Goal: Transaction & Acquisition: Obtain resource

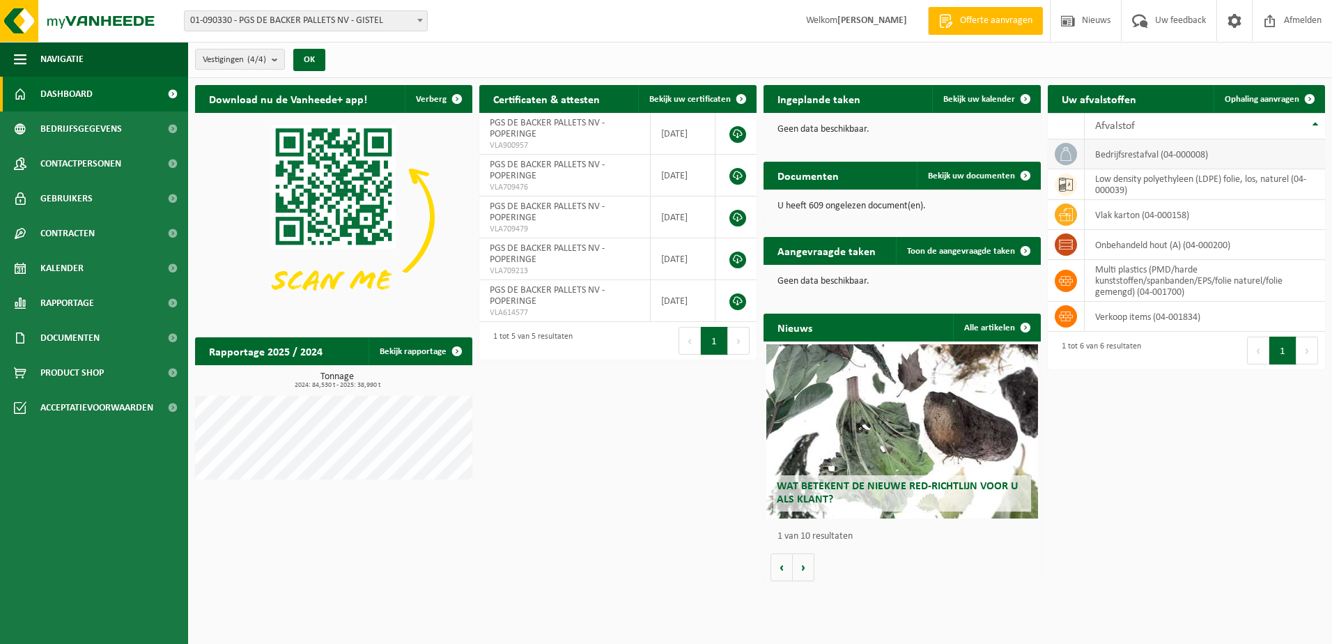
click at [1120, 154] on td "bedrijfsrestafval (04-000008)" at bounding box center [1205, 154] width 240 height 30
click at [35, 124] on link "Bedrijfsgegevens" at bounding box center [94, 128] width 188 height 35
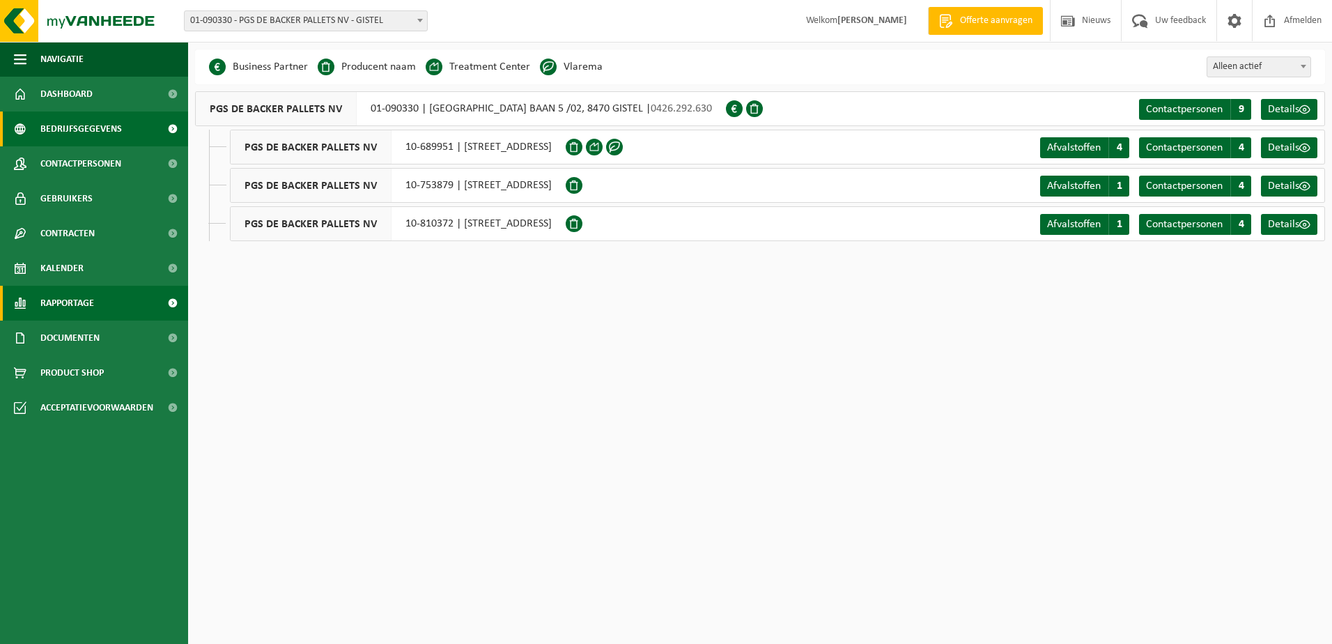
click at [86, 309] on span "Rapportage" at bounding box center [67, 303] width 54 height 35
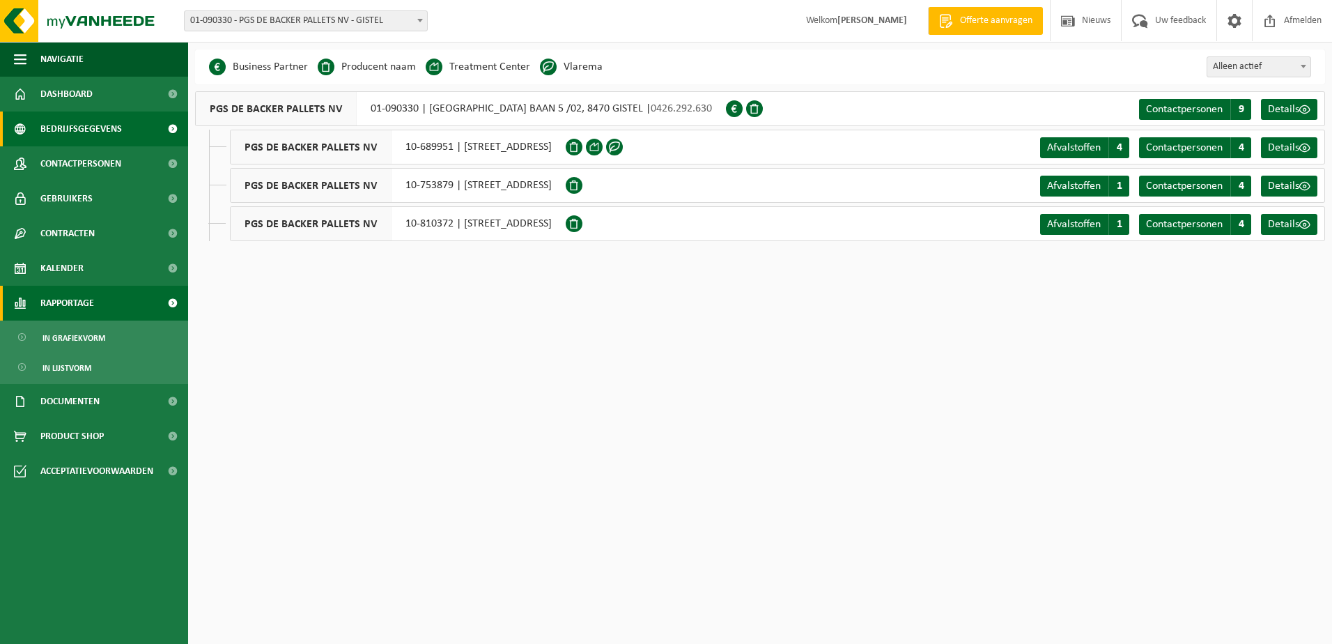
click at [86, 309] on span "Rapportage" at bounding box center [67, 303] width 54 height 35
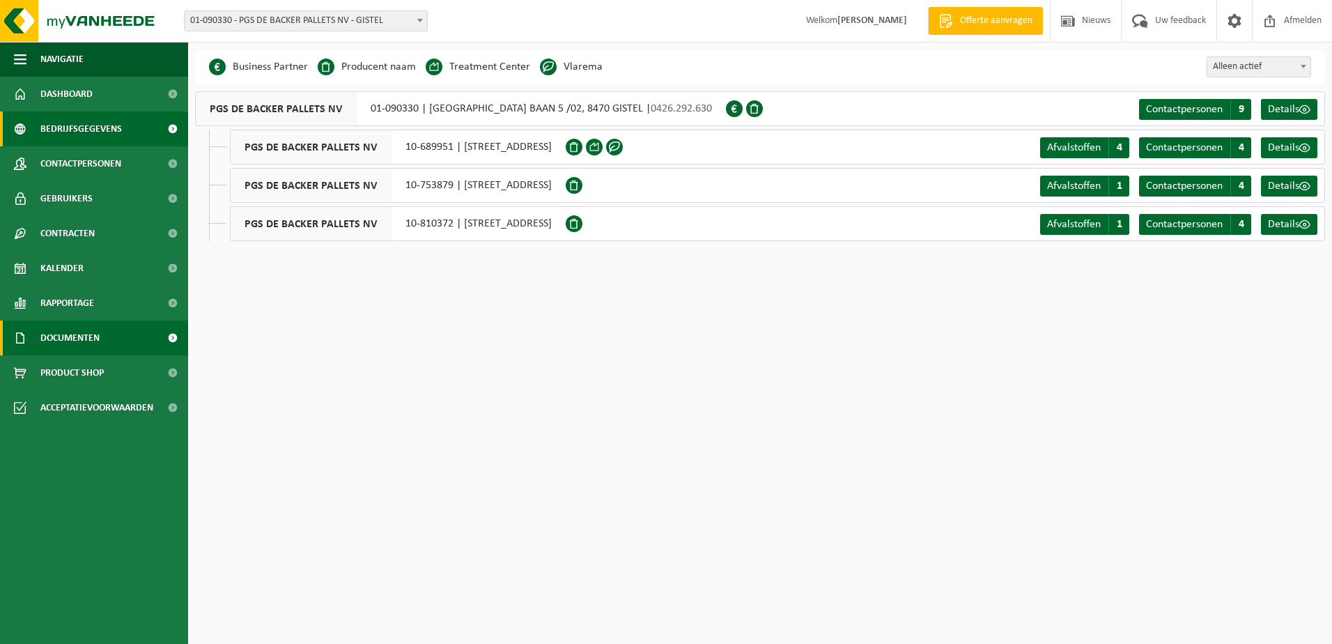
click at [89, 335] on span "Documenten" at bounding box center [69, 337] width 59 height 35
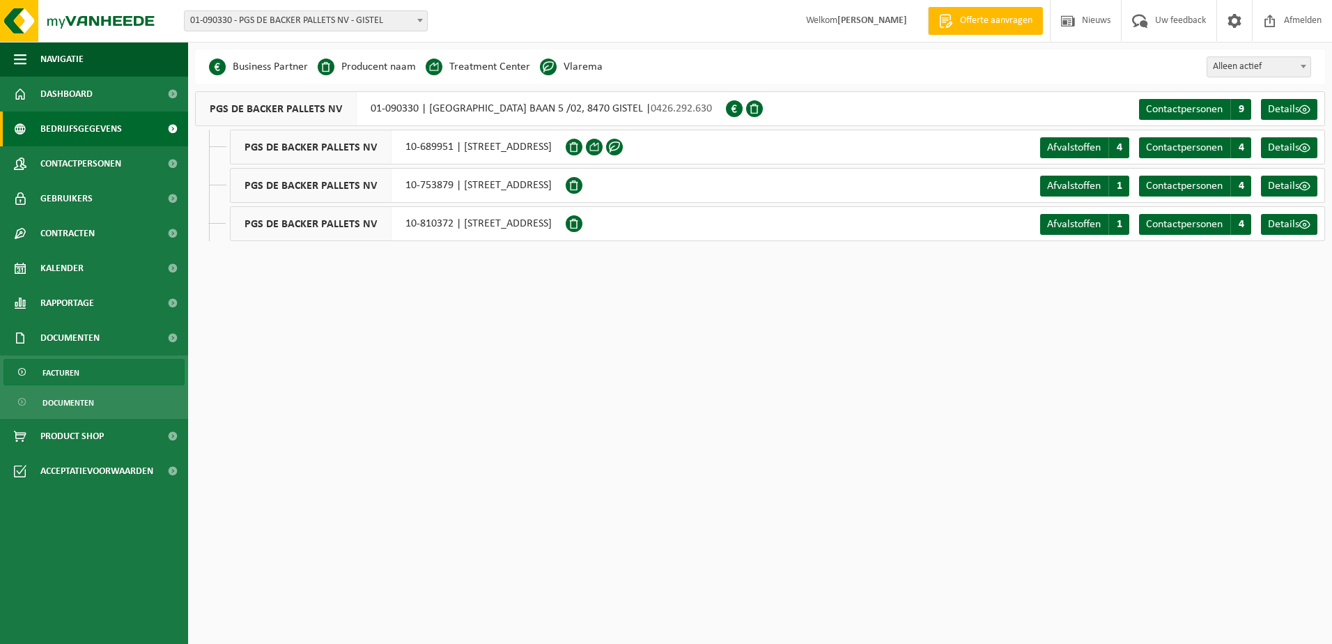
click at [93, 373] on link "Facturen" at bounding box center [93, 372] width 181 height 26
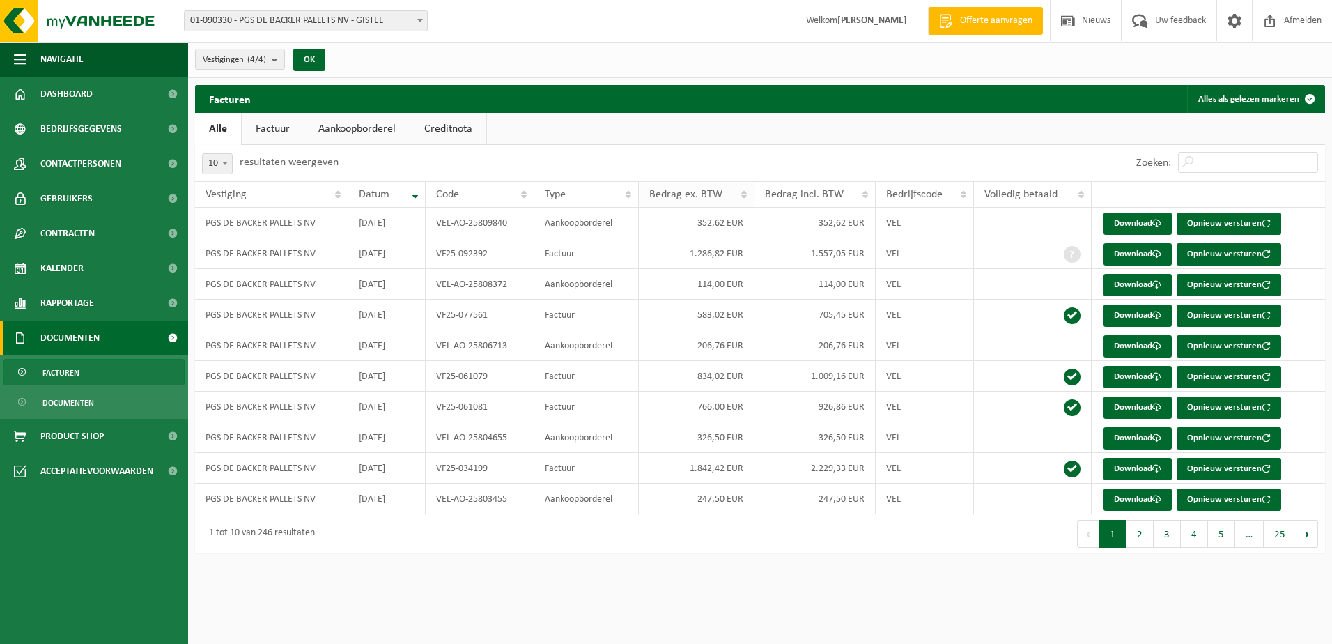
click at [740, 194] on th "Bedrag ex. BTW" at bounding box center [697, 194] width 116 height 26
click at [745, 192] on th "Bedrag ex. BTW" at bounding box center [697, 194] width 116 height 26
click at [1143, 492] on link "Download" at bounding box center [1138, 499] width 68 height 22
click at [1138, 225] on link "Download" at bounding box center [1138, 223] width 68 height 22
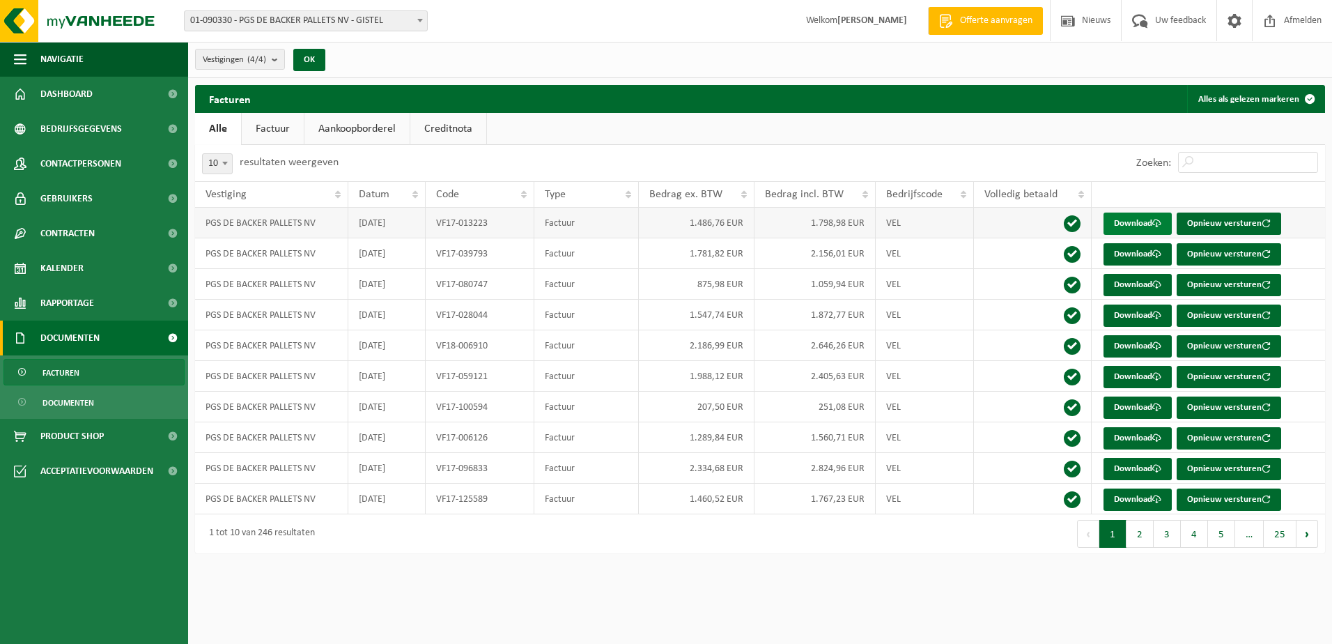
click at [1138, 225] on link "Download" at bounding box center [1138, 223] width 68 height 22
click at [1067, 253] on span at bounding box center [1072, 254] width 17 height 17
click at [1129, 254] on link "Download" at bounding box center [1138, 254] width 68 height 22
click at [1133, 316] on link "Download" at bounding box center [1138, 315] width 68 height 22
click at [88, 402] on span "Documenten" at bounding box center [68, 402] width 52 height 26
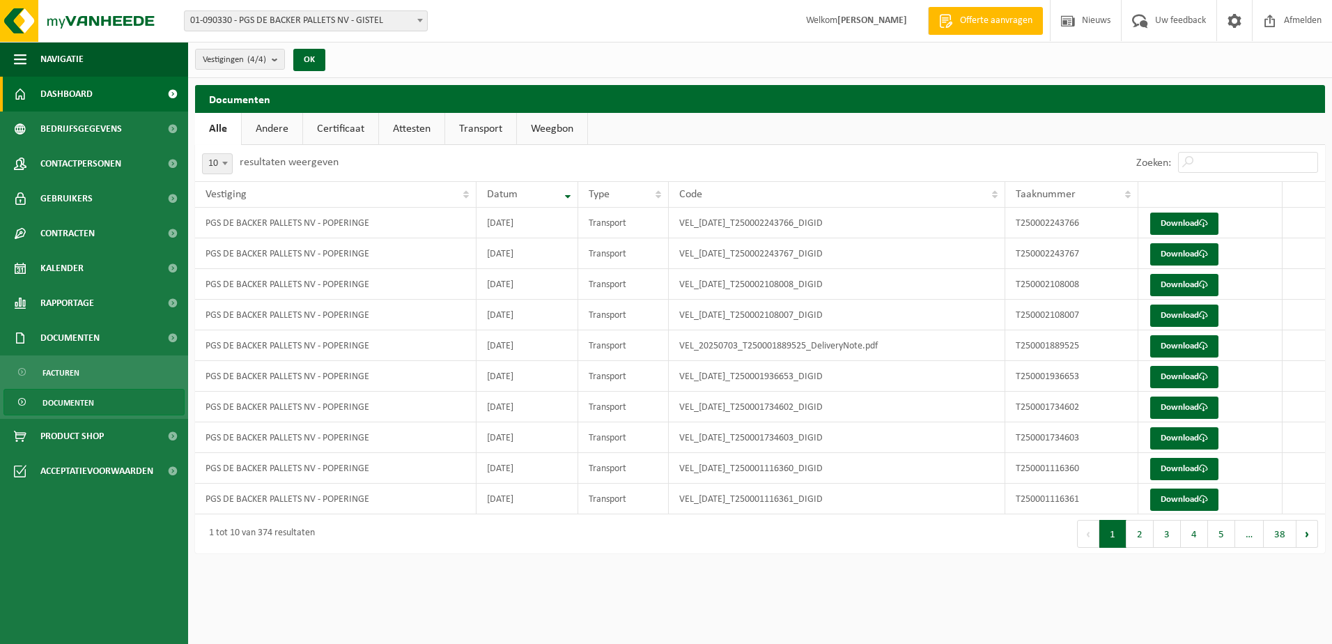
click at [70, 99] on span "Dashboard" at bounding box center [66, 94] width 52 height 35
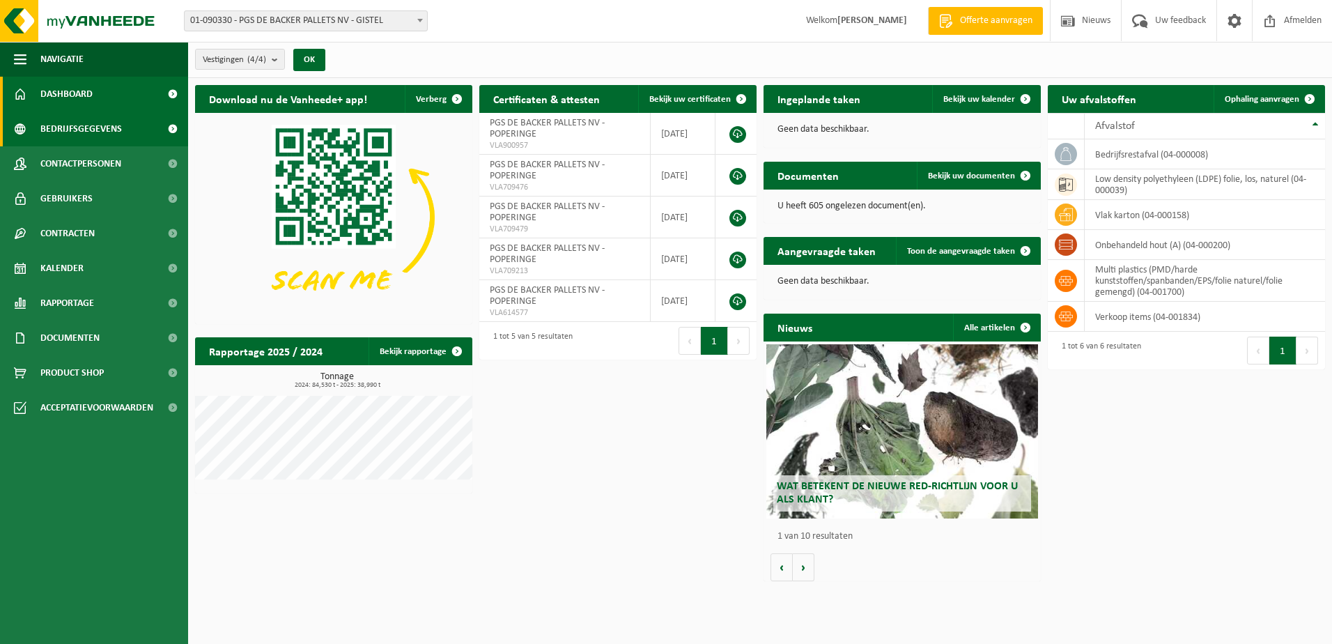
click at [68, 127] on span "Bedrijfsgegevens" at bounding box center [81, 128] width 82 height 35
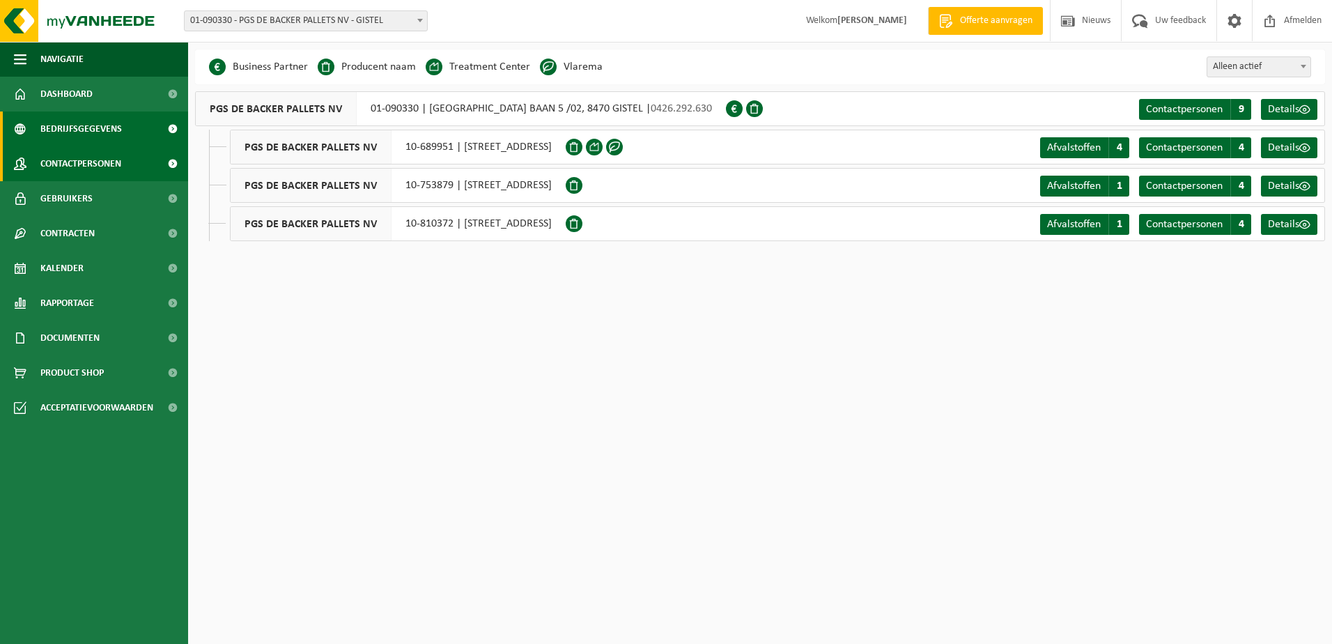
click at [78, 162] on span "Contactpersonen" at bounding box center [80, 163] width 81 height 35
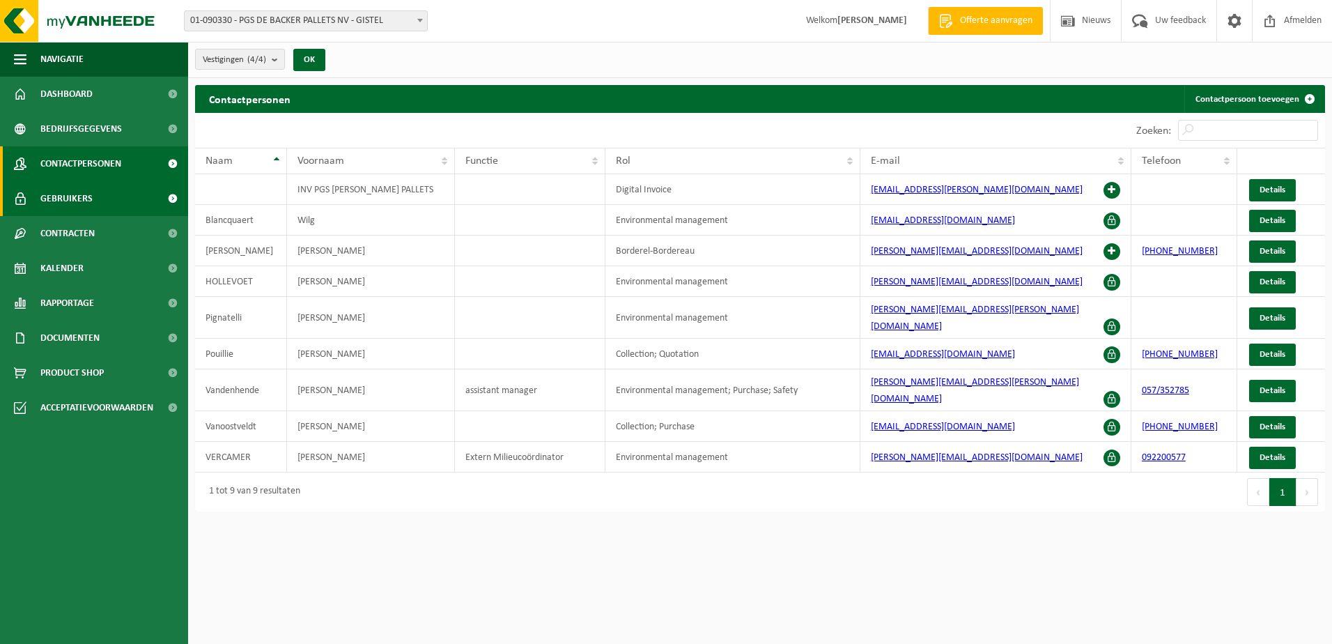
click at [71, 201] on span "Gebruikers" at bounding box center [66, 198] width 52 height 35
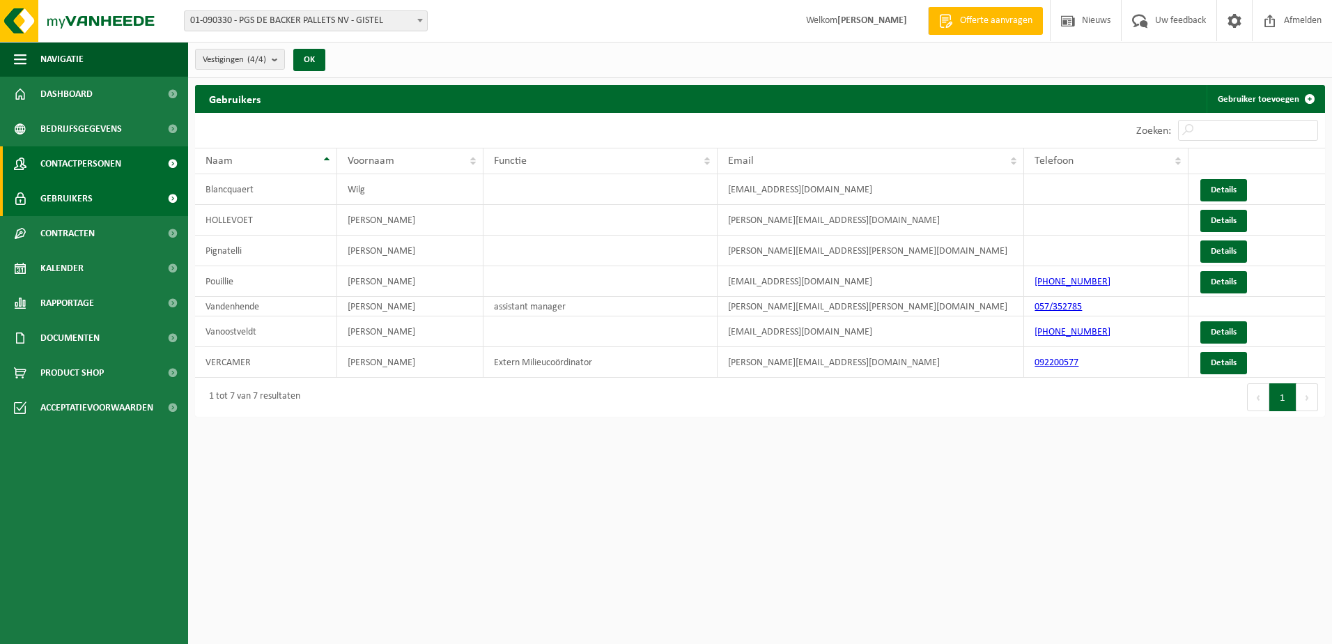
click at [75, 160] on span "Contactpersonen" at bounding box center [80, 163] width 81 height 35
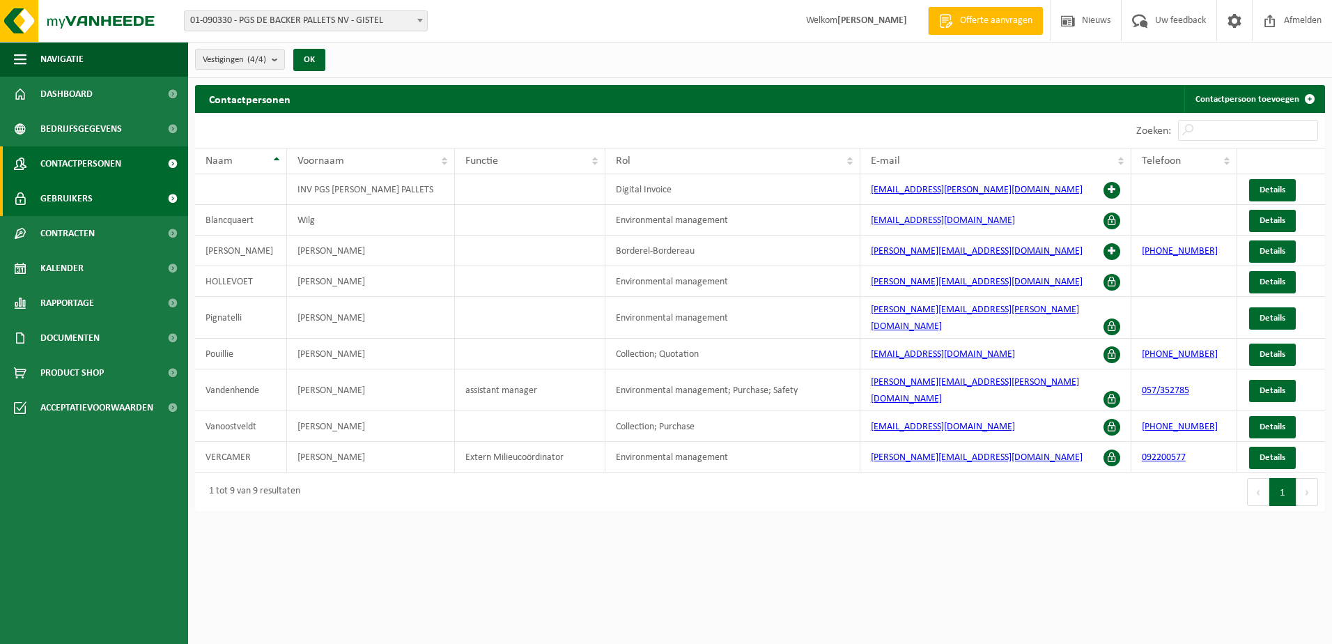
click at [74, 190] on span "Gebruikers" at bounding box center [66, 198] width 52 height 35
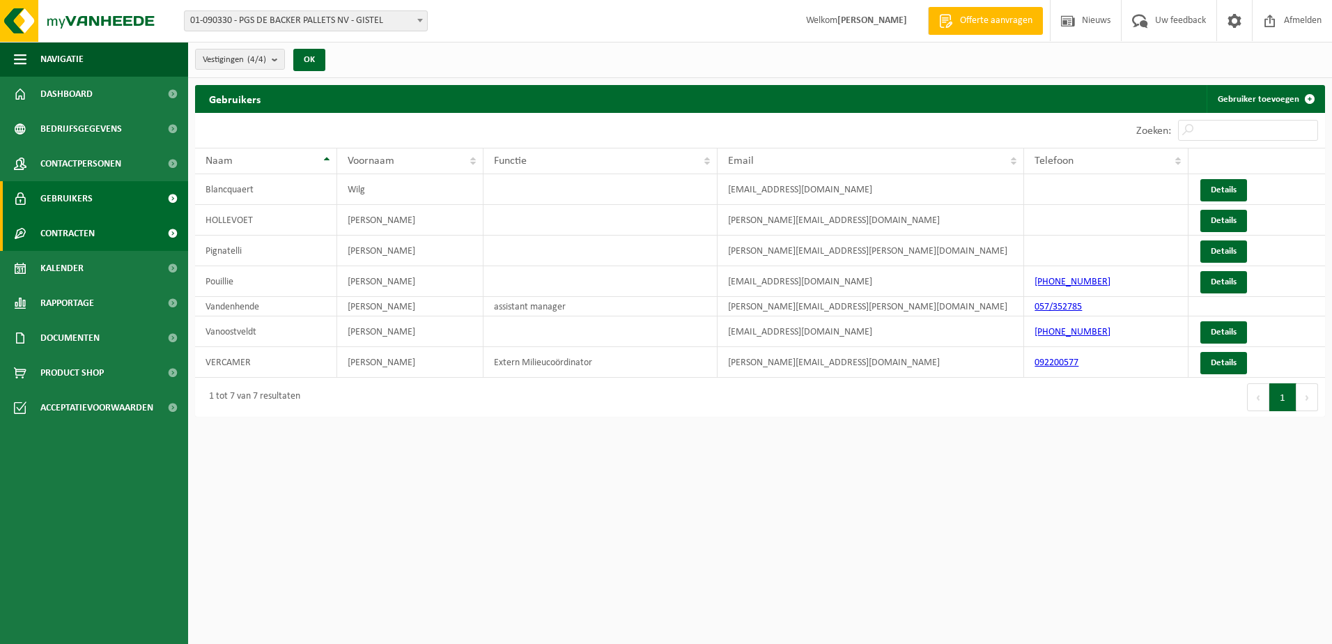
click at [66, 230] on span "Contracten" at bounding box center [67, 233] width 54 height 35
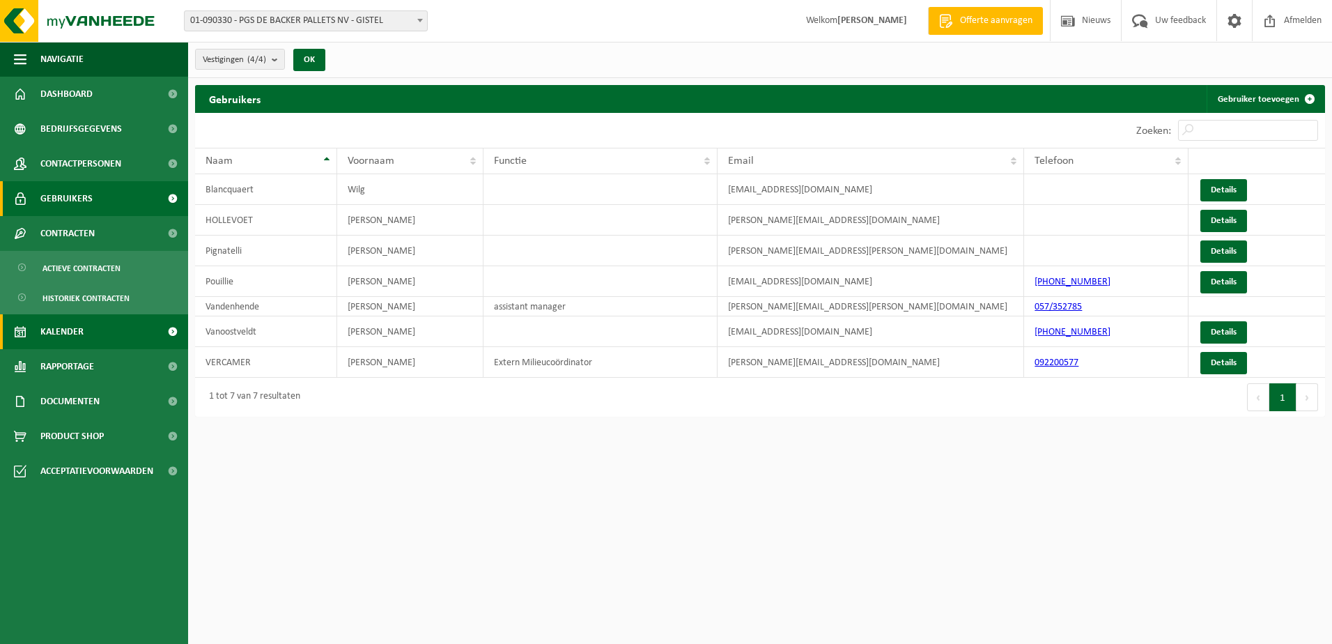
click at [70, 333] on span "Kalender" at bounding box center [61, 331] width 43 height 35
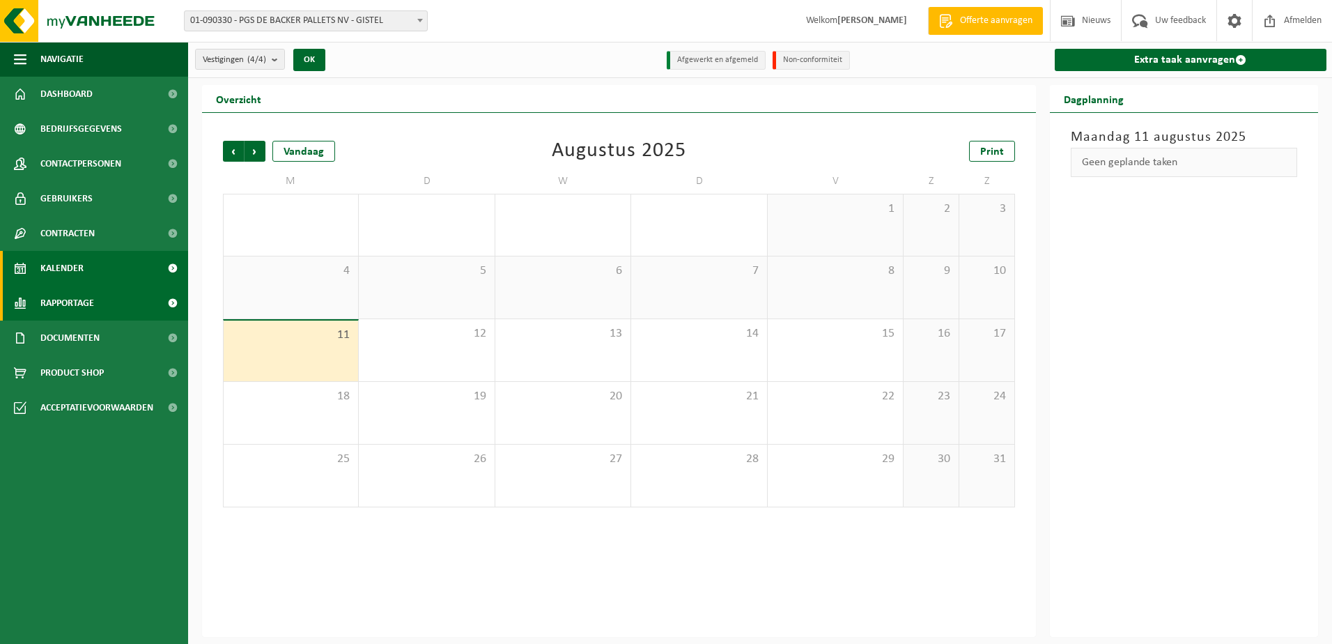
click at [74, 299] on span "Rapportage" at bounding box center [67, 303] width 54 height 35
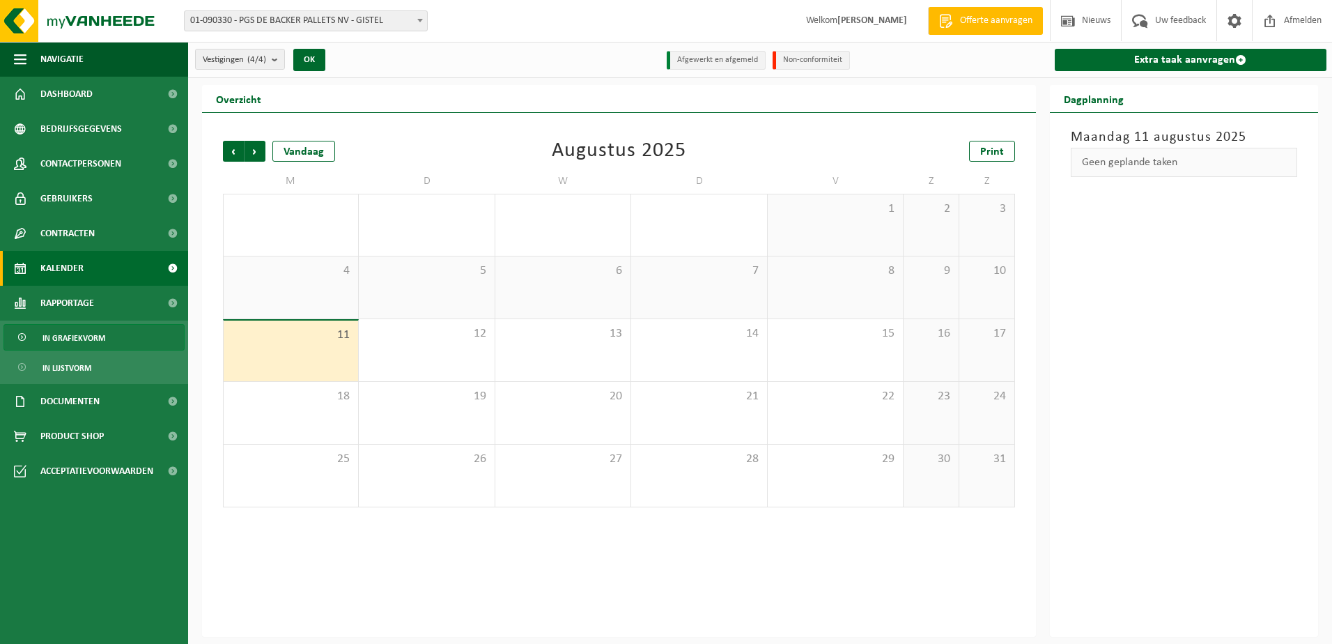
click at [81, 337] on span "In grafiekvorm" at bounding box center [73, 338] width 63 height 26
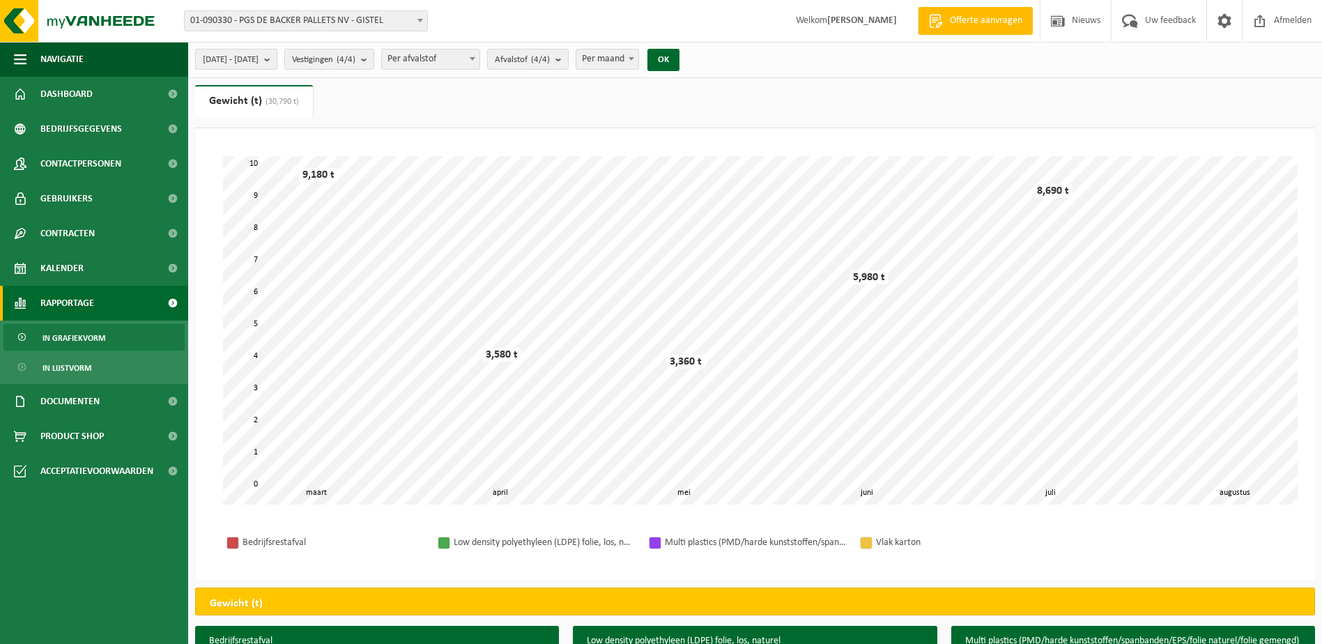
click at [277, 60] on b "submit" at bounding box center [270, 59] width 13 height 20
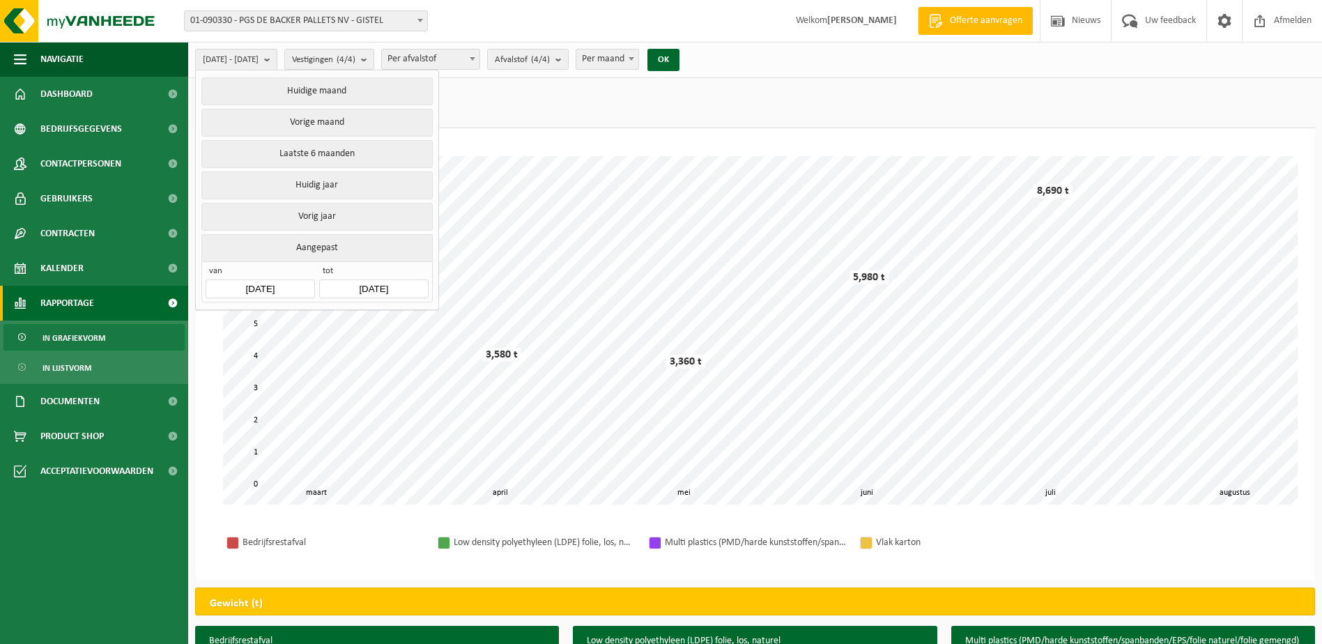
click at [328, 245] on button "Aangepast" at bounding box center [316, 247] width 231 height 27
click at [327, 210] on button "Vorig jaar" at bounding box center [316, 217] width 231 height 28
type input "2024-01-01"
type input "2024-12-31"
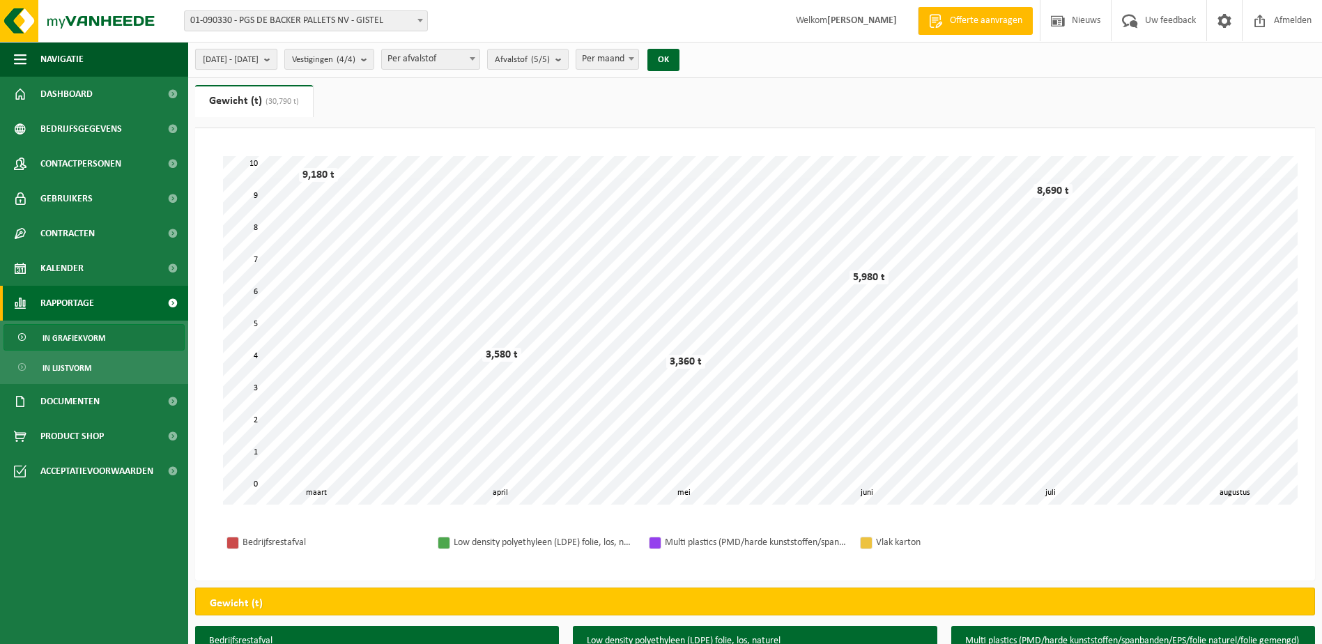
click at [258, 61] on span "2024-01-01 - 2024-12-31" at bounding box center [231, 59] width 56 height 21
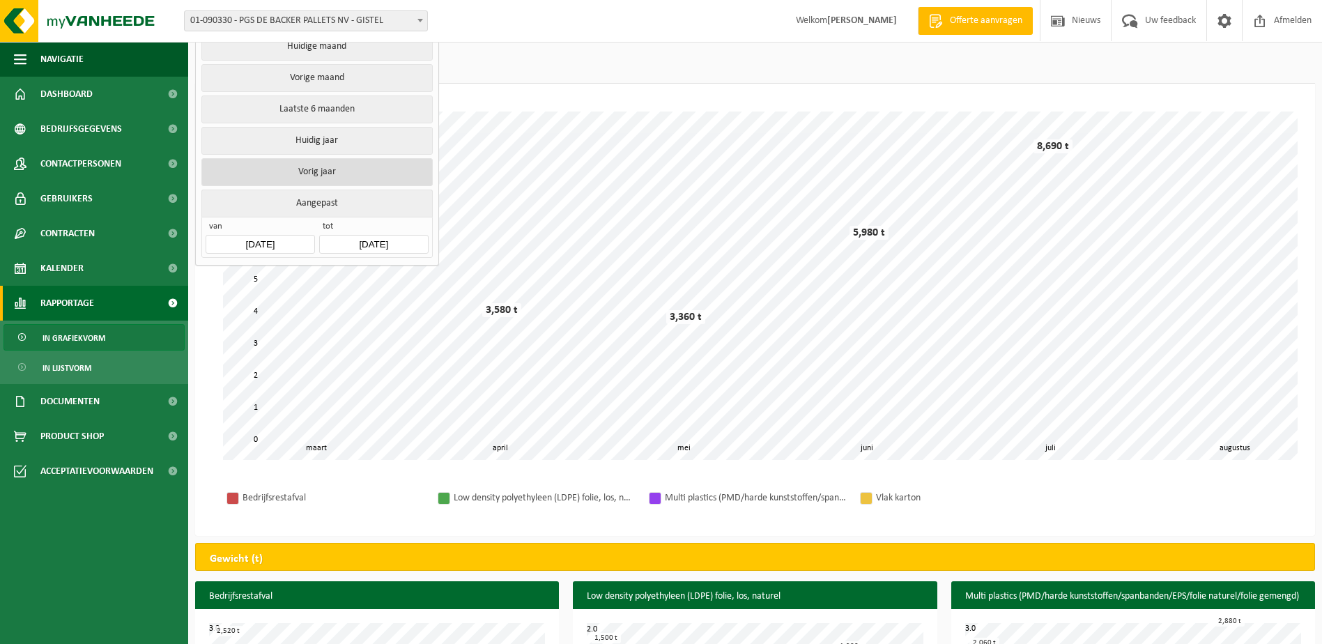
scroll to position [70, 0]
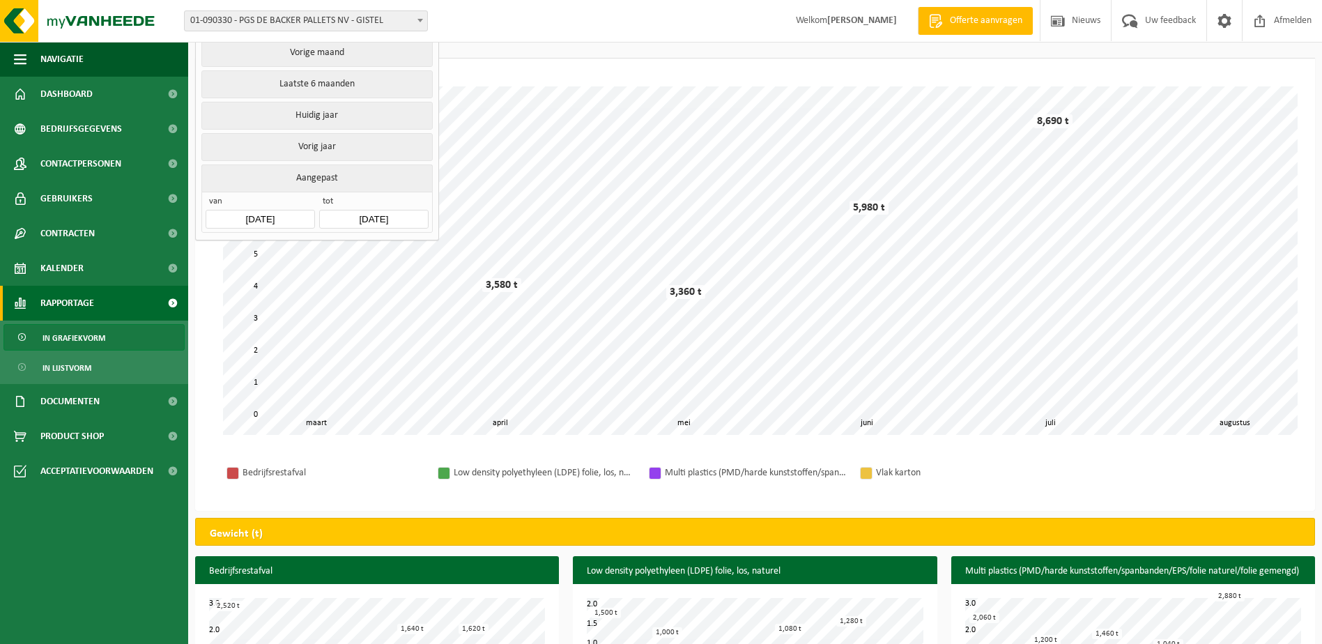
click at [334, 183] on button "Aangepast" at bounding box center [316, 177] width 231 height 27
click at [270, 212] on input "2024-01-01" at bounding box center [260, 219] width 109 height 19
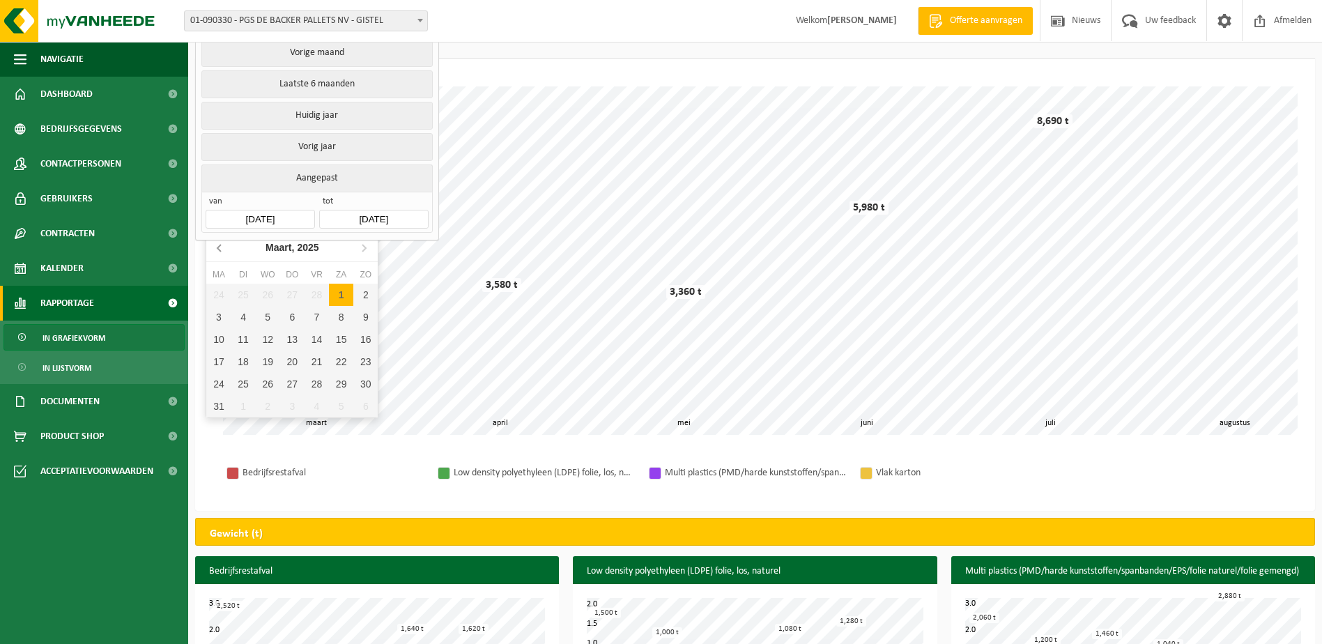
click at [227, 247] on icon at bounding box center [220, 247] width 22 height 22
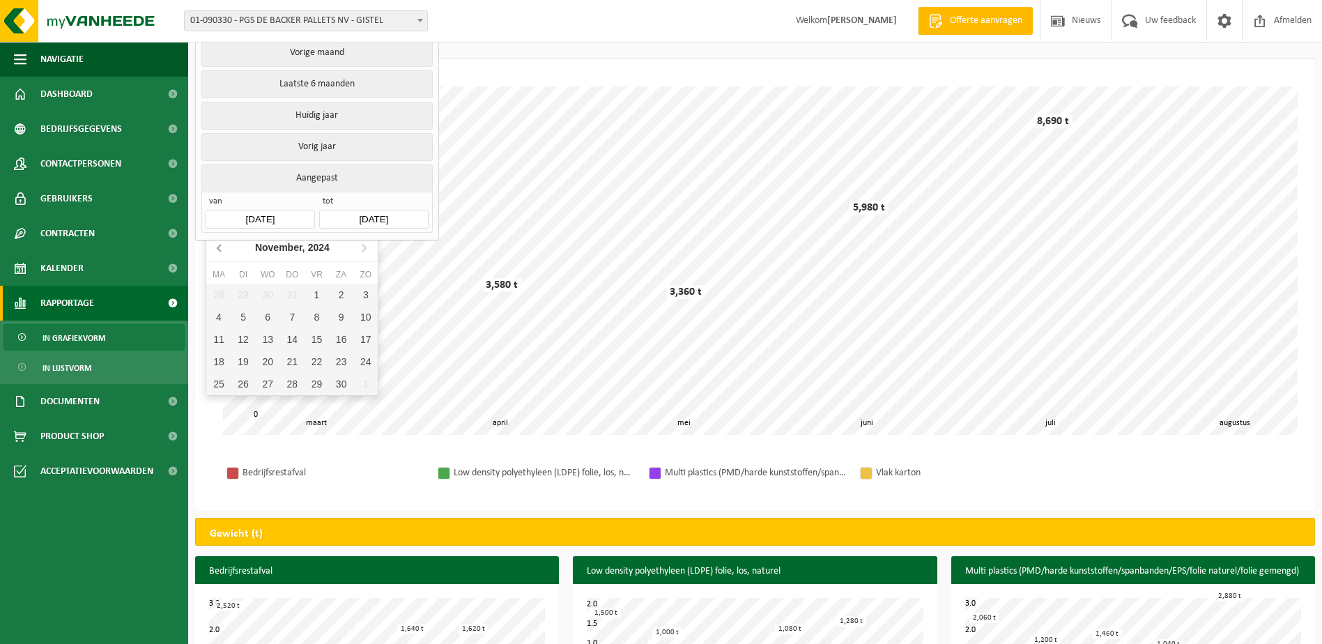
click at [227, 247] on icon at bounding box center [220, 247] width 22 height 22
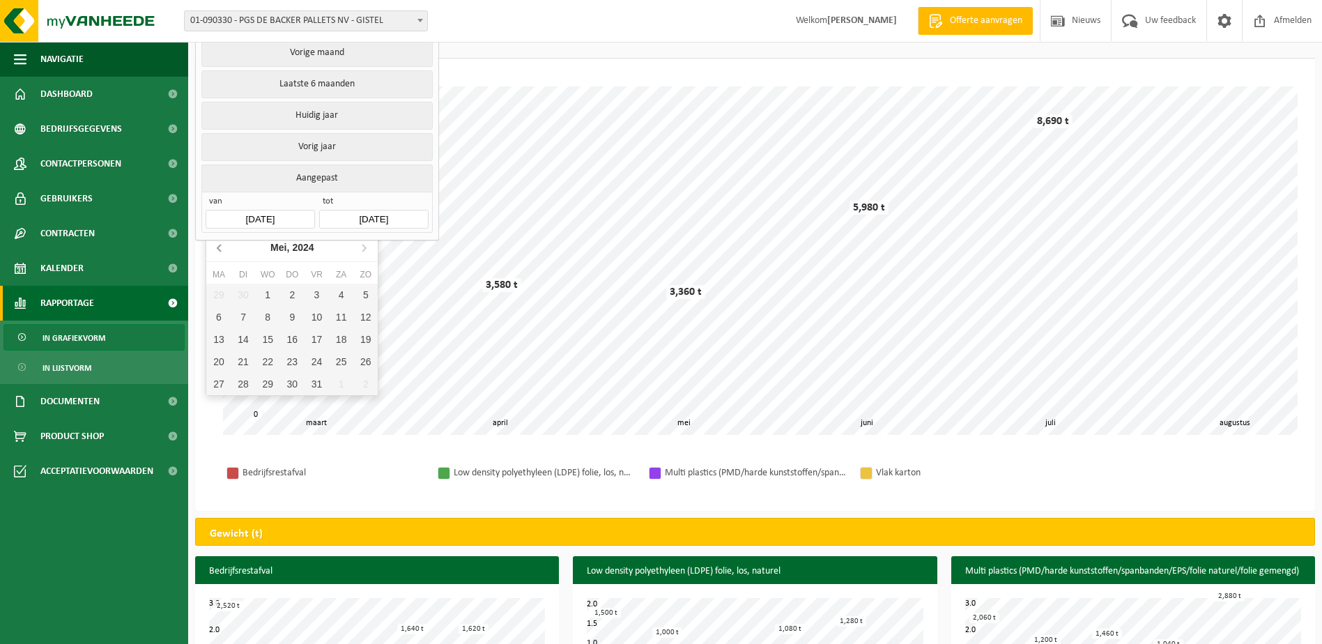
click at [227, 247] on icon at bounding box center [220, 247] width 22 height 22
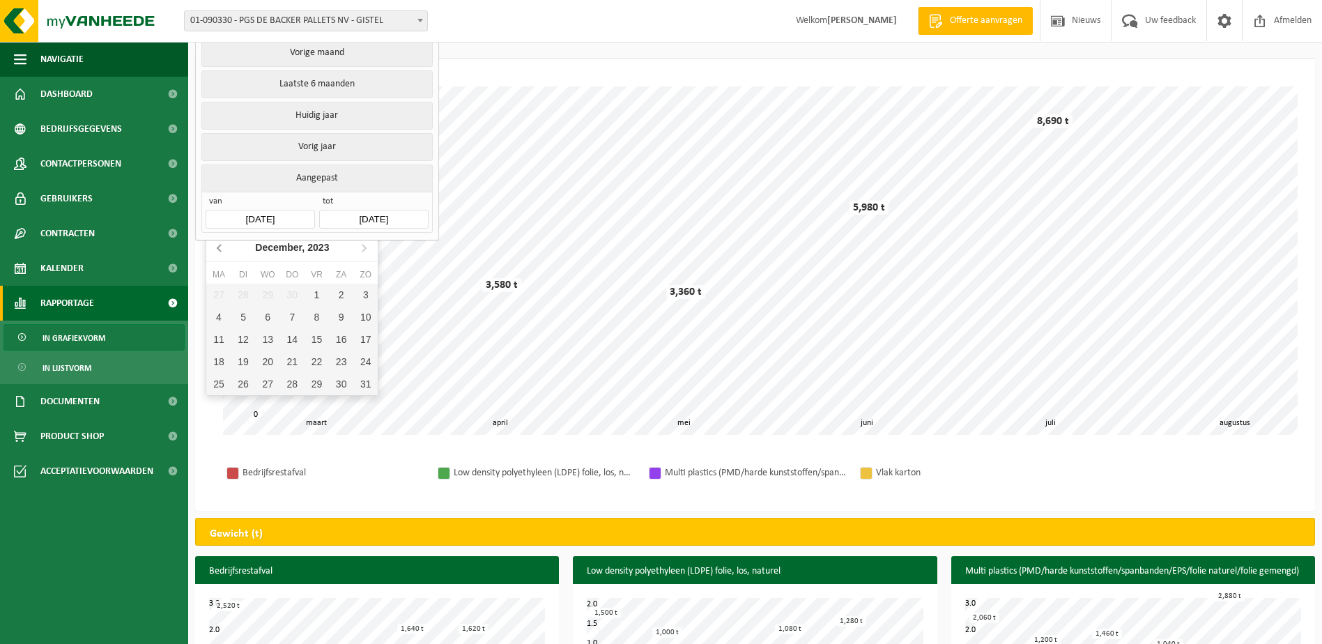
click at [227, 247] on icon at bounding box center [220, 247] width 22 height 22
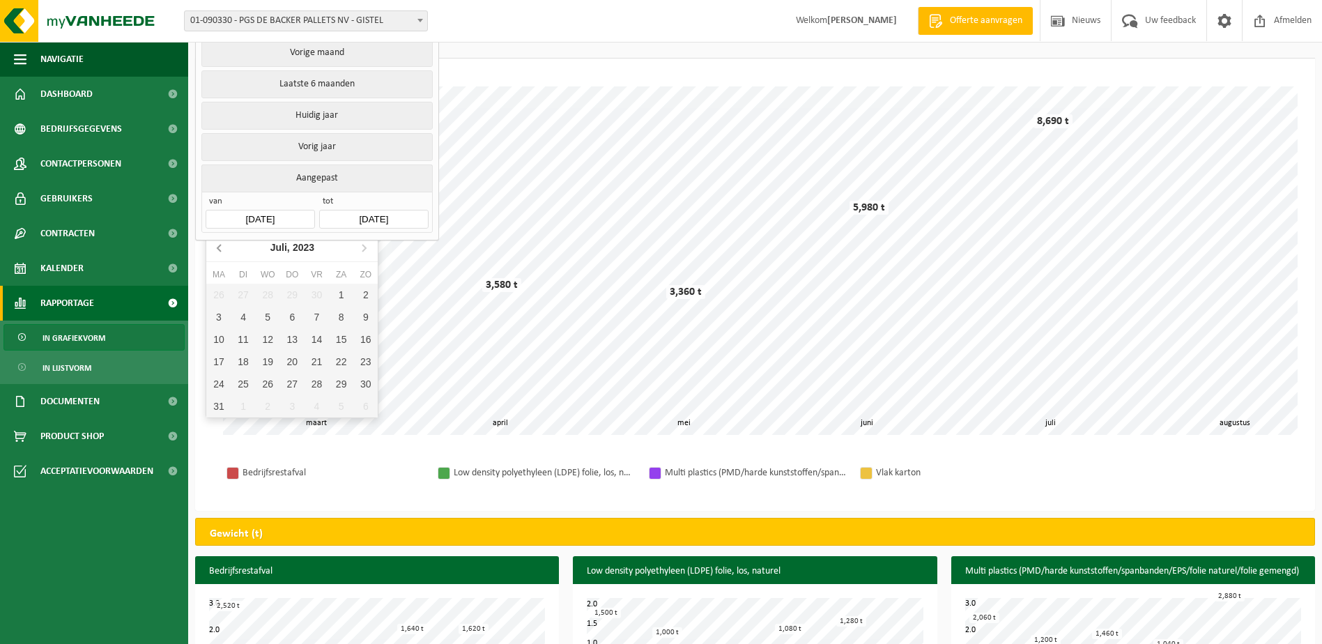
click at [227, 247] on icon at bounding box center [220, 247] width 22 height 22
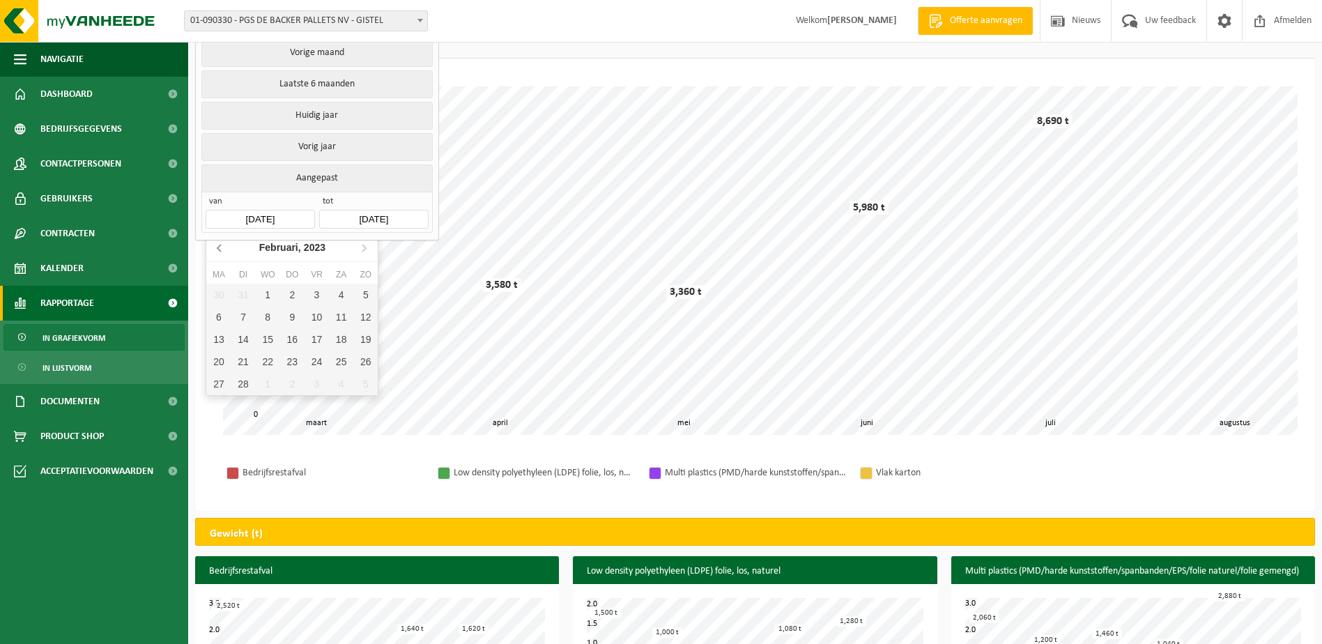
click at [227, 247] on icon at bounding box center [220, 247] width 22 height 22
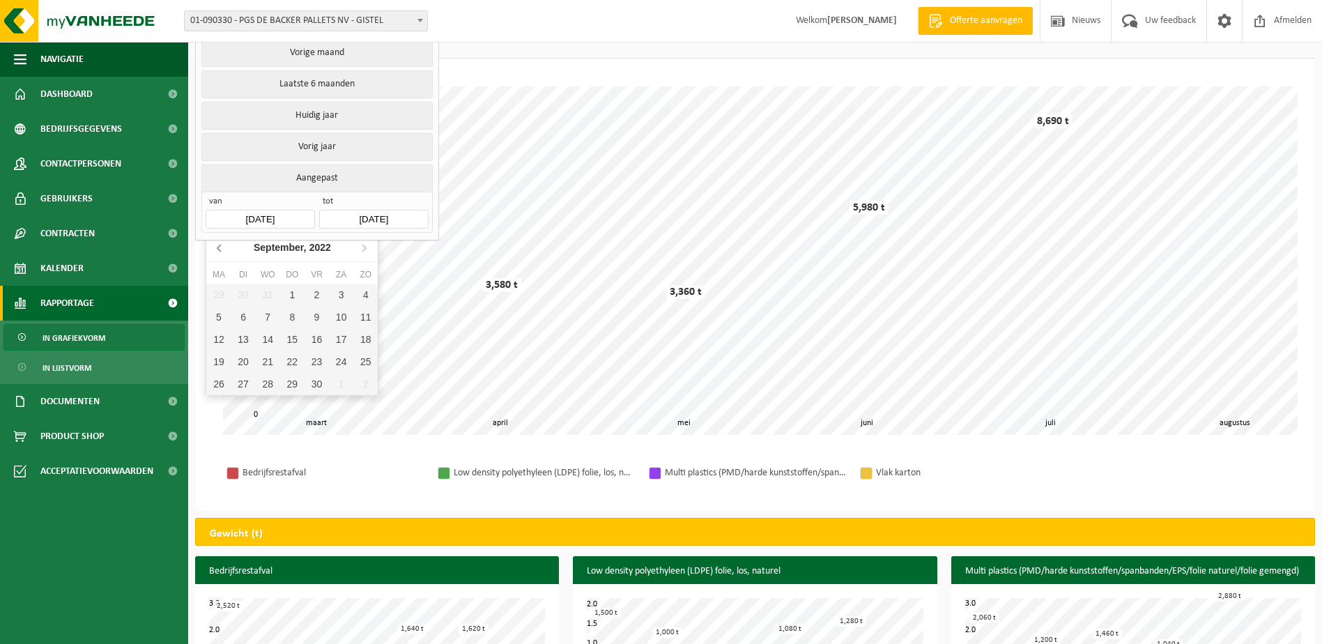
click at [227, 247] on icon at bounding box center [220, 247] width 22 height 22
click at [229, 294] on div "1" at bounding box center [218, 295] width 24 height 22
type input "2022-08-01"
type input "2025-08-11"
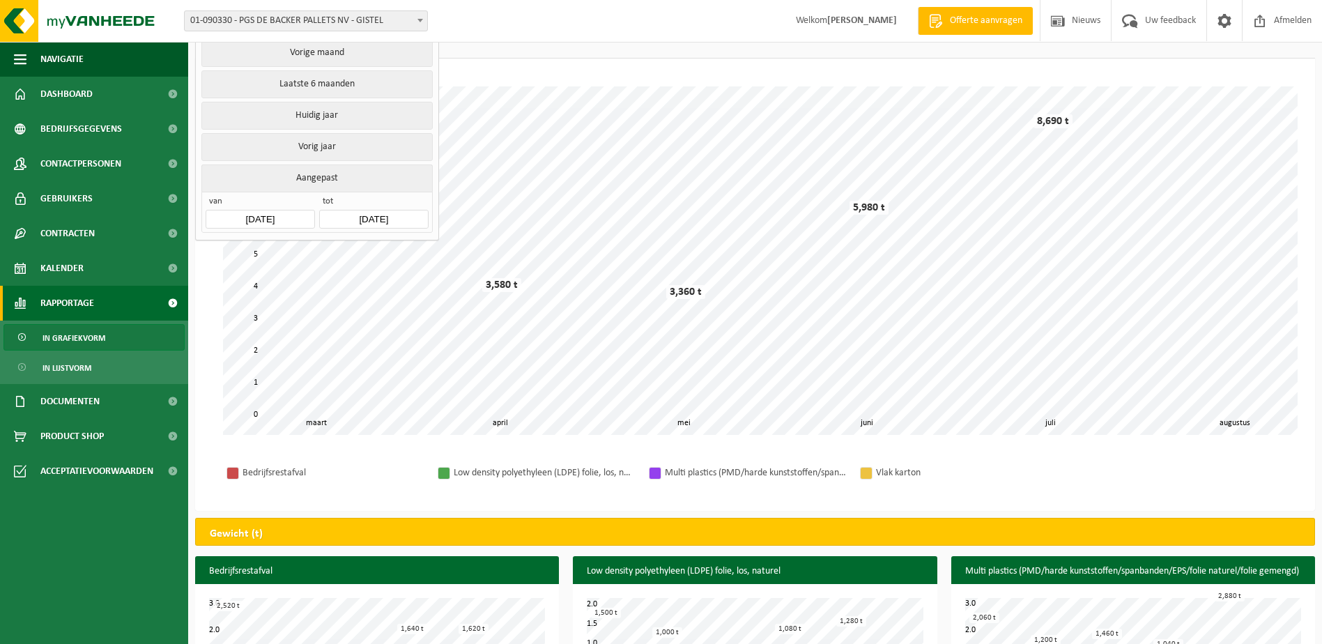
click at [396, 210] on input "2025-08-11" at bounding box center [373, 219] width 109 height 19
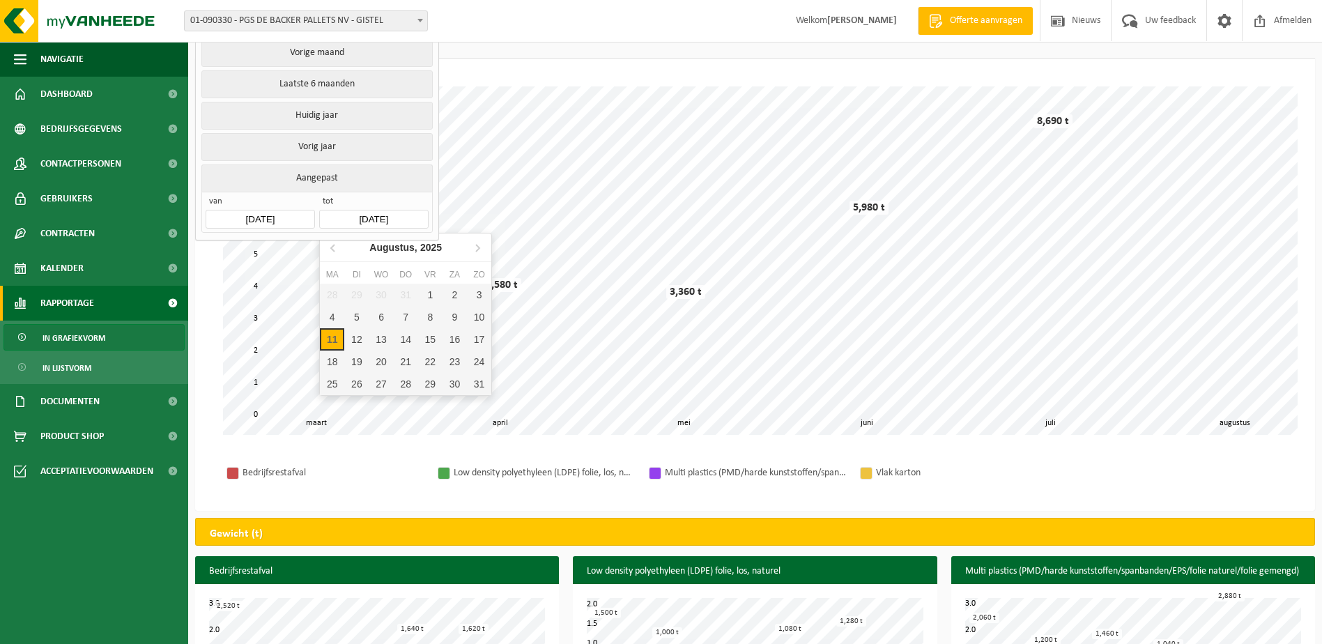
click at [398, 210] on input "2025-08-11" at bounding box center [373, 219] width 109 height 19
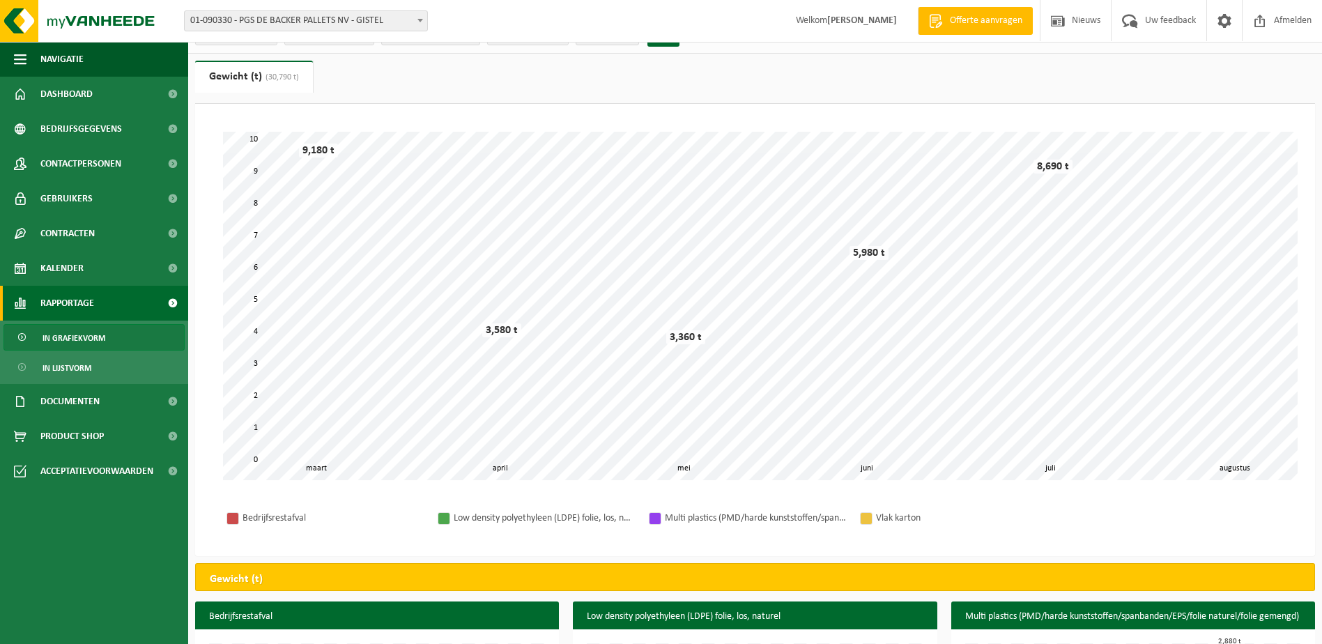
scroll to position [0, 0]
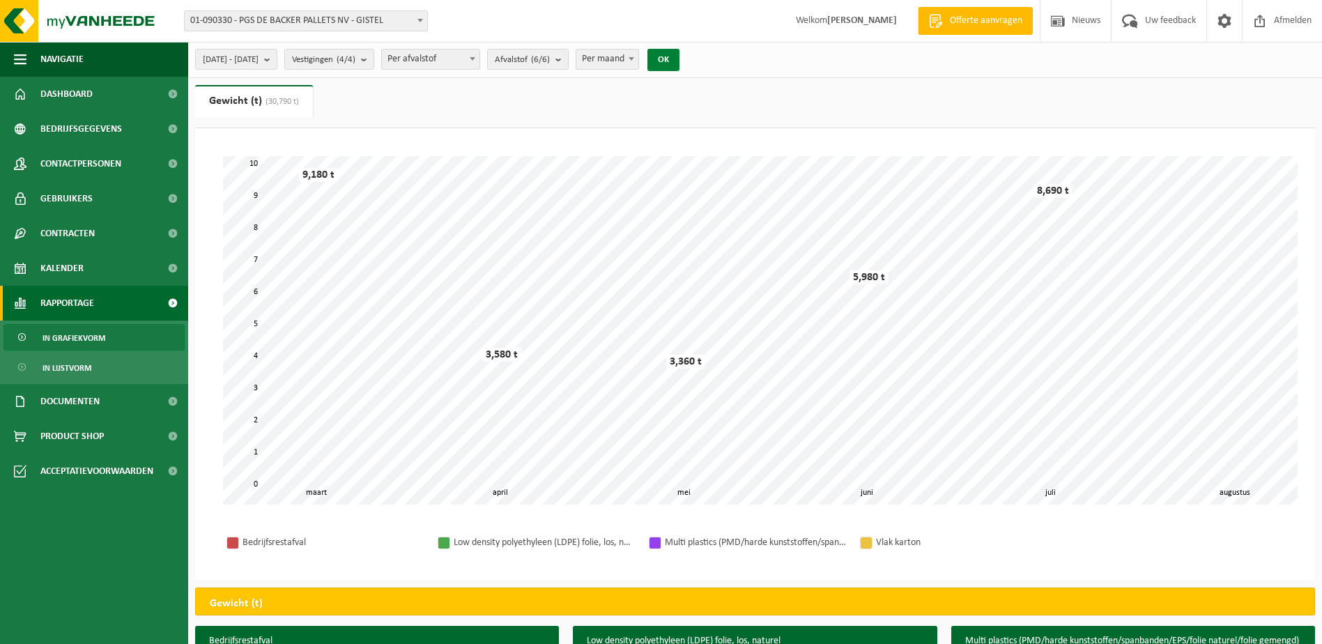
click at [679, 63] on button "OK" at bounding box center [663, 60] width 32 height 22
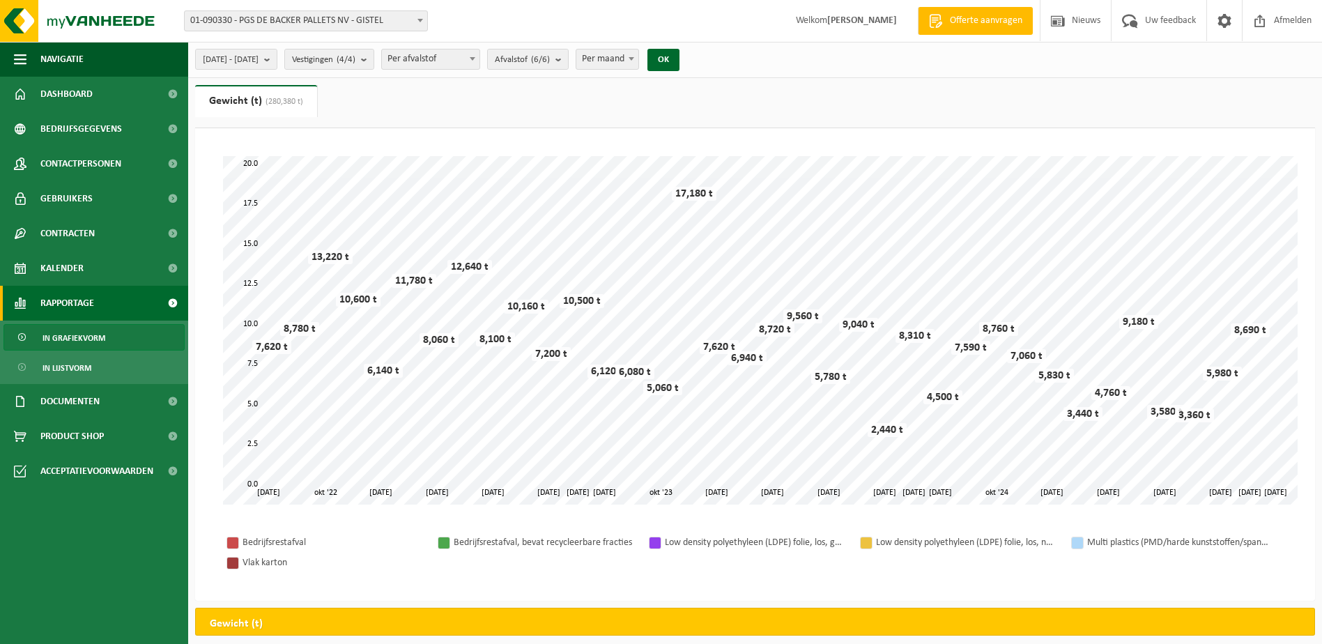
click at [477, 64] on span "Per afvalstof" at bounding box center [431, 59] width 98 height 20
click at [479, 61] on span "Per afvalstof" at bounding box center [431, 59] width 98 height 20
click at [550, 60] on span "Afvalstof (6/6)" at bounding box center [522, 59] width 55 height 21
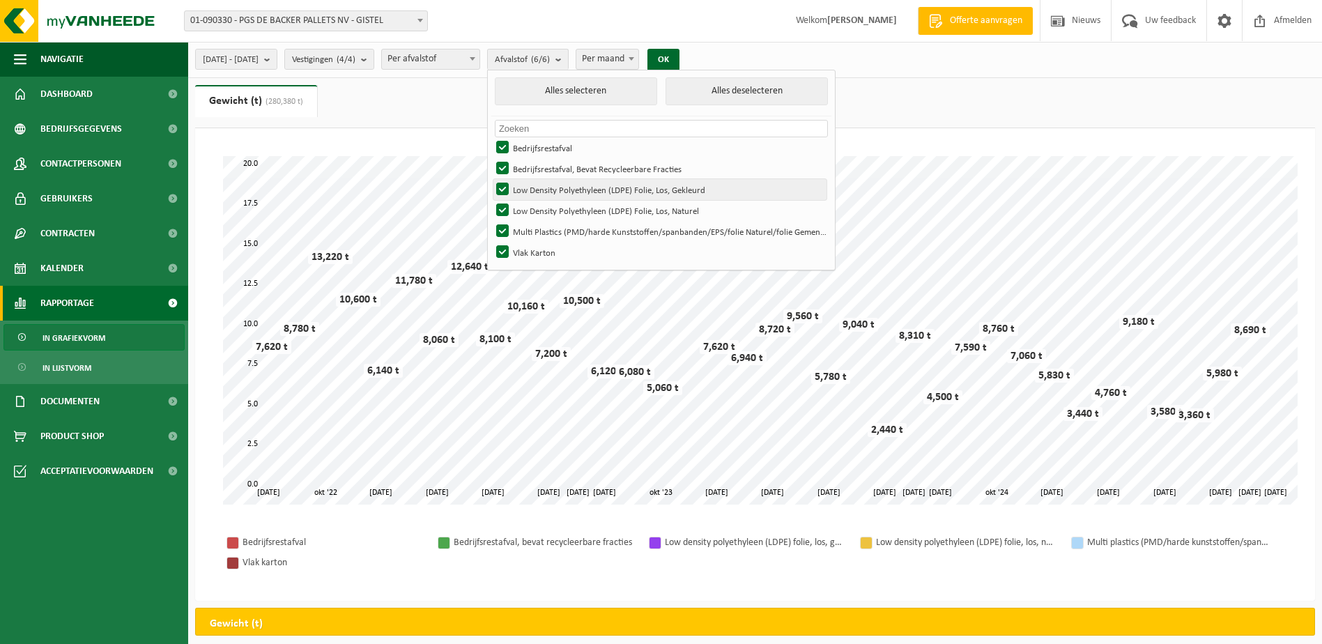
click at [625, 187] on label "Low Density Polyethyleen (LDPE) Folie, Los, Gekleurd" at bounding box center [659, 189] width 333 height 21
click at [491, 179] on input "Low Density Polyethyleen (LDPE) Folie, Los, Gekleurd" at bounding box center [490, 178] width 1 height 1
checkbox input "false"
click at [628, 207] on label "Low Density Polyethyleen (LDPE) Folie, Los, Naturel" at bounding box center [659, 210] width 333 height 21
click at [491, 200] on input "Low Density Polyethyleen (LDPE) Folie, Los, Naturel" at bounding box center [490, 199] width 1 height 1
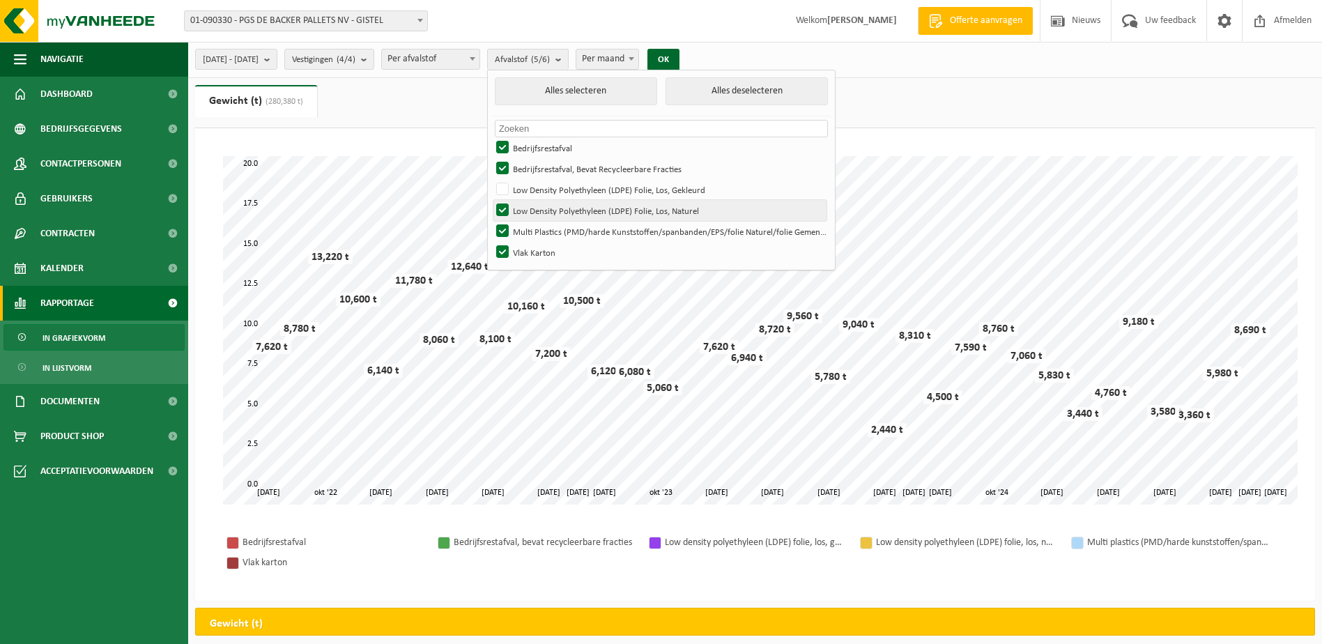
checkbox input "false"
click at [629, 229] on label "Multi Plastics (PMD/harde Kunststoffen/spanbanden/EPS/folie Naturel/folie Gemen…" at bounding box center [659, 231] width 333 height 21
click at [491, 221] on input "Multi Plastics (PMD/harde Kunststoffen/spanbanden/EPS/folie Naturel/folie Gemen…" at bounding box center [490, 220] width 1 height 1
checkbox input "false"
click at [579, 252] on label "Vlak Karton" at bounding box center [659, 252] width 333 height 21
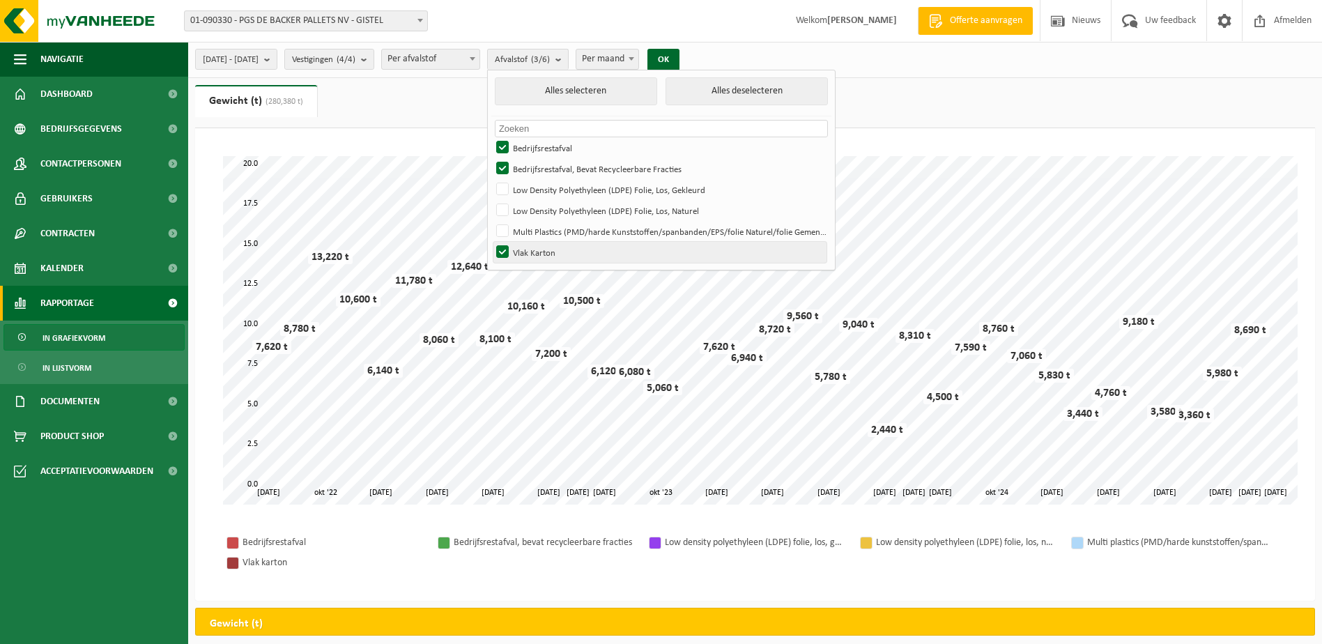
click at [491, 242] on input "Vlak Karton" at bounding box center [490, 241] width 1 height 1
checkbox input "false"
click at [679, 60] on button "OK" at bounding box center [663, 60] width 32 height 22
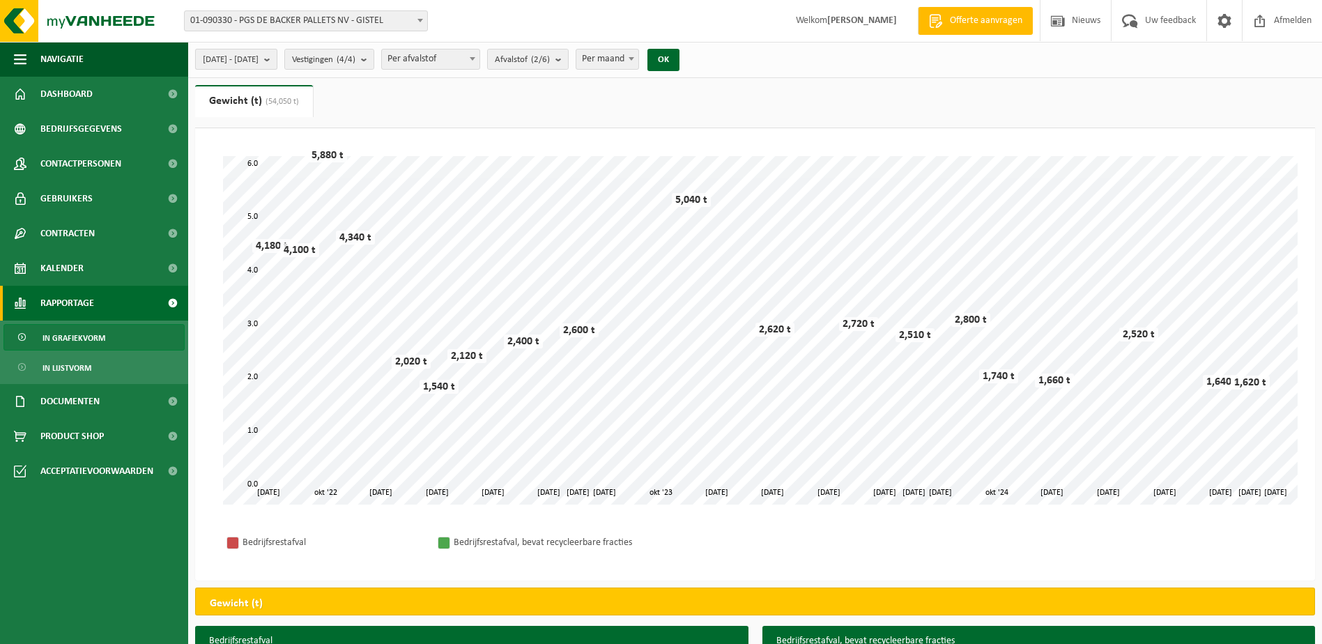
click at [258, 58] on span "2022-08-01 - 2025-08-11" at bounding box center [231, 59] width 56 height 21
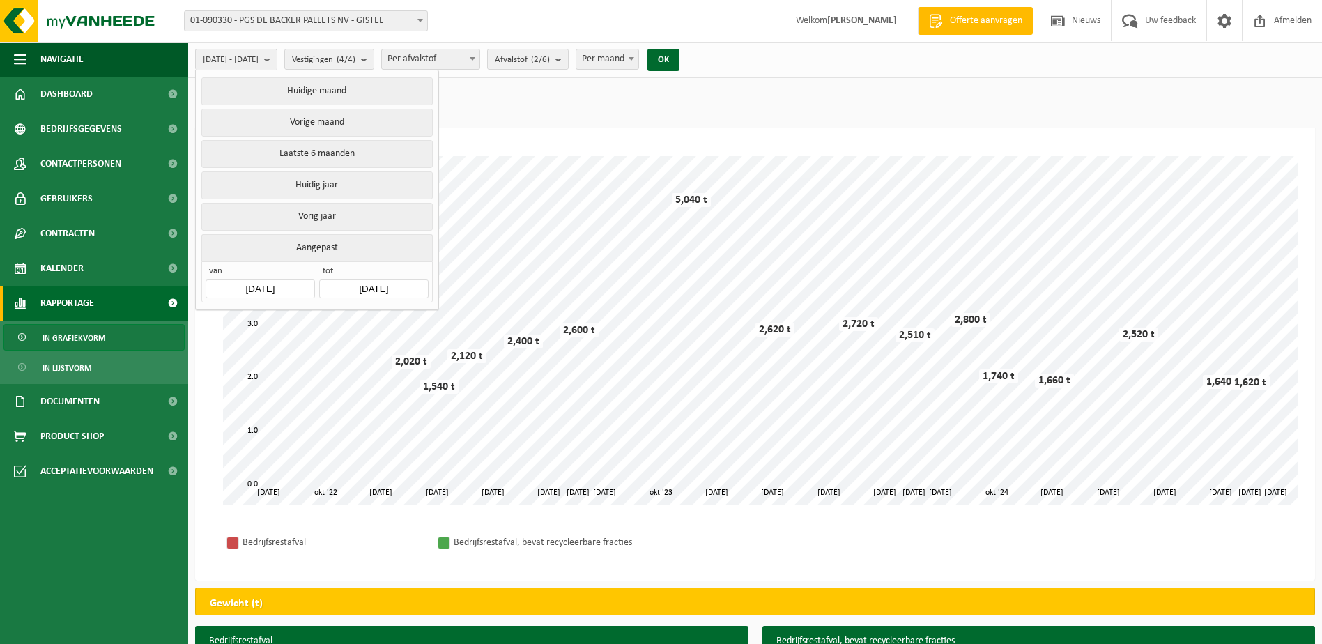
click at [279, 288] on input "2022-08-01" at bounding box center [260, 288] width 109 height 19
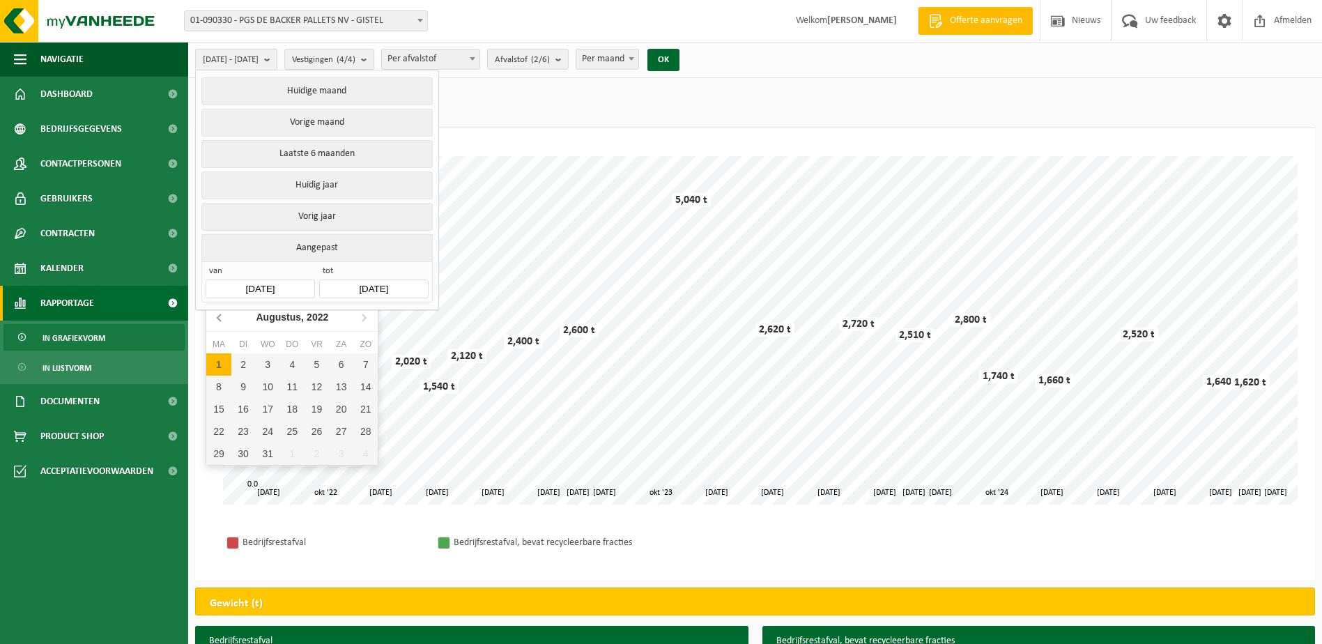
click at [216, 320] on icon at bounding box center [220, 317] width 22 height 22
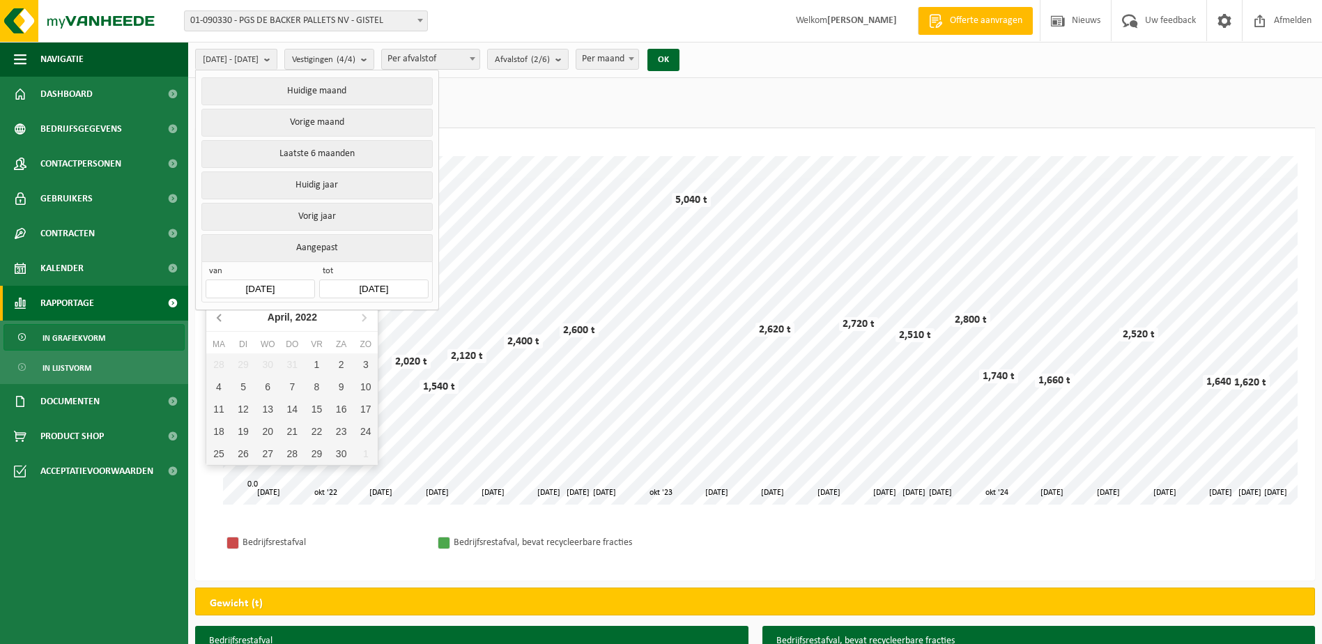
click at [216, 320] on icon at bounding box center [220, 317] width 22 height 22
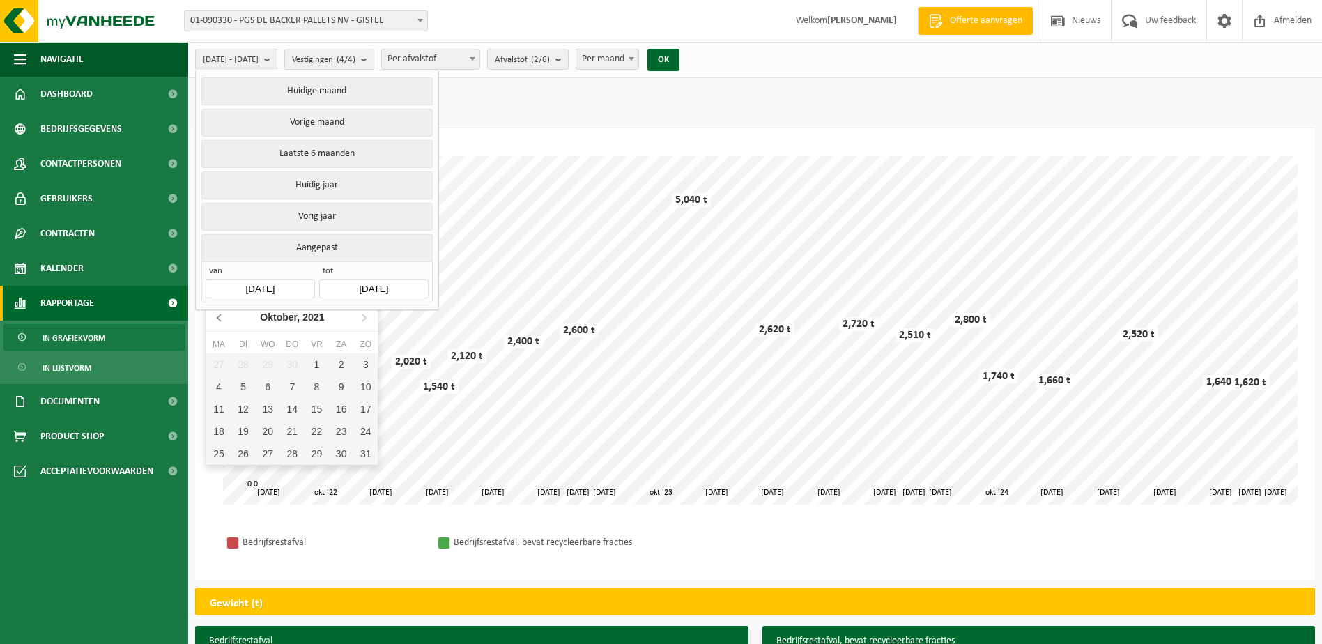
click at [216, 320] on icon at bounding box center [220, 317] width 22 height 22
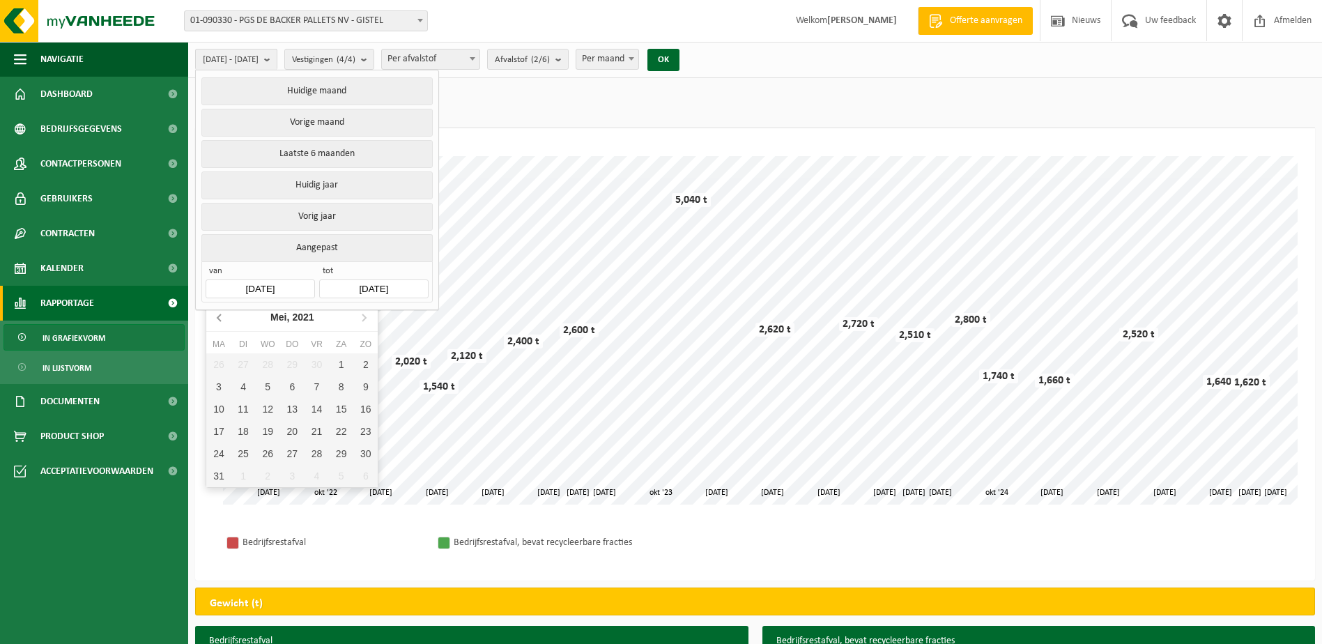
click at [216, 320] on icon at bounding box center [220, 317] width 22 height 22
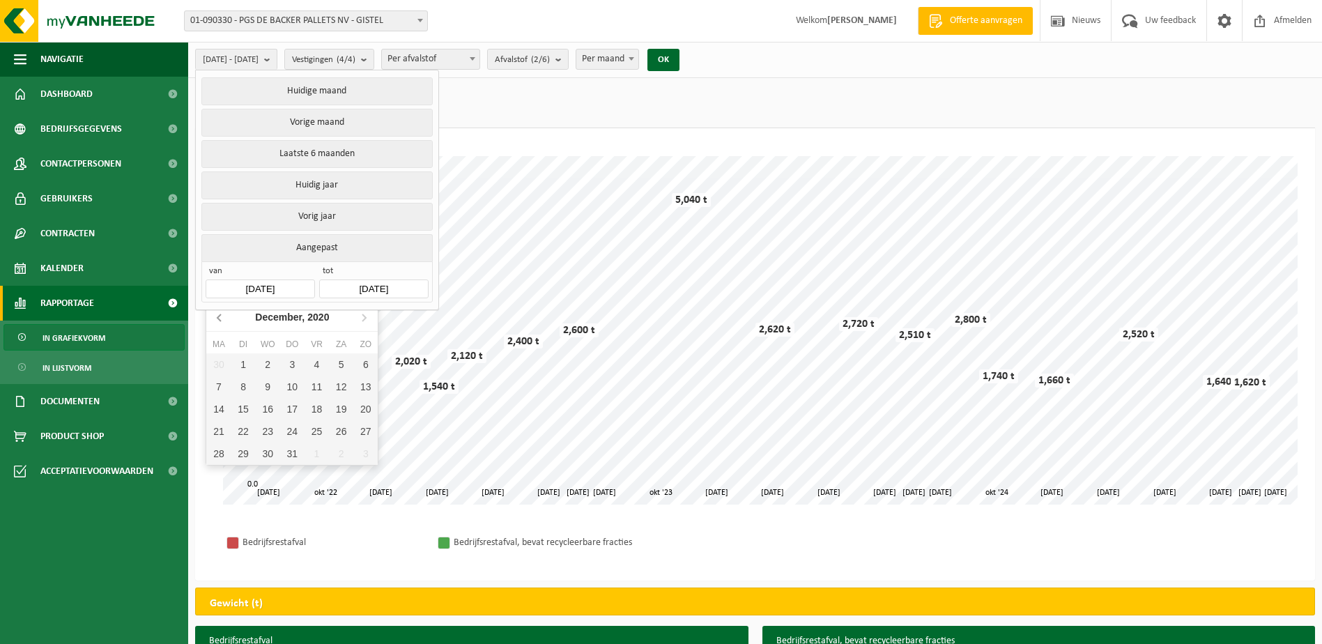
click at [216, 320] on icon at bounding box center [220, 317] width 22 height 22
click at [341, 363] on div "1" at bounding box center [341, 364] width 24 height 22
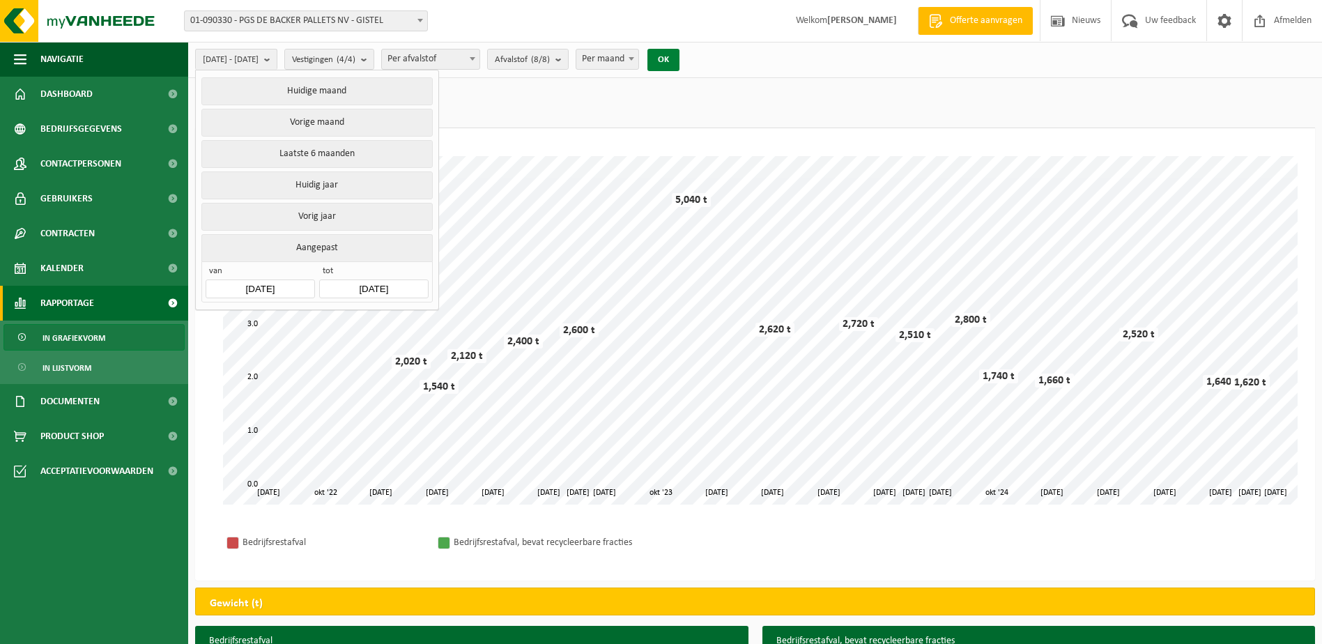
click at [679, 63] on button "OK" at bounding box center [663, 60] width 32 height 22
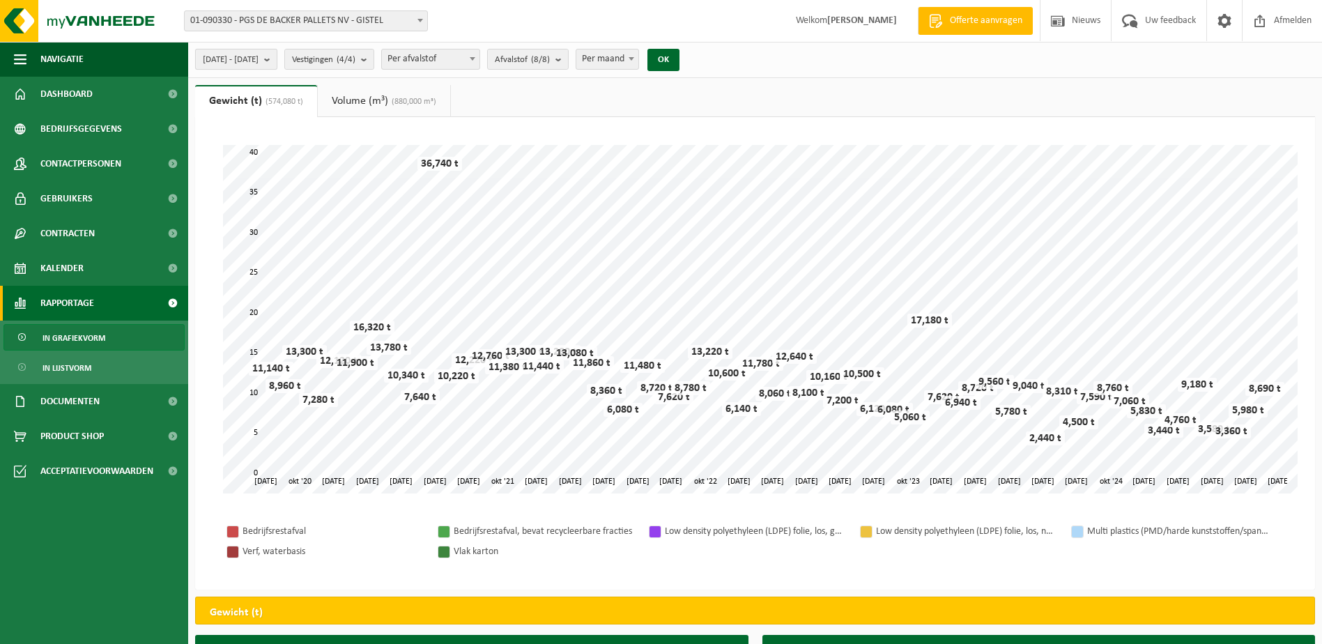
click at [277, 57] on b "submit" at bounding box center [270, 59] width 13 height 20
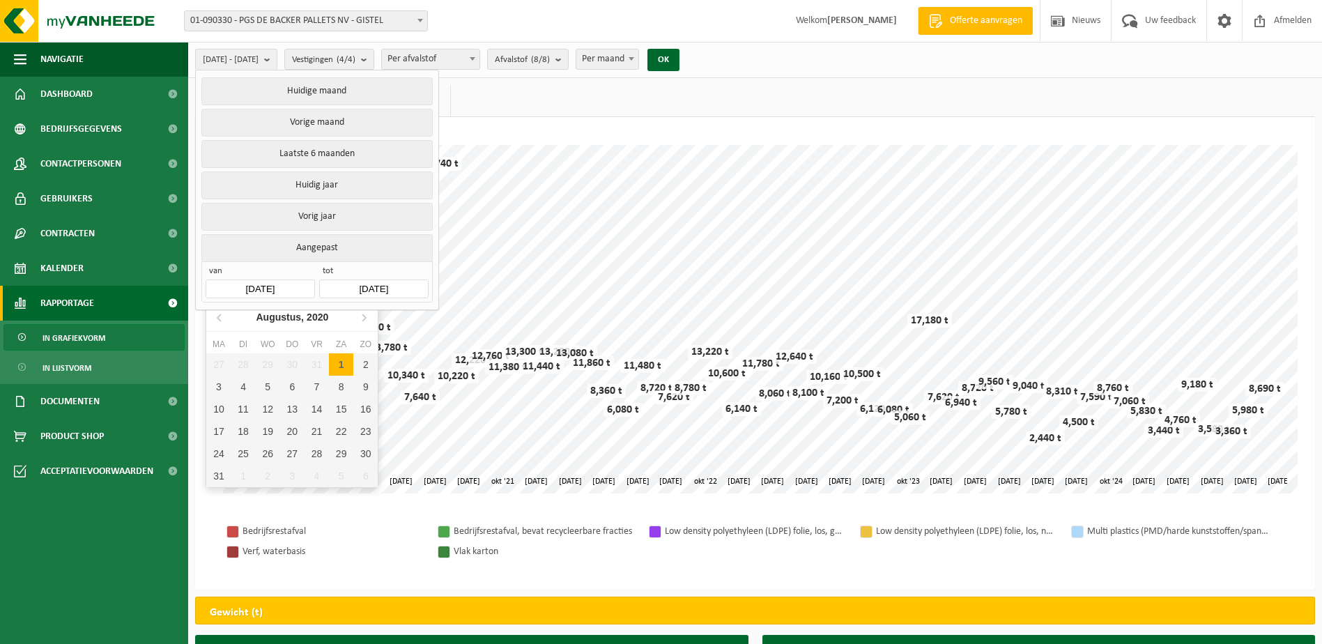
click at [302, 279] on input "2020-08-01" at bounding box center [260, 288] width 109 height 19
click at [215, 316] on icon at bounding box center [220, 317] width 22 height 22
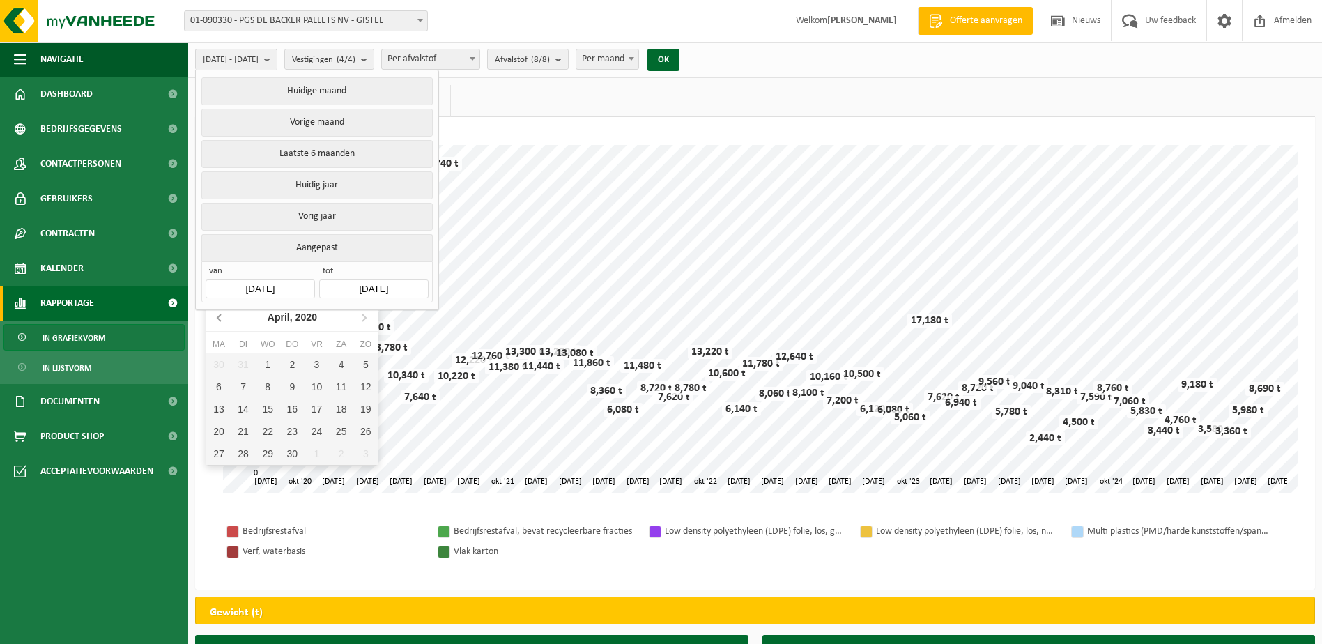
click at [215, 316] on icon at bounding box center [220, 317] width 22 height 22
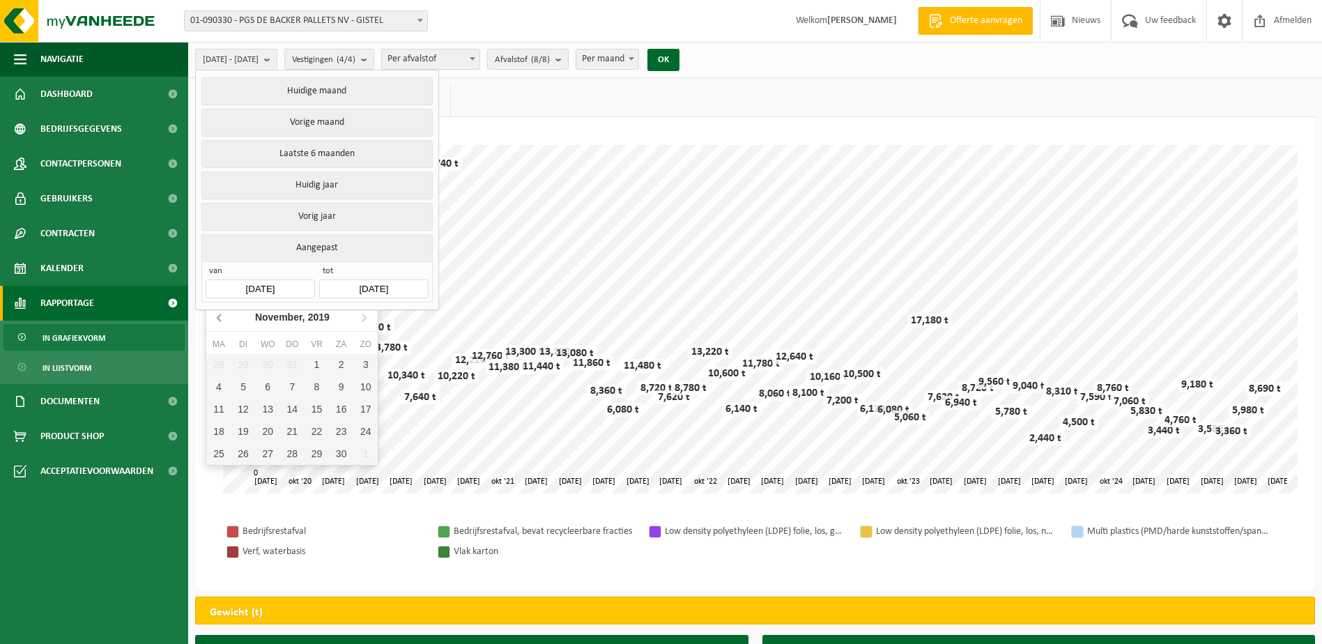
click at [215, 316] on icon at bounding box center [220, 317] width 22 height 22
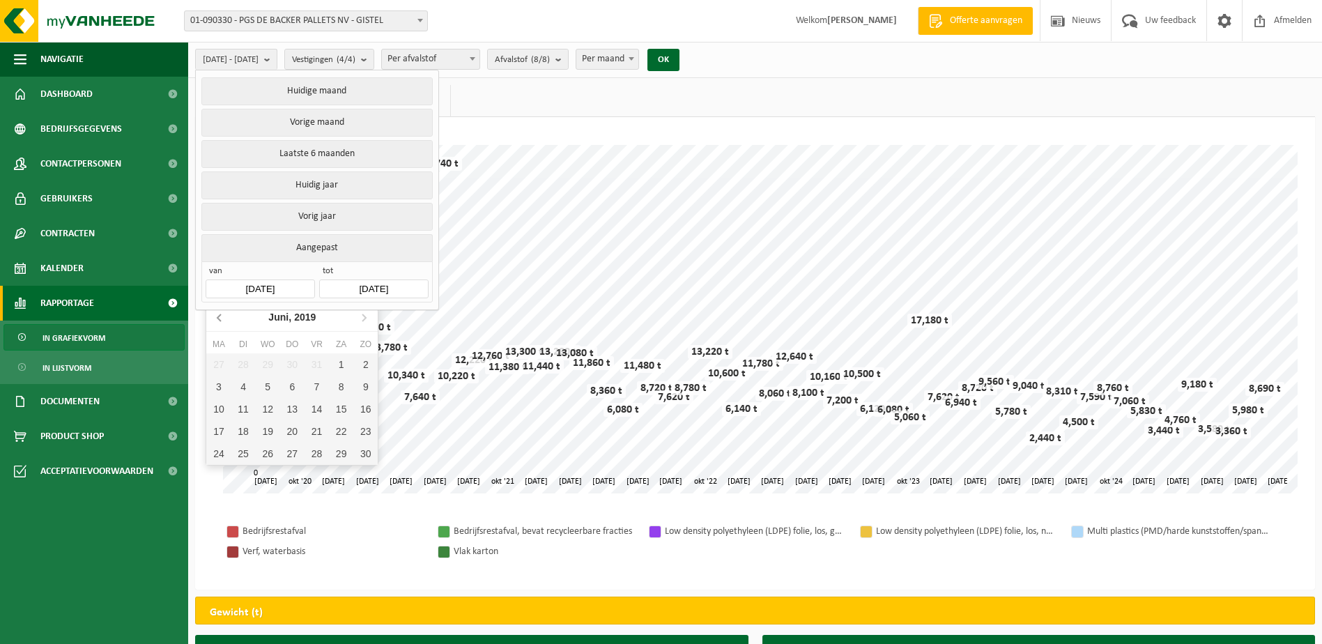
click at [215, 316] on icon at bounding box center [220, 317] width 22 height 22
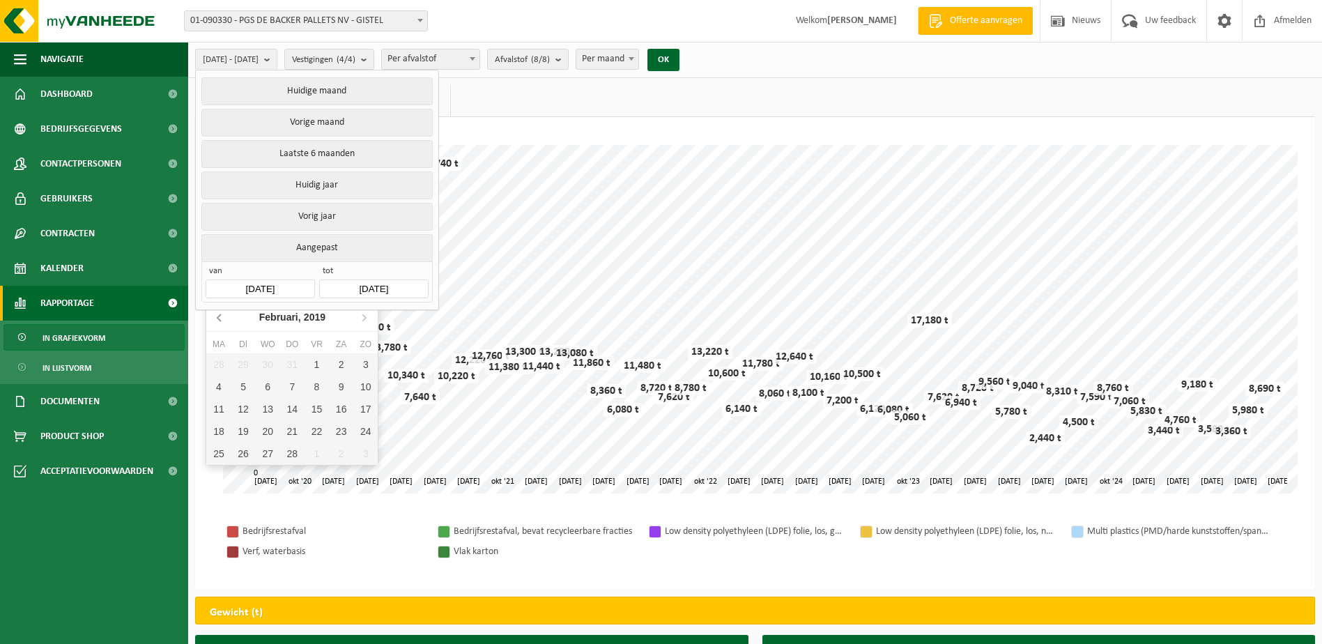
click at [215, 316] on icon at bounding box center [220, 317] width 22 height 22
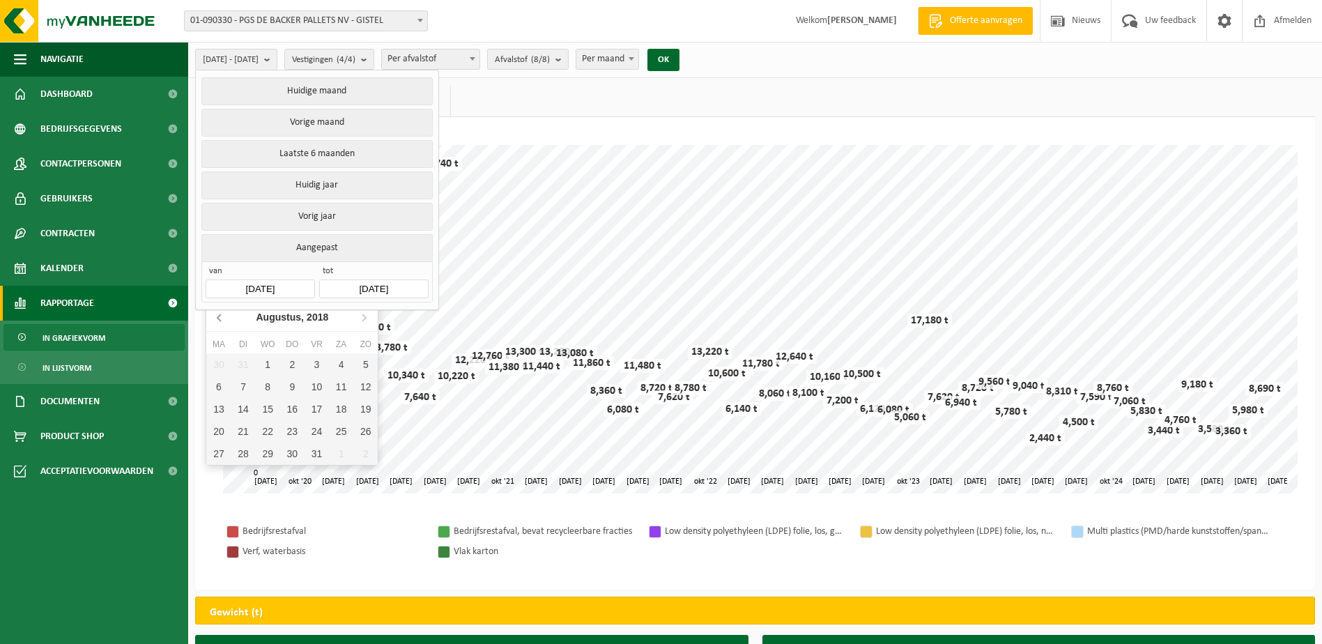
click at [215, 316] on icon at bounding box center [220, 317] width 22 height 22
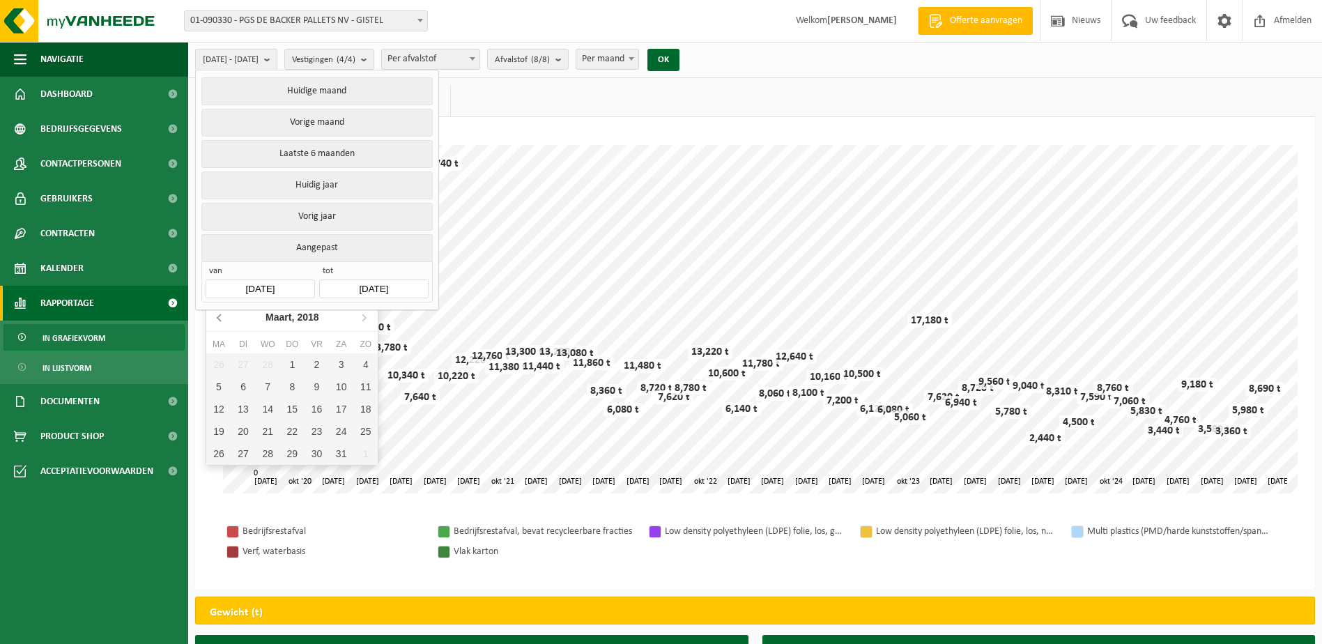
click at [215, 316] on icon at bounding box center [220, 317] width 22 height 22
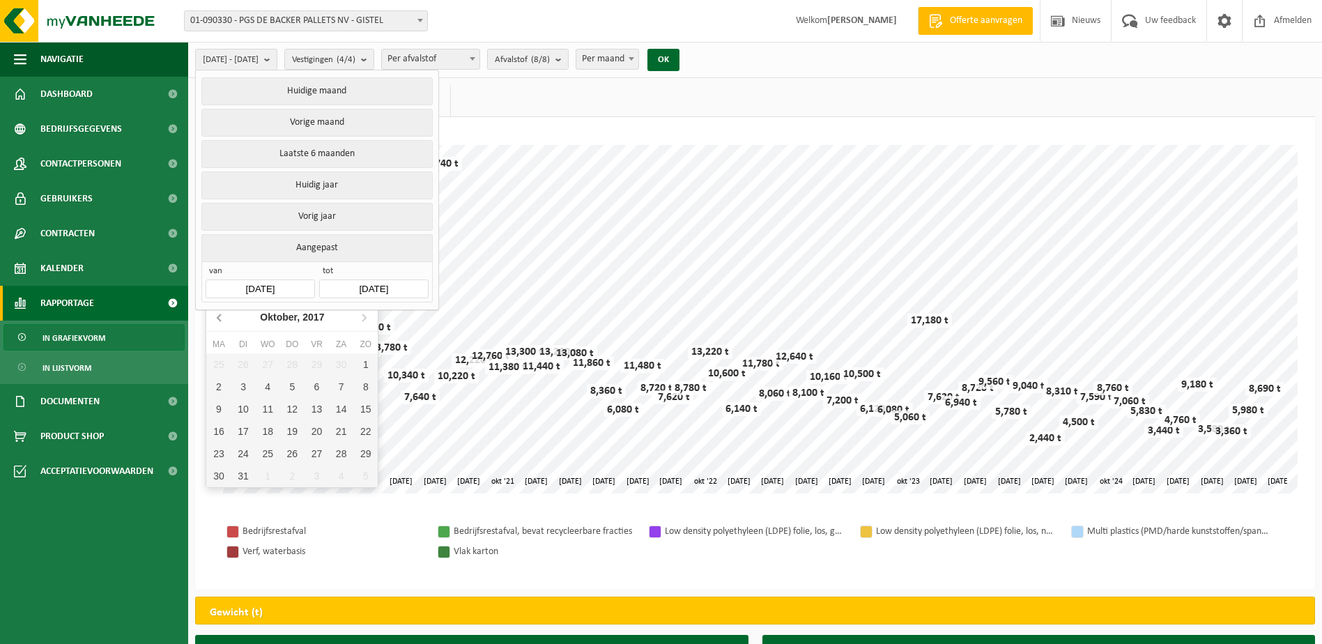
click at [215, 316] on icon at bounding box center [220, 317] width 22 height 22
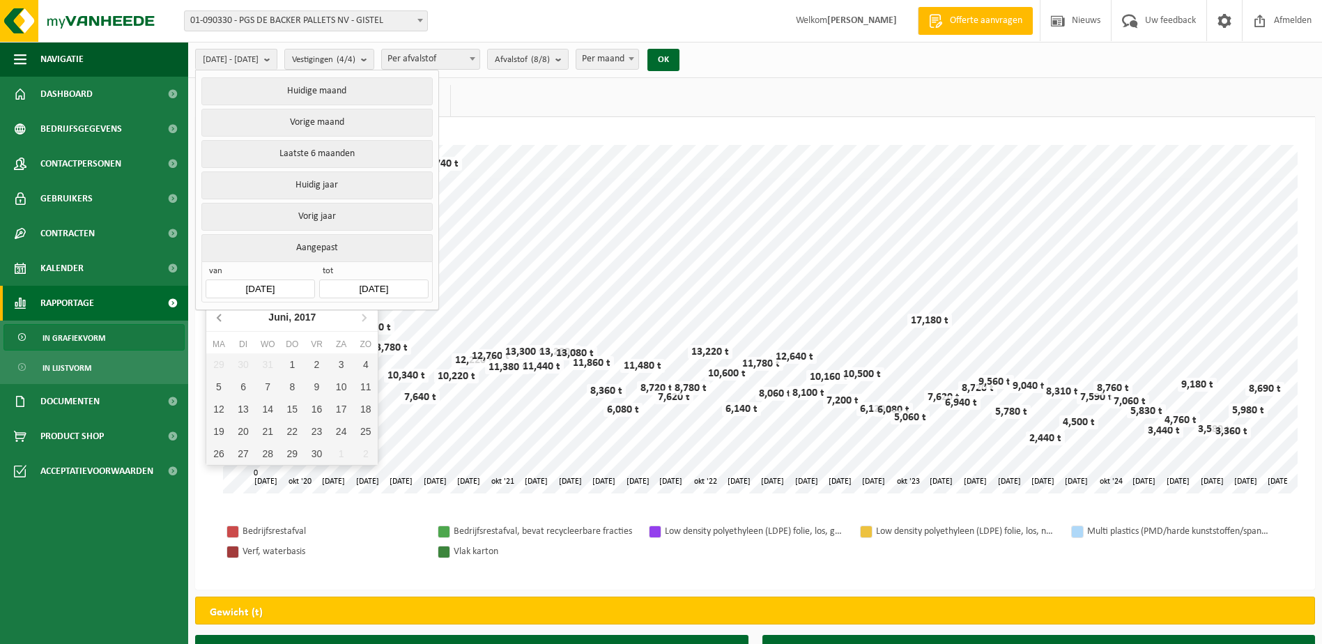
click at [215, 316] on icon at bounding box center [220, 317] width 22 height 22
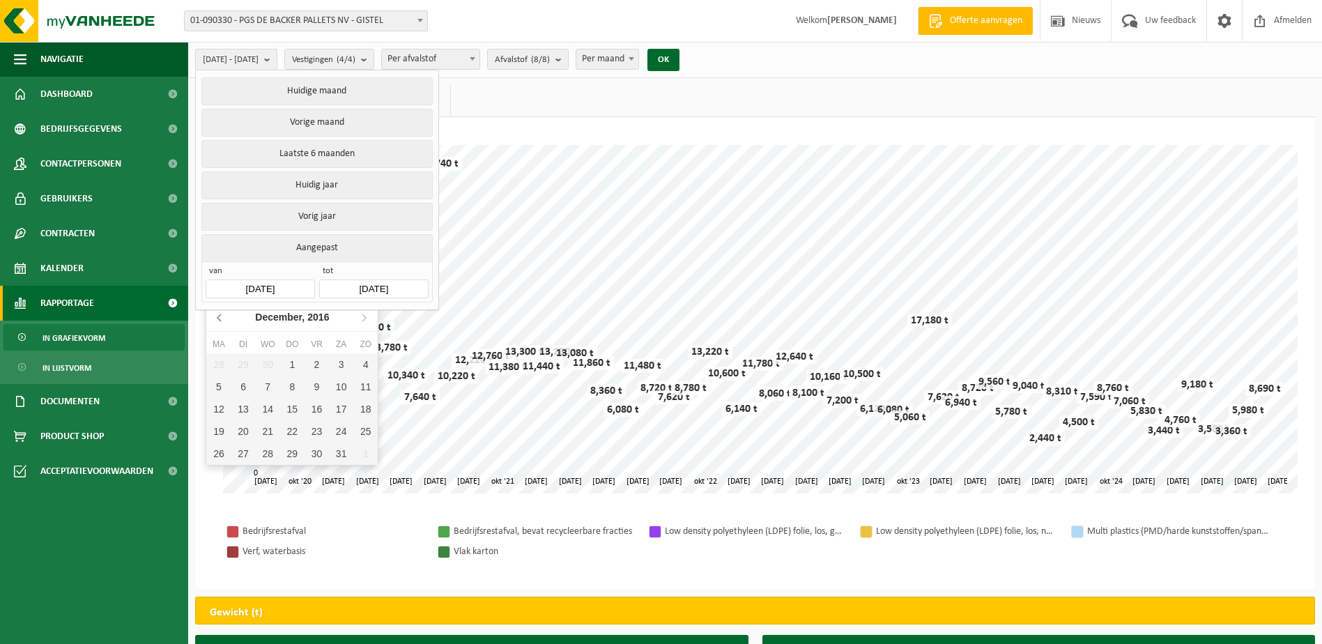
click at [215, 316] on icon at bounding box center [220, 317] width 22 height 22
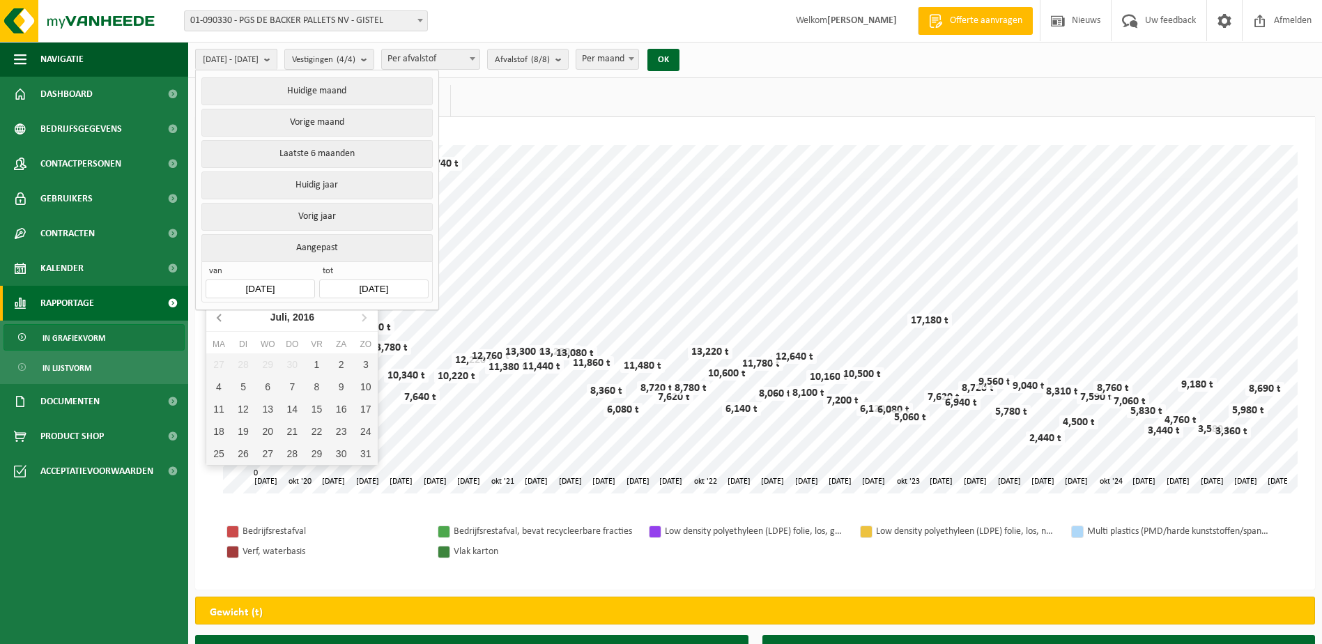
click at [221, 316] on icon at bounding box center [220, 317] width 22 height 22
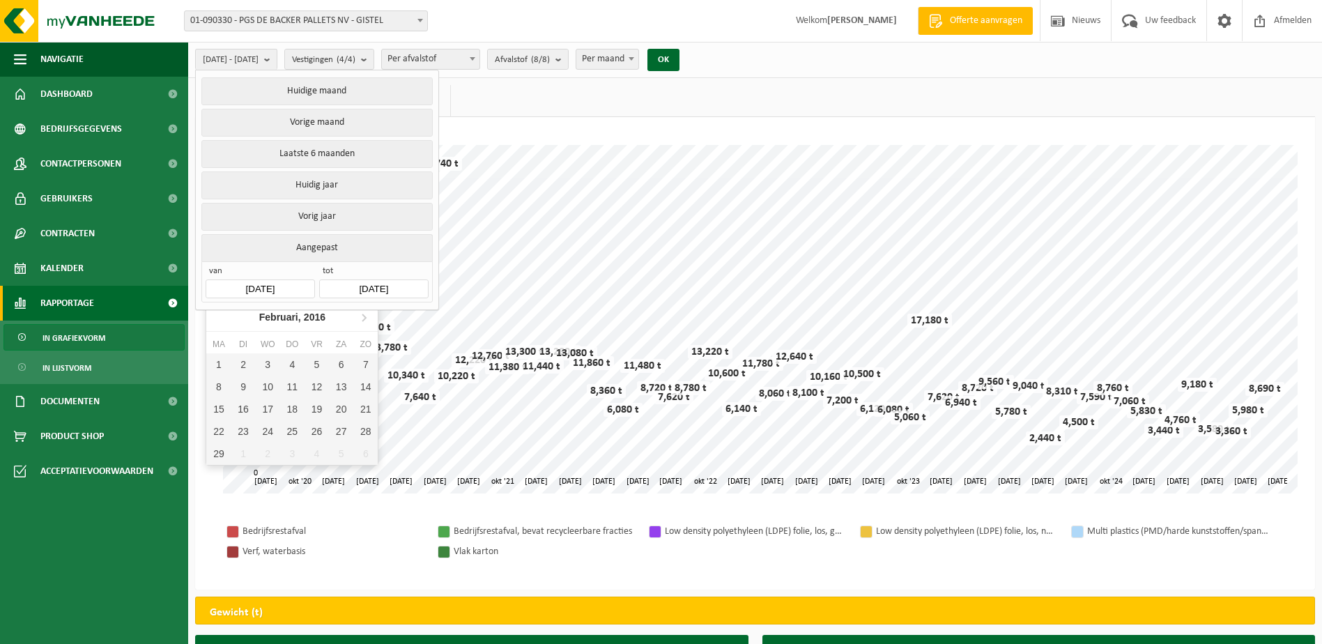
click at [221, 316] on nav "Februari, 2016" at bounding box center [291, 317] width 171 height 29
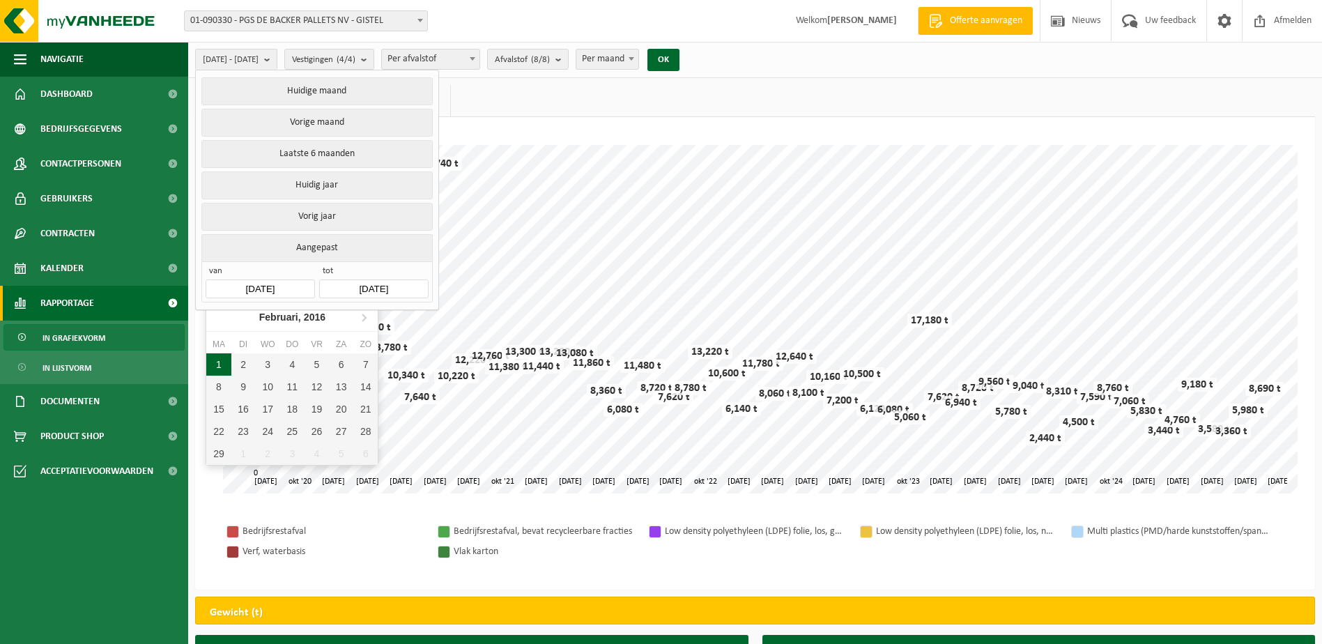
click at [219, 365] on div "1" at bounding box center [218, 364] width 24 height 22
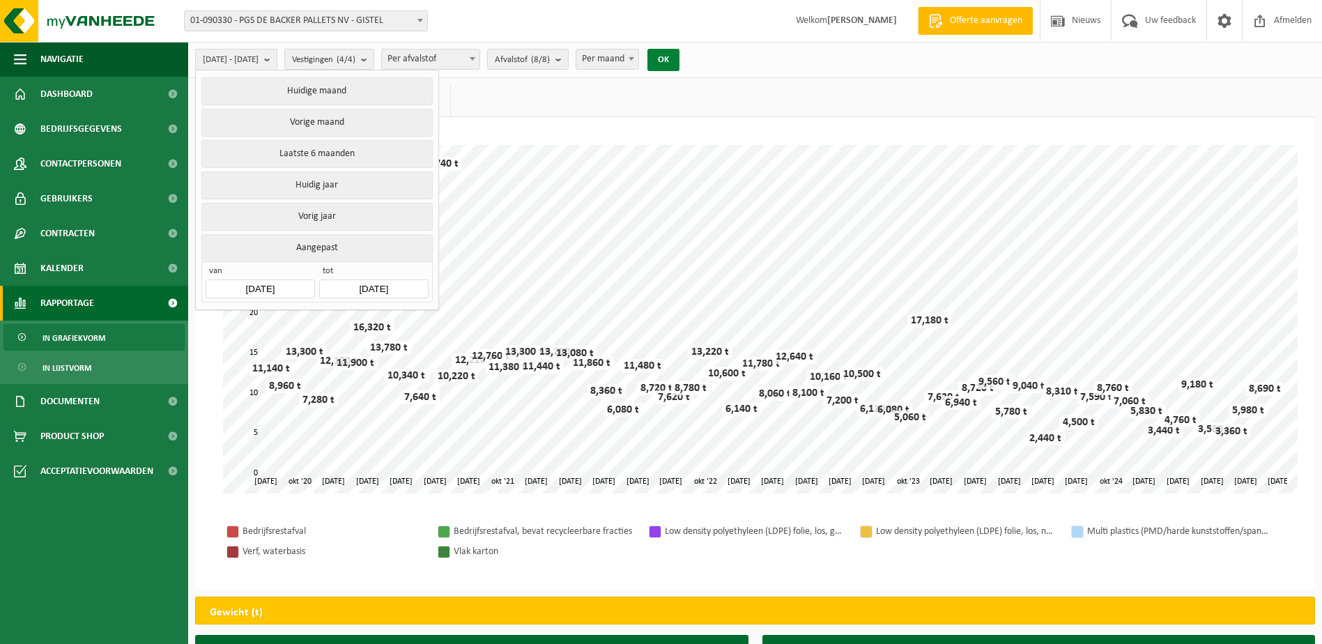
click at [679, 59] on button "OK" at bounding box center [663, 60] width 32 height 22
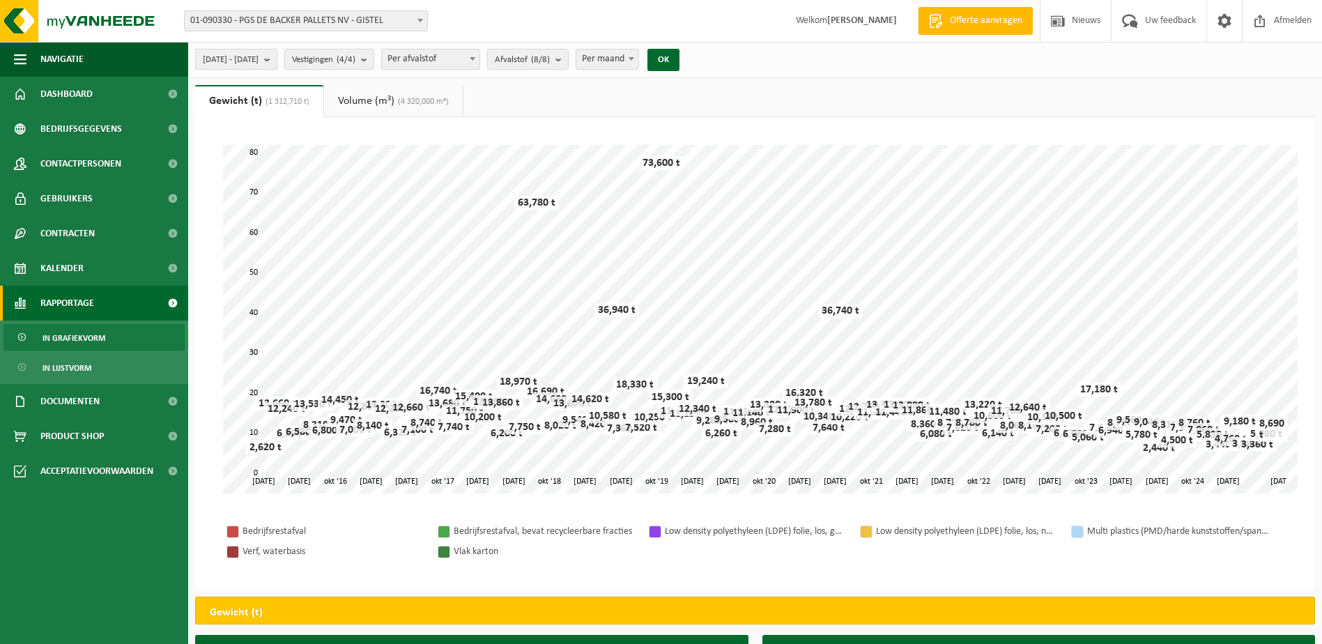
click at [277, 60] on b "submit" at bounding box center [270, 59] width 13 height 20
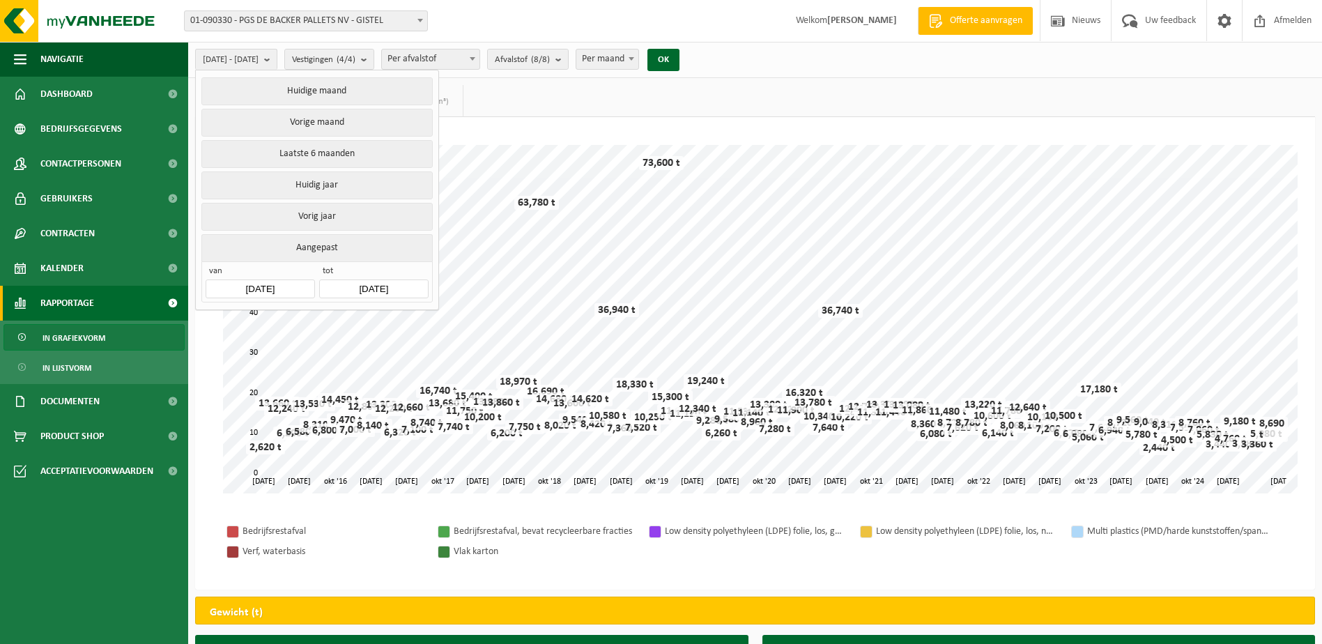
click at [325, 245] on button "Aangepast" at bounding box center [316, 247] width 231 height 27
click at [277, 62] on b "submit" at bounding box center [270, 59] width 13 height 20
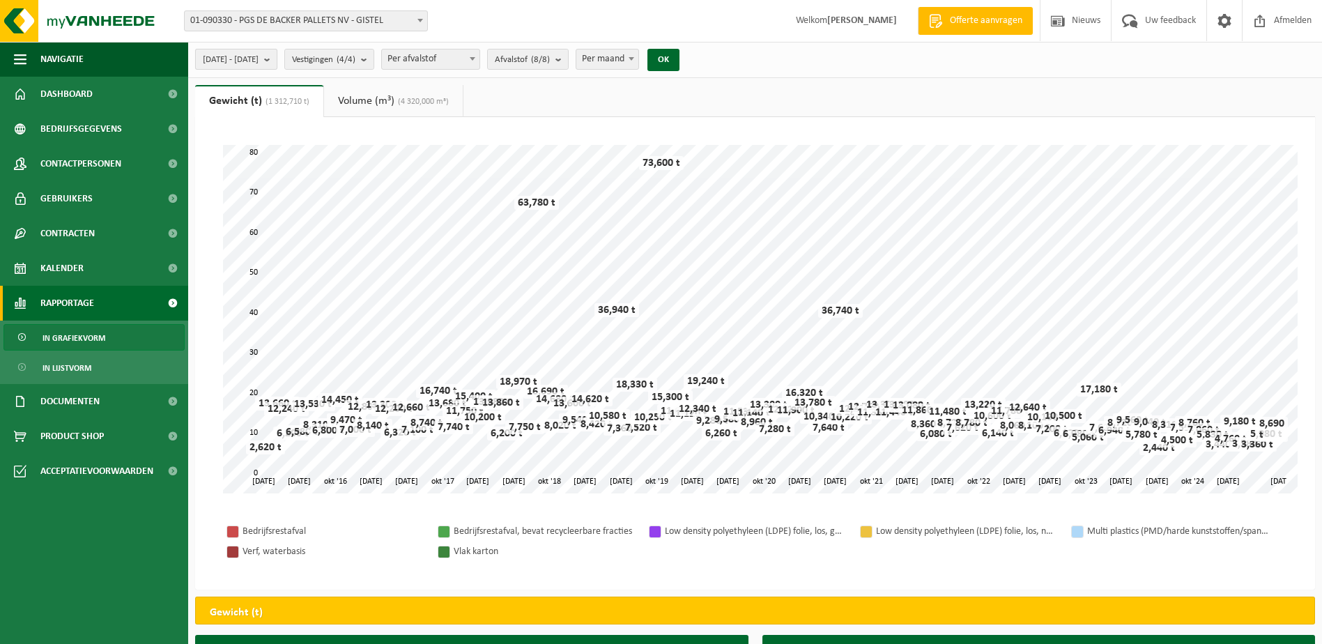
click at [277, 62] on b "submit" at bounding box center [270, 59] width 13 height 20
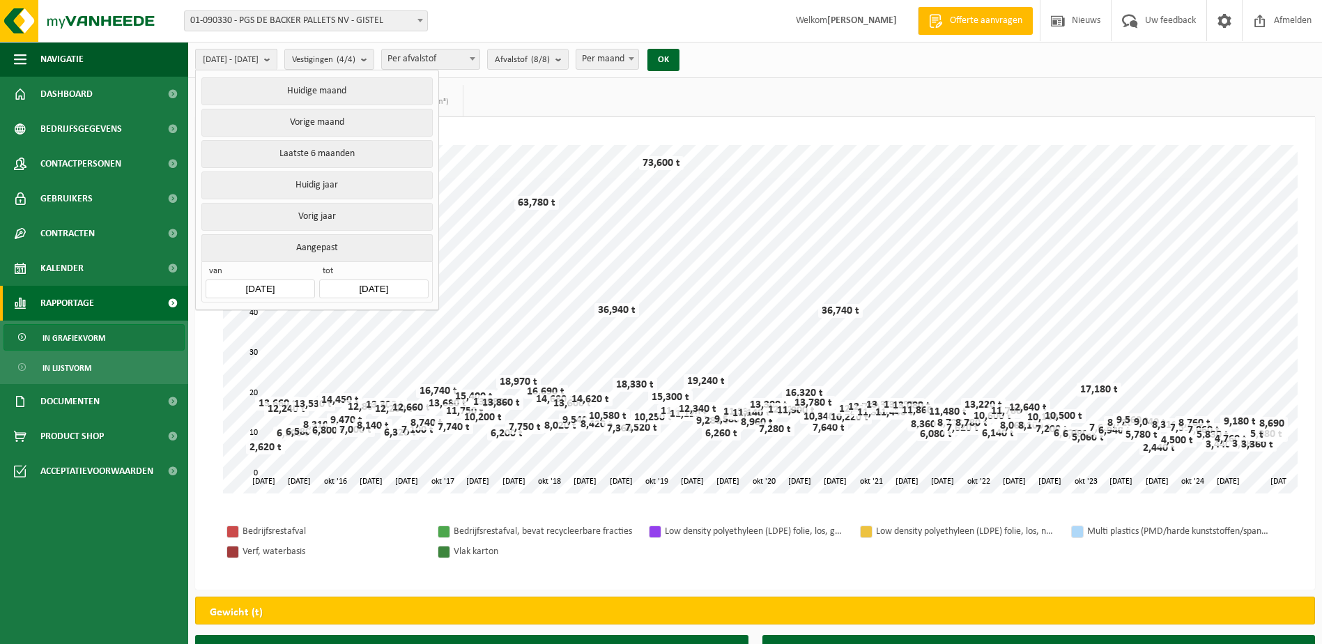
click at [332, 241] on button "Aangepast" at bounding box center [316, 247] width 231 height 27
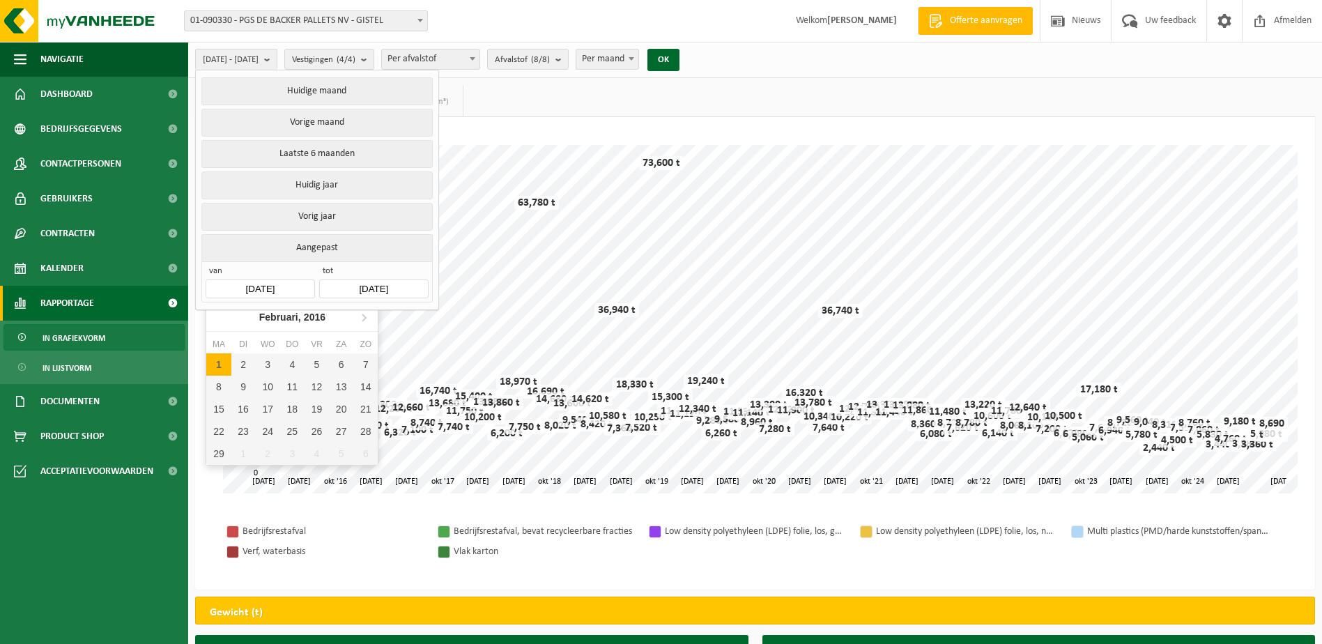
click at [254, 289] on input "2016-02-01" at bounding box center [260, 288] width 109 height 19
click at [371, 316] on icon at bounding box center [364, 317] width 22 height 22
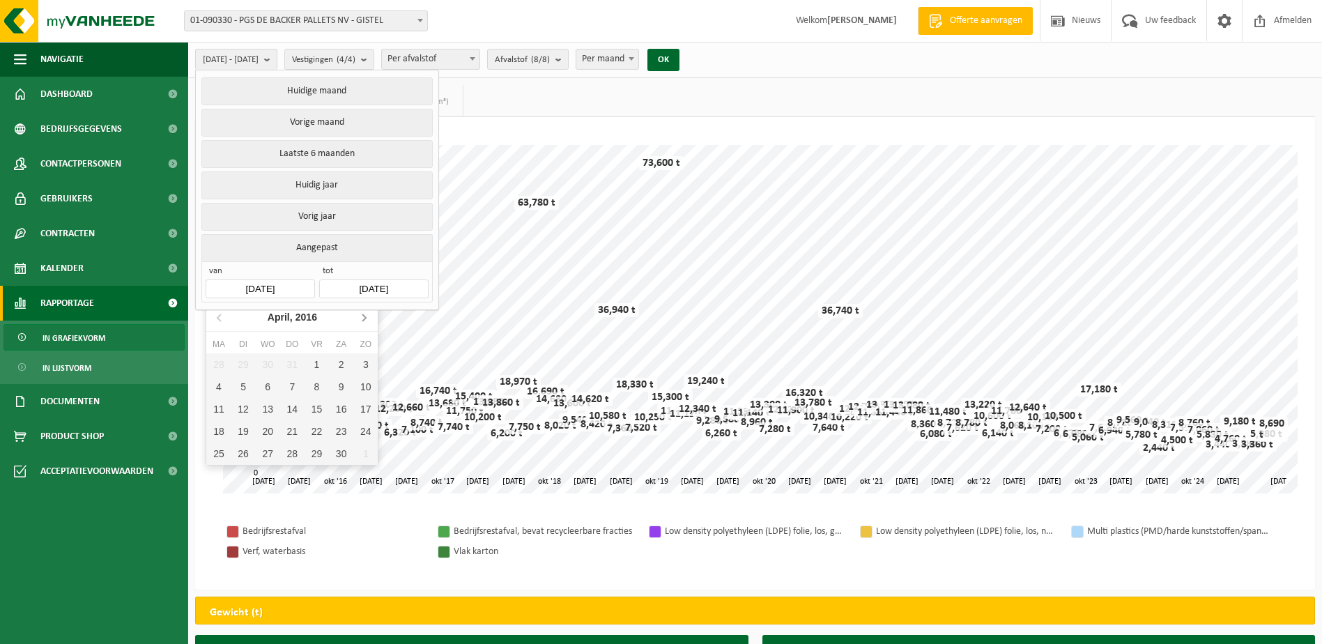
click at [371, 316] on icon at bounding box center [364, 317] width 22 height 22
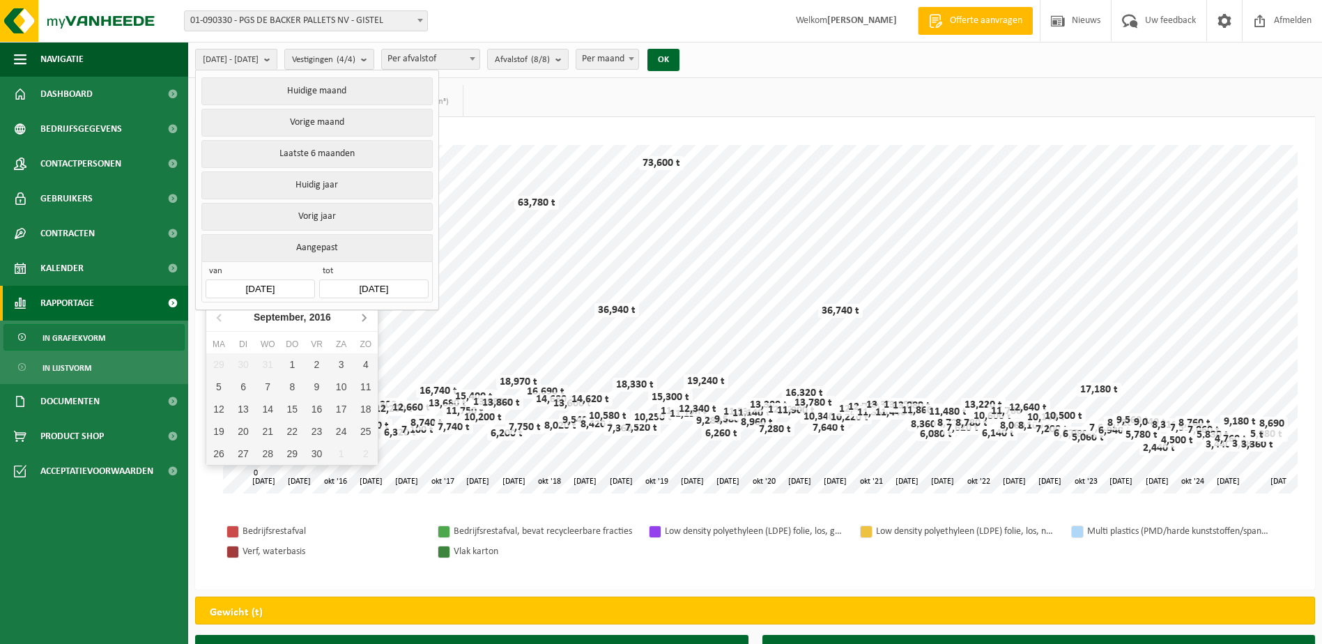
click at [371, 316] on icon at bounding box center [364, 317] width 22 height 22
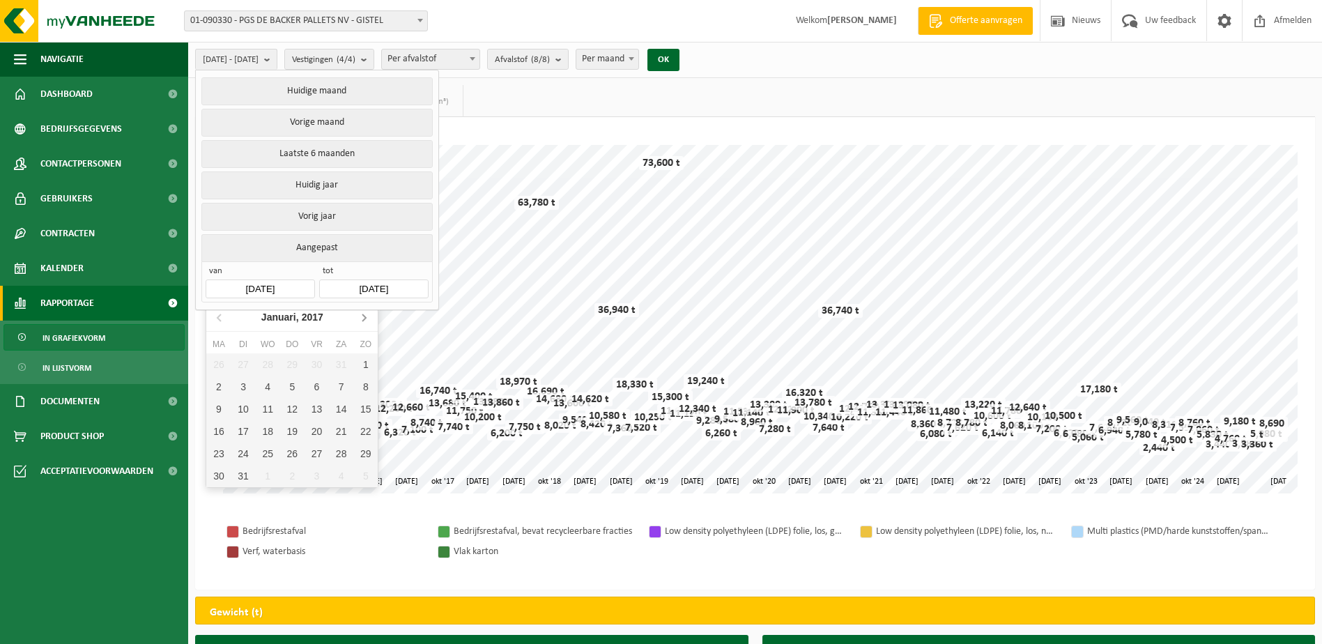
click at [371, 316] on icon at bounding box center [364, 317] width 22 height 22
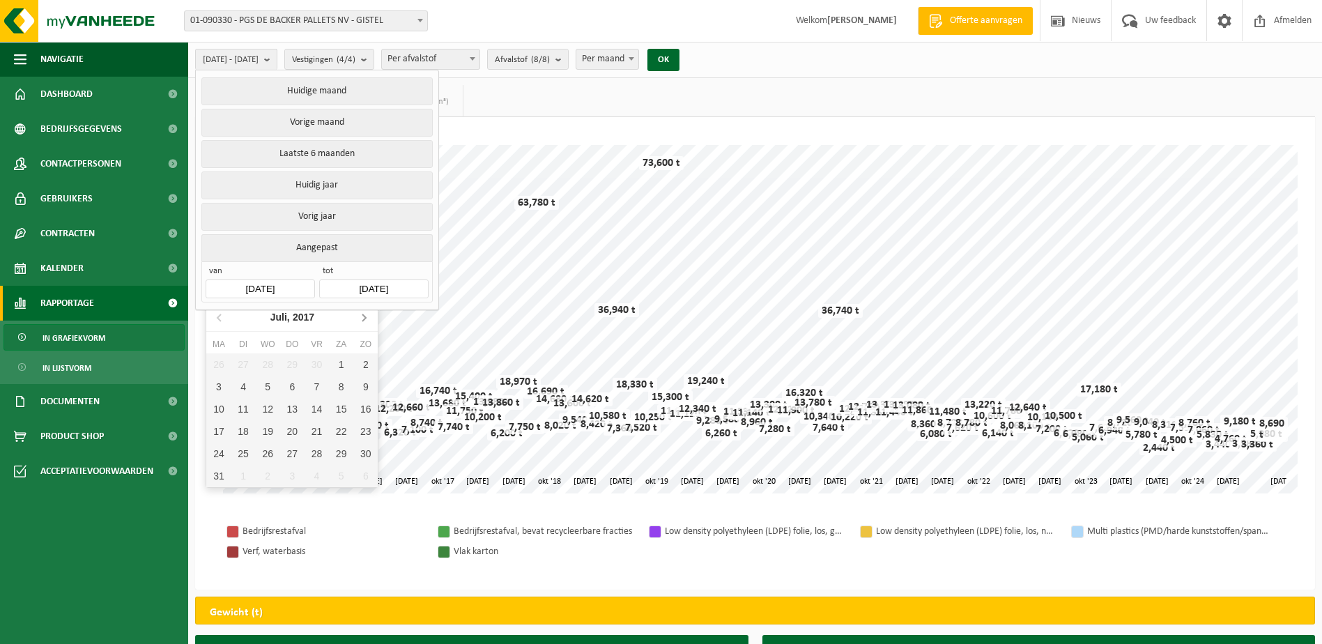
click at [371, 316] on icon at bounding box center [364, 317] width 22 height 22
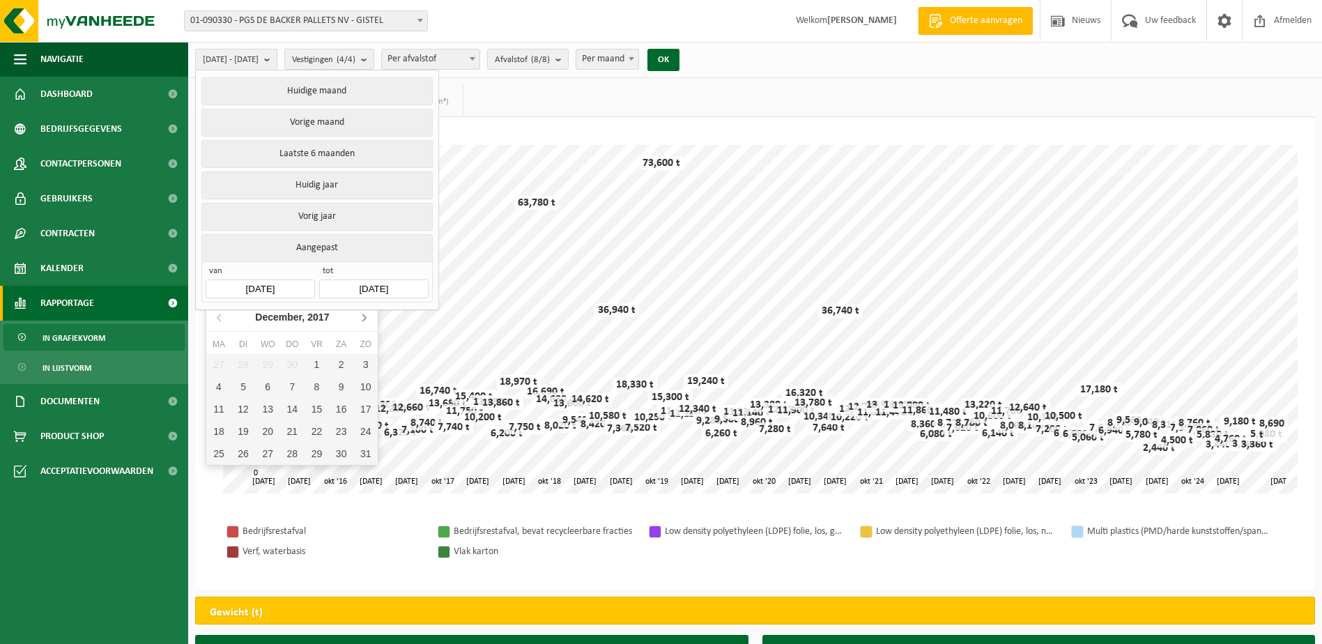
click at [371, 316] on icon at bounding box center [364, 317] width 22 height 22
click at [225, 361] on div "1" at bounding box center [218, 364] width 24 height 22
type input "2018-01-01"
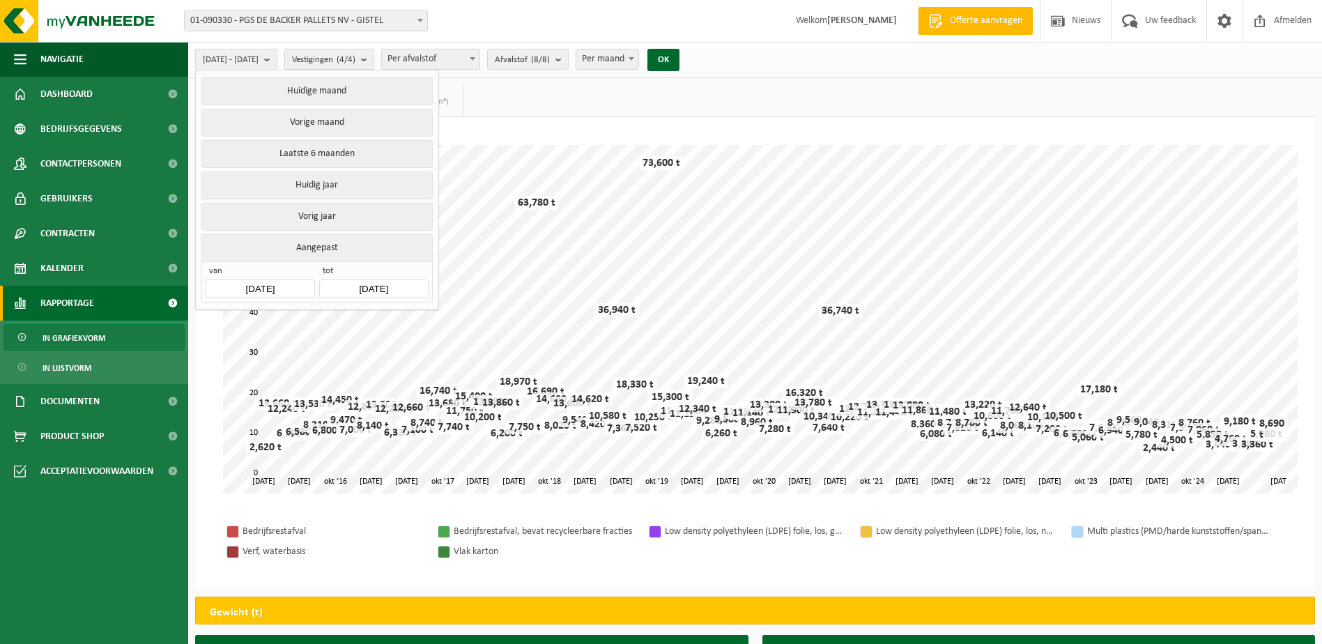
click at [479, 61] on span at bounding box center [472, 58] width 14 height 18
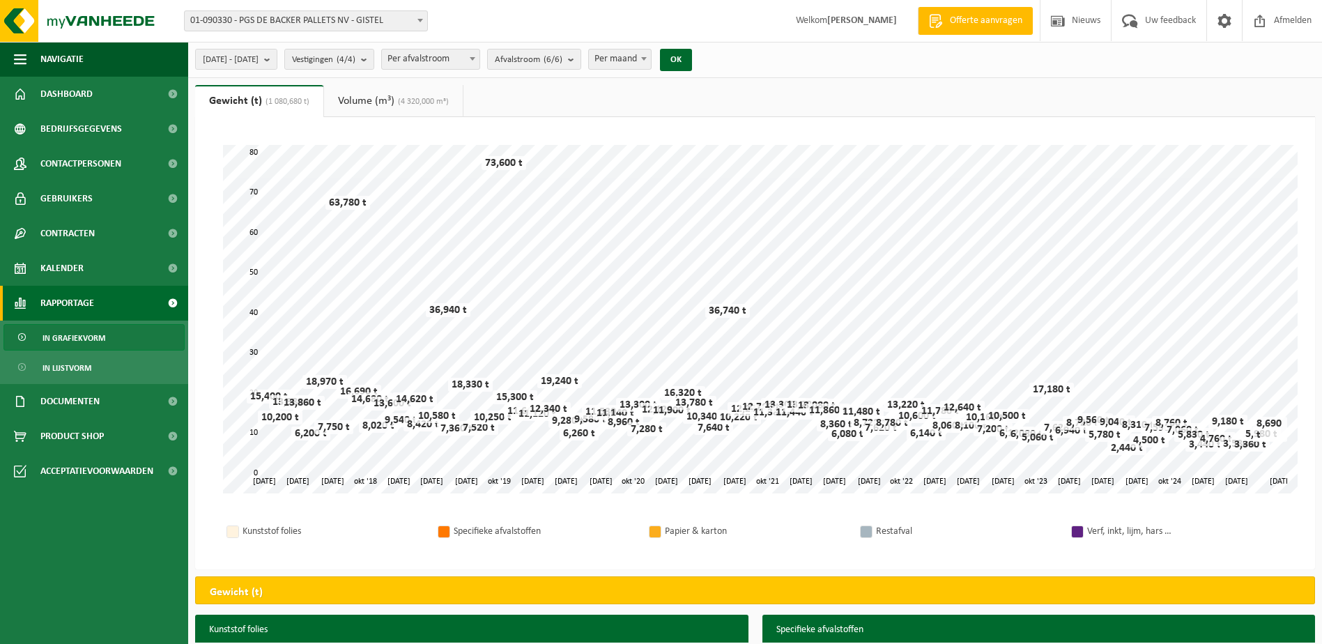
click at [479, 59] on span at bounding box center [472, 58] width 14 height 18
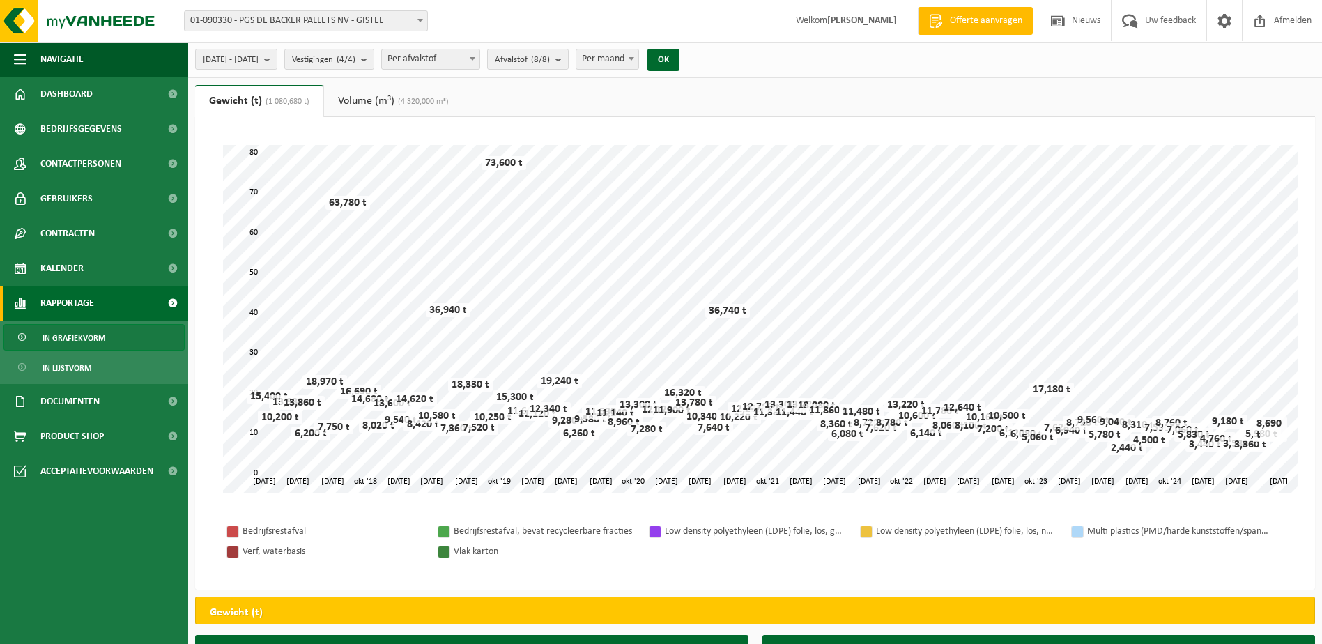
click at [475, 60] on b at bounding box center [473, 58] width 6 height 3
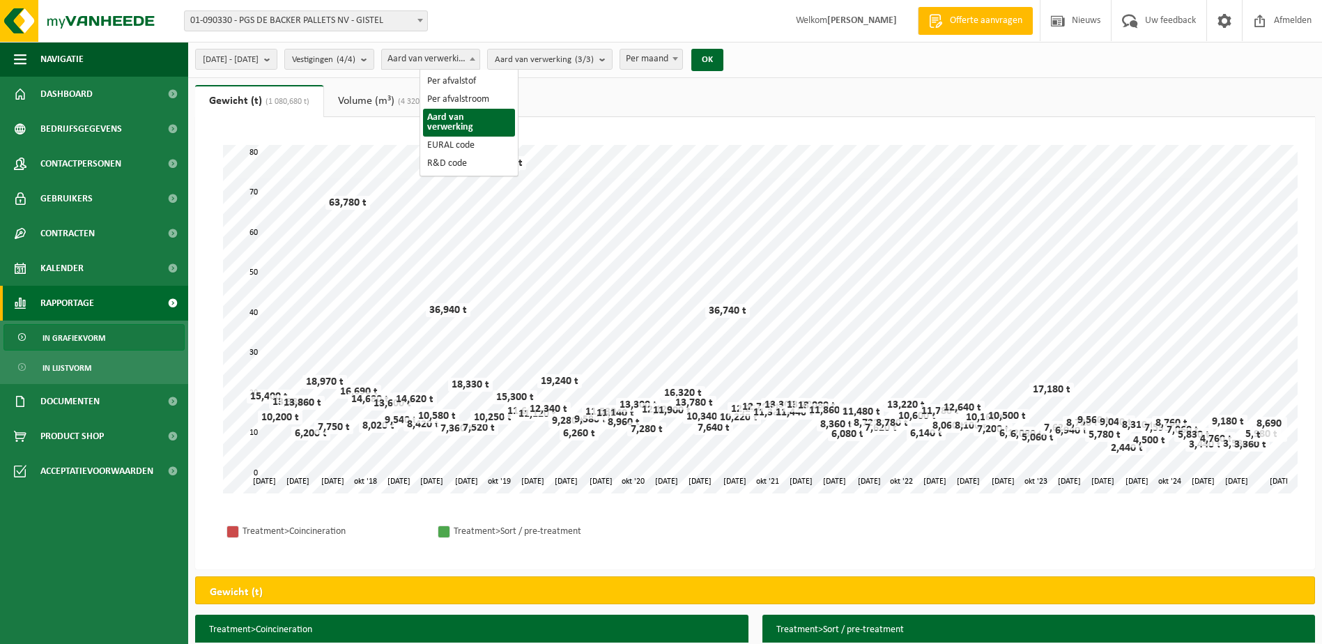
click at [479, 53] on span at bounding box center [472, 58] width 14 height 18
select select "1"
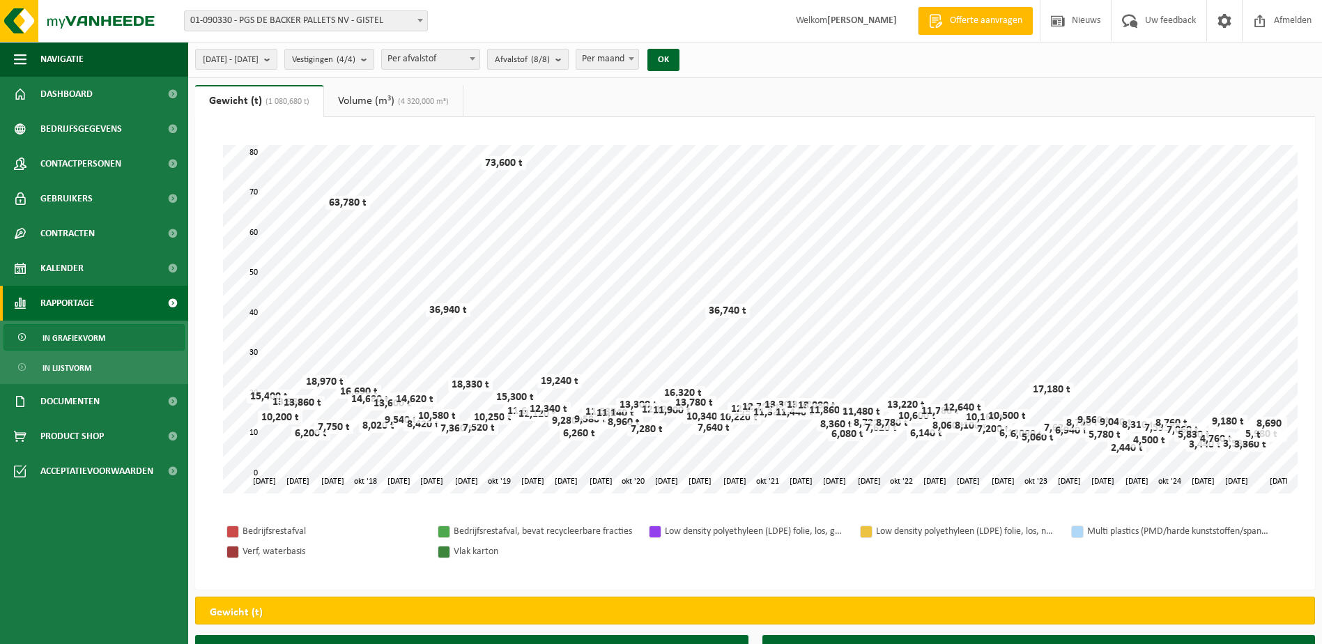
click at [550, 60] on count "(8/8)" at bounding box center [540, 59] width 19 height 9
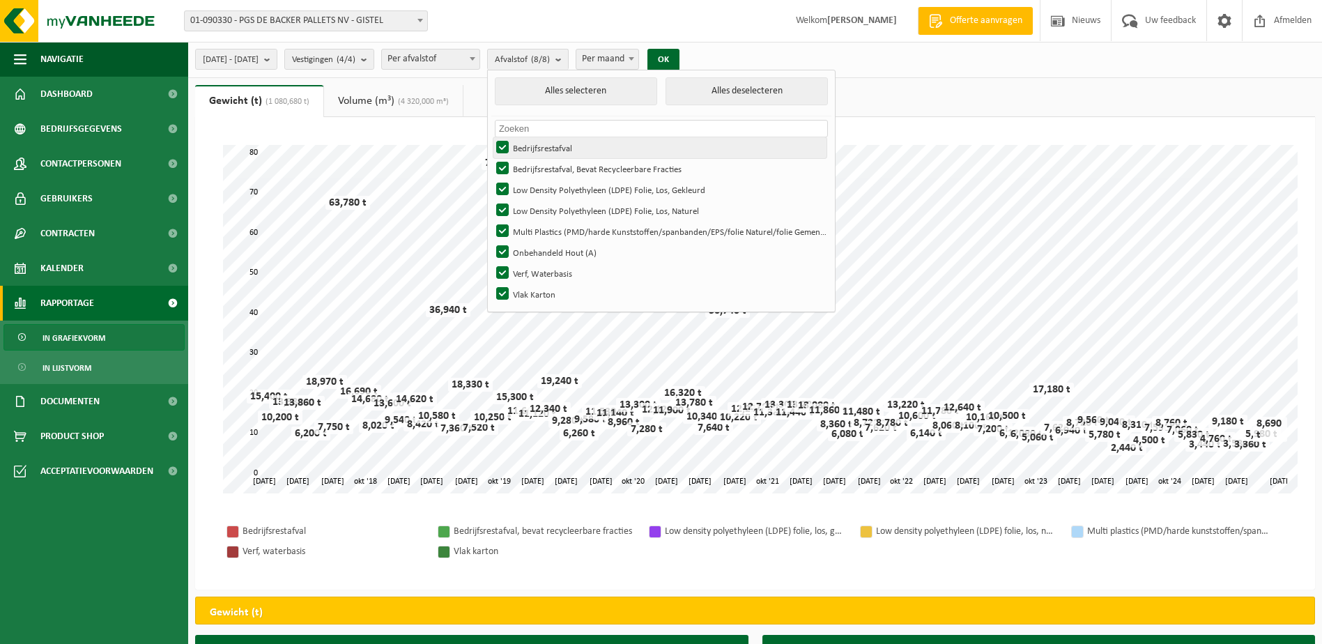
click at [585, 146] on label "Bedrijfsrestafval" at bounding box center [659, 147] width 333 height 21
click at [491, 137] on input "Bedrijfsrestafval" at bounding box center [490, 137] width 1 height 1
checkbox input "false"
click at [570, 167] on label "Bedrijfsrestafval, Bevat Recycleerbare Fracties" at bounding box center [659, 168] width 333 height 21
click at [491, 158] on input "Bedrijfsrestafval, Bevat Recycleerbare Fracties" at bounding box center [490, 157] width 1 height 1
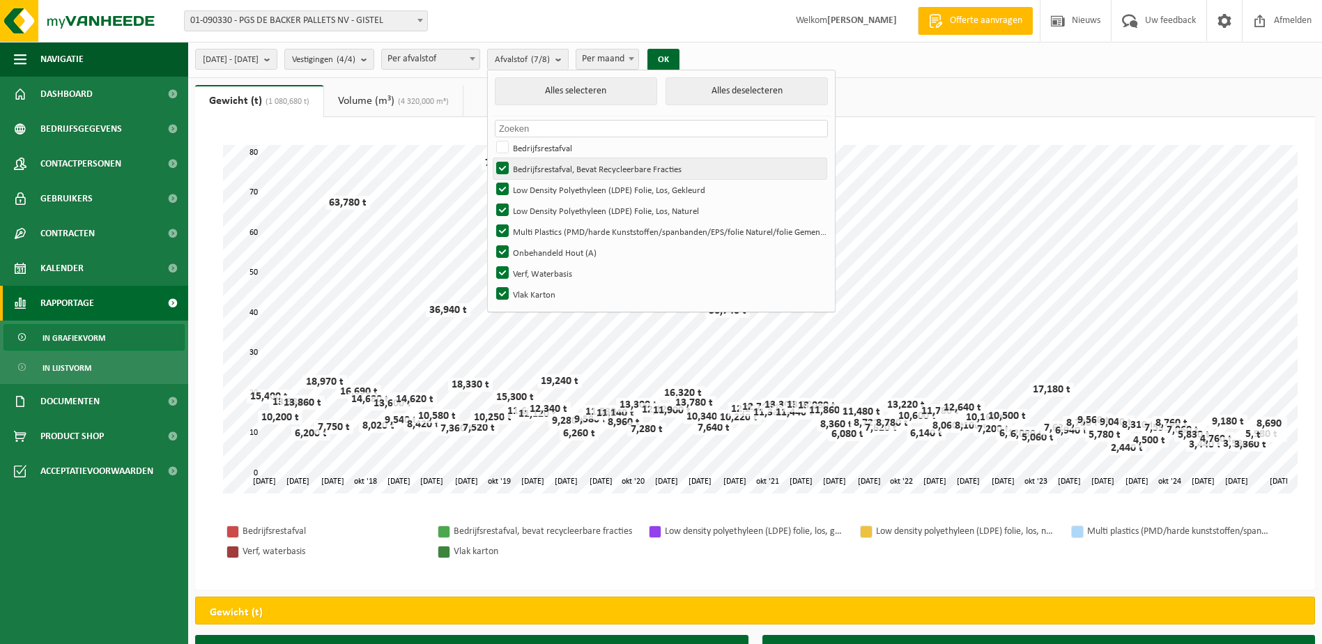
checkbox input "false"
click at [570, 187] on label "Low Density Polyethyleen (LDPE) Folie, Los, Gekleurd" at bounding box center [659, 189] width 333 height 21
click at [491, 179] on input "Low Density Polyethyleen (LDPE) Folie, Los, Gekleurd" at bounding box center [490, 178] width 1 height 1
checkbox input "false"
click at [571, 208] on label "Low Density Polyethyleen (LDPE) Folie, Los, Naturel" at bounding box center [659, 210] width 333 height 21
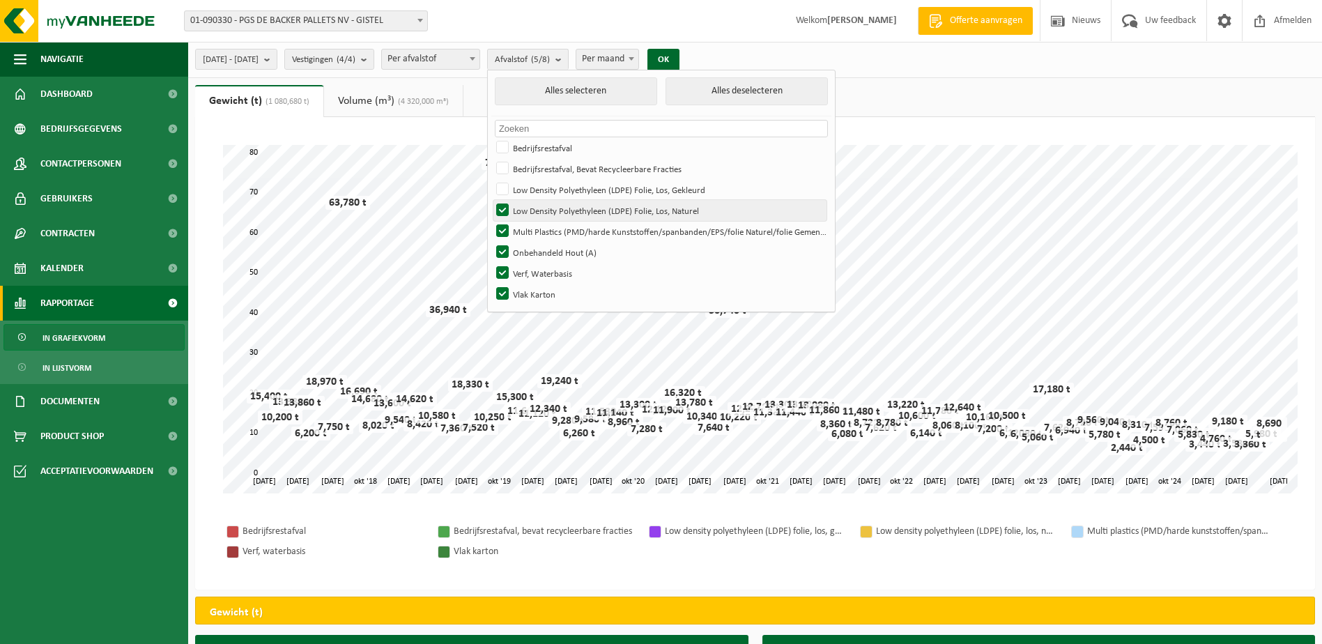
click at [491, 200] on input "Low Density Polyethyleen (LDPE) Folie, Los, Naturel" at bounding box center [490, 199] width 1 height 1
checkbox input "false"
click at [571, 228] on label "Multi Plastics (PMD/harde Kunststoffen/spanbanden/EPS/folie Naturel/folie Gemen…" at bounding box center [659, 231] width 333 height 21
click at [491, 221] on input "Multi Plastics (PMD/harde Kunststoffen/spanbanden/EPS/folie Naturel/folie Gemen…" at bounding box center [490, 220] width 1 height 1
checkbox input "false"
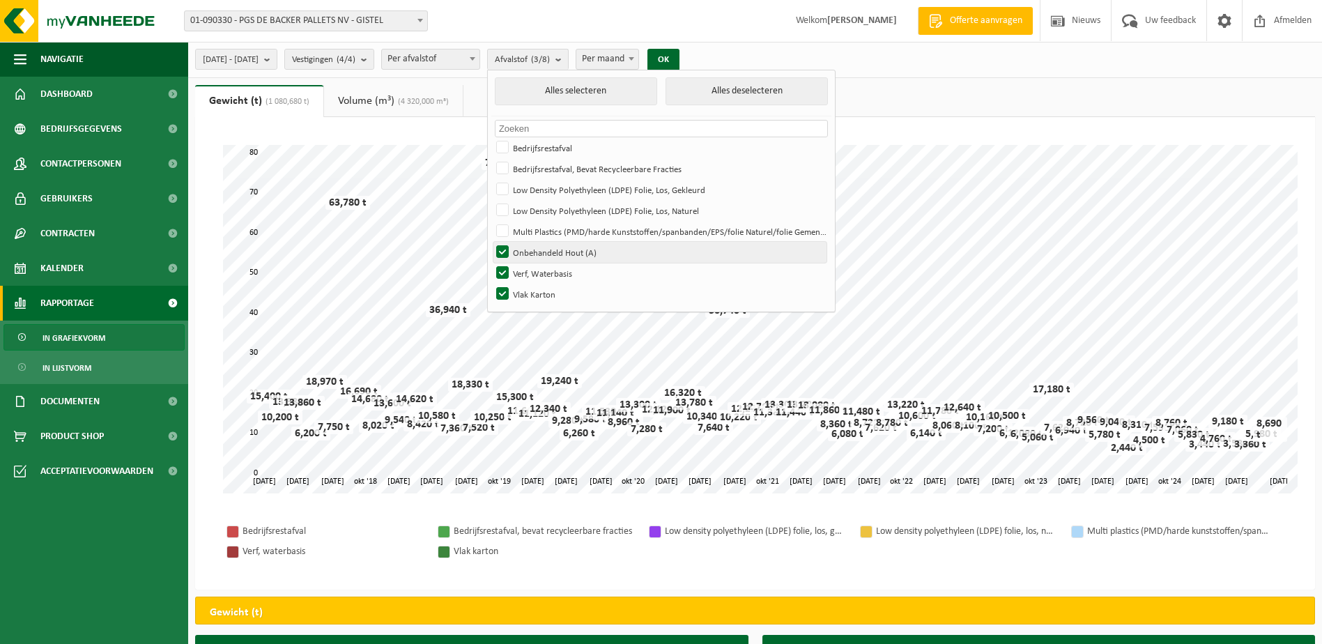
click at [570, 251] on label "Onbehandeld Hout (A)" at bounding box center [659, 252] width 333 height 21
click at [491, 242] on input "Onbehandeld Hout (A)" at bounding box center [490, 241] width 1 height 1
checkbox input "false"
click at [572, 291] on label "Vlak Karton" at bounding box center [659, 294] width 333 height 21
click at [491, 284] on input "Vlak Karton" at bounding box center [490, 283] width 1 height 1
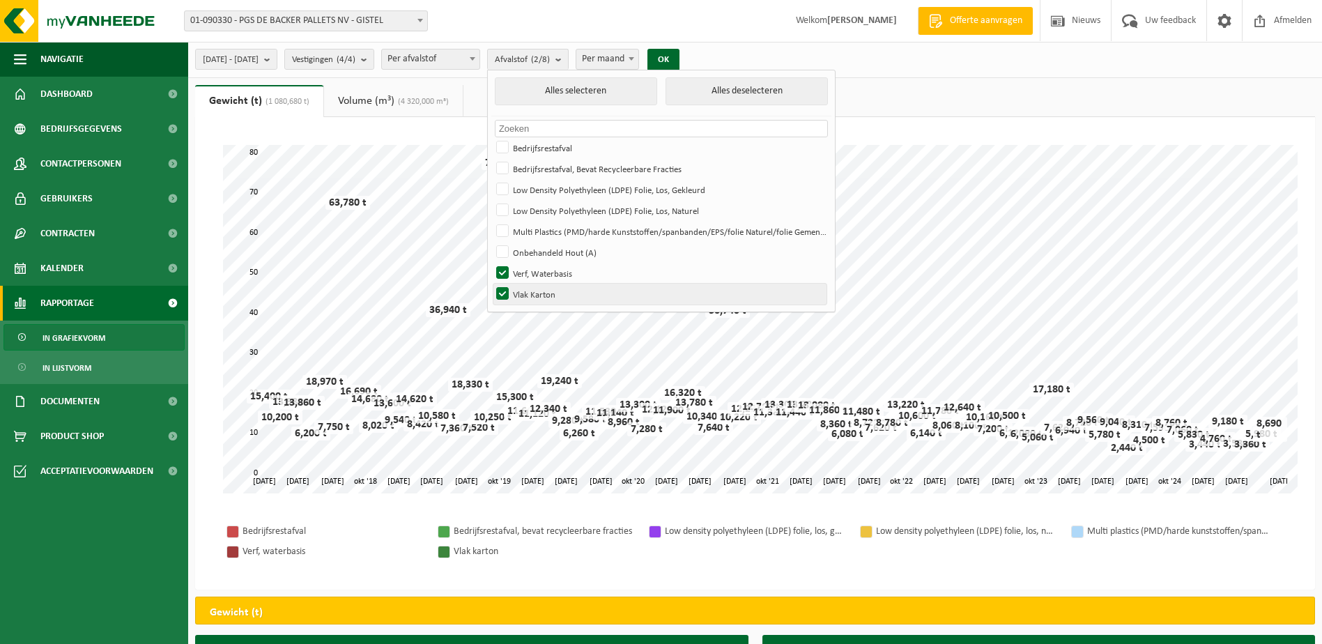
checkbox input "false"
click at [679, 58] on button "OK" at bounding box center [663, 60] width 32 height 22
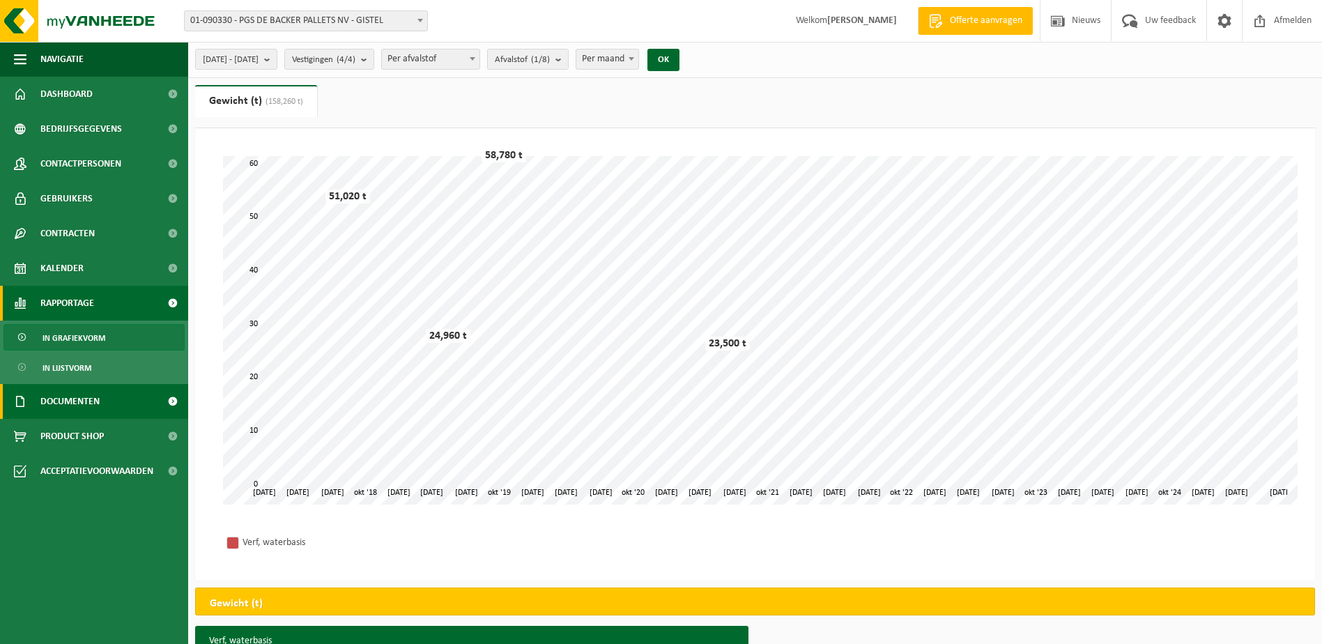
click at [76, 398] on span "Documenten" at bounding box center [69, 401] width 59 height 35
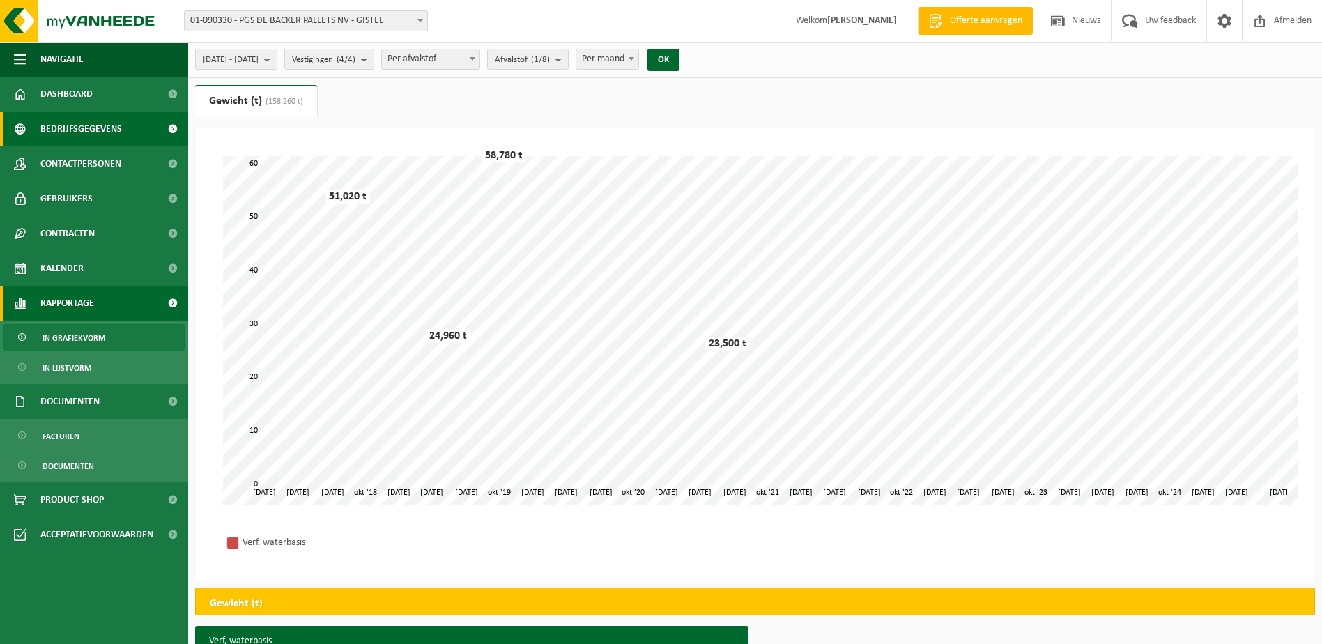
click at [106, 130] on span "Bedrijfsgegevens" at bounding box center [81, 128] width 82 height 35
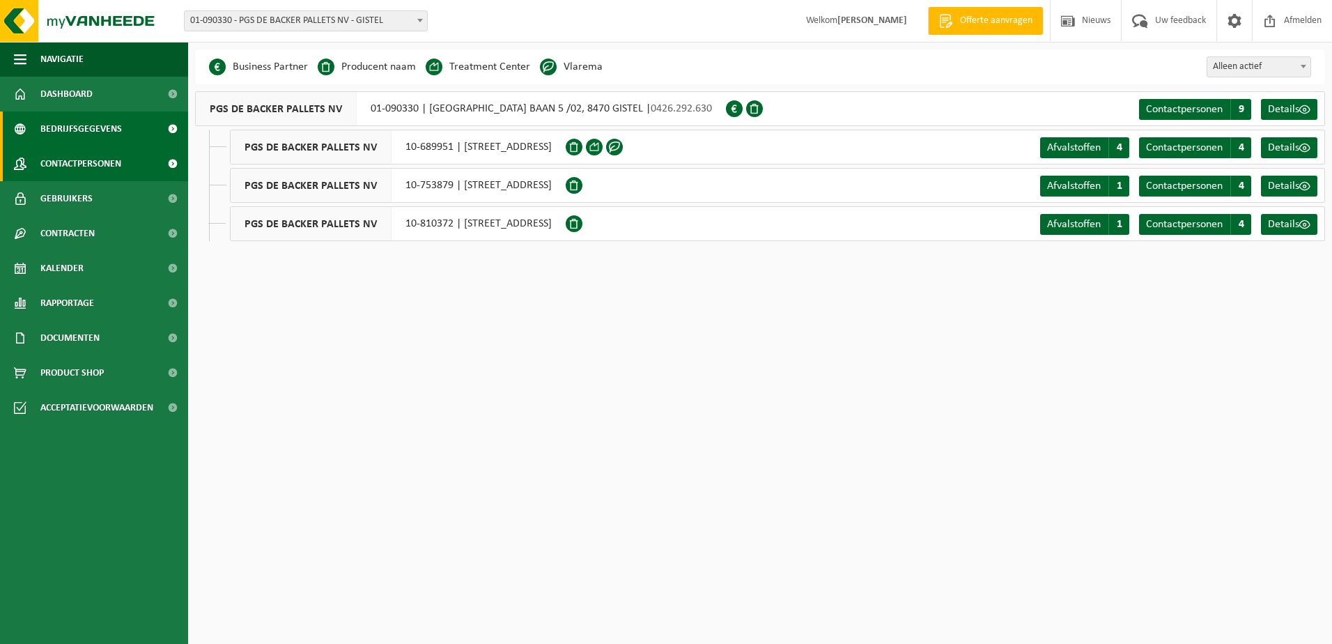
drag, startPoint x: 105, startPoint y: 127, endPoint x: 104, endPoint y: 161, distance: 34.2
click at [105, 127] on span "Bedrijfsgegevens" at bounding box center [81, 128] width 82 height 35
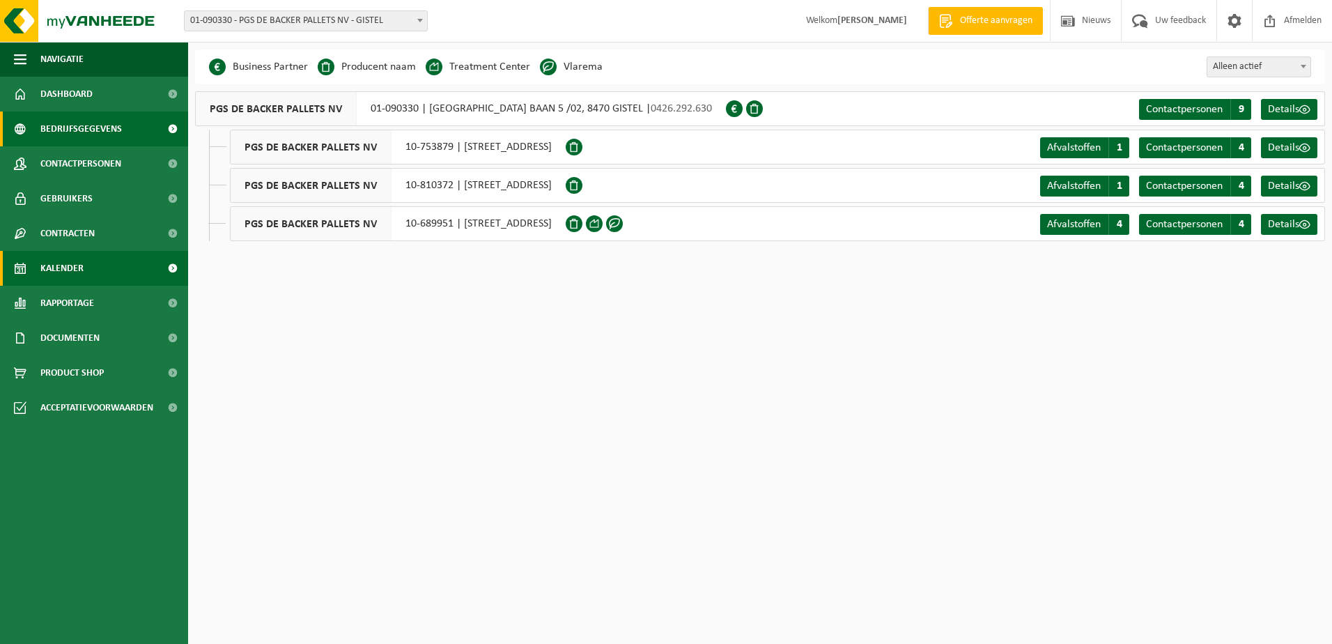
click at [84, 259] on link "Kalender" at bounding box center [94, 268] width 188 height 35
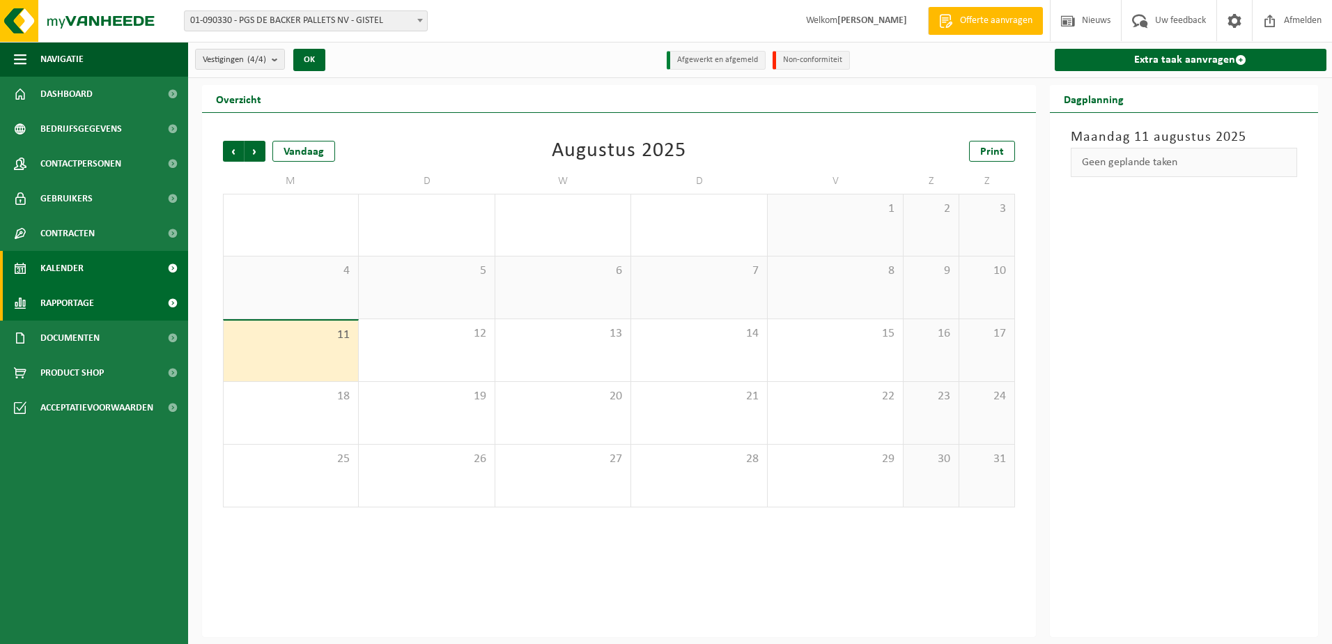
click at [75, 300] on span "Rapportage" at bounding box center [67, 303] width 54 height 35
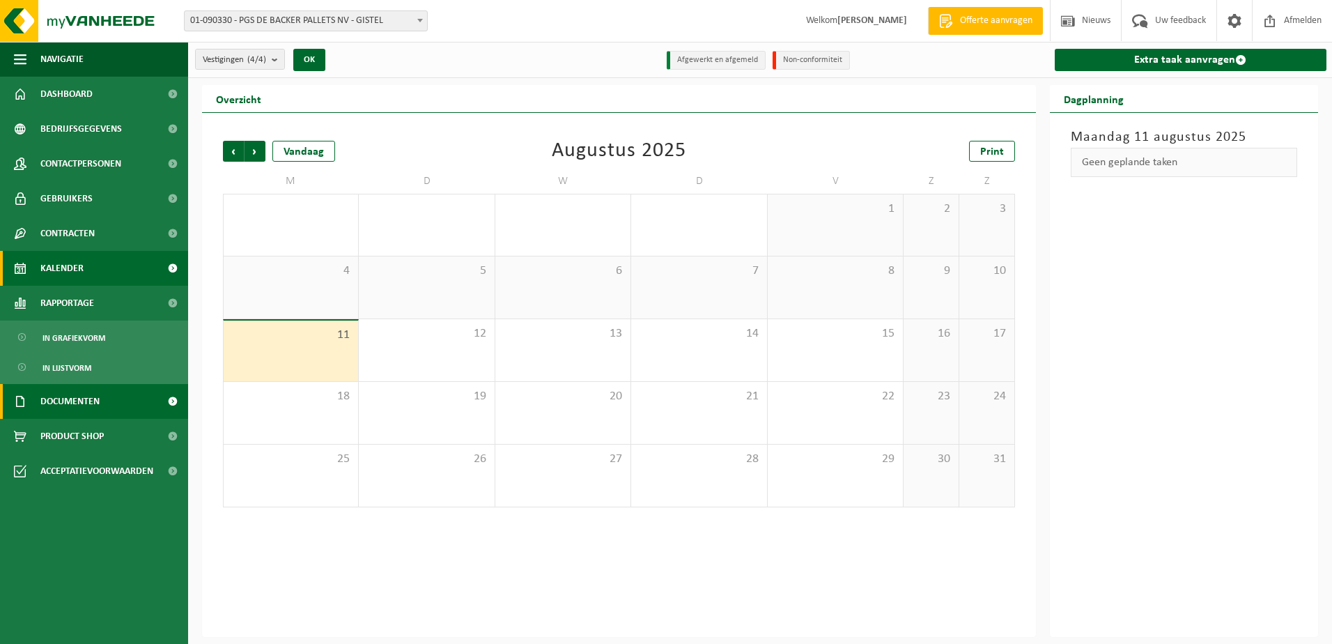
click at [70, 391] on span "Documenten" at bounding box center [69, 401] width 59 height 35
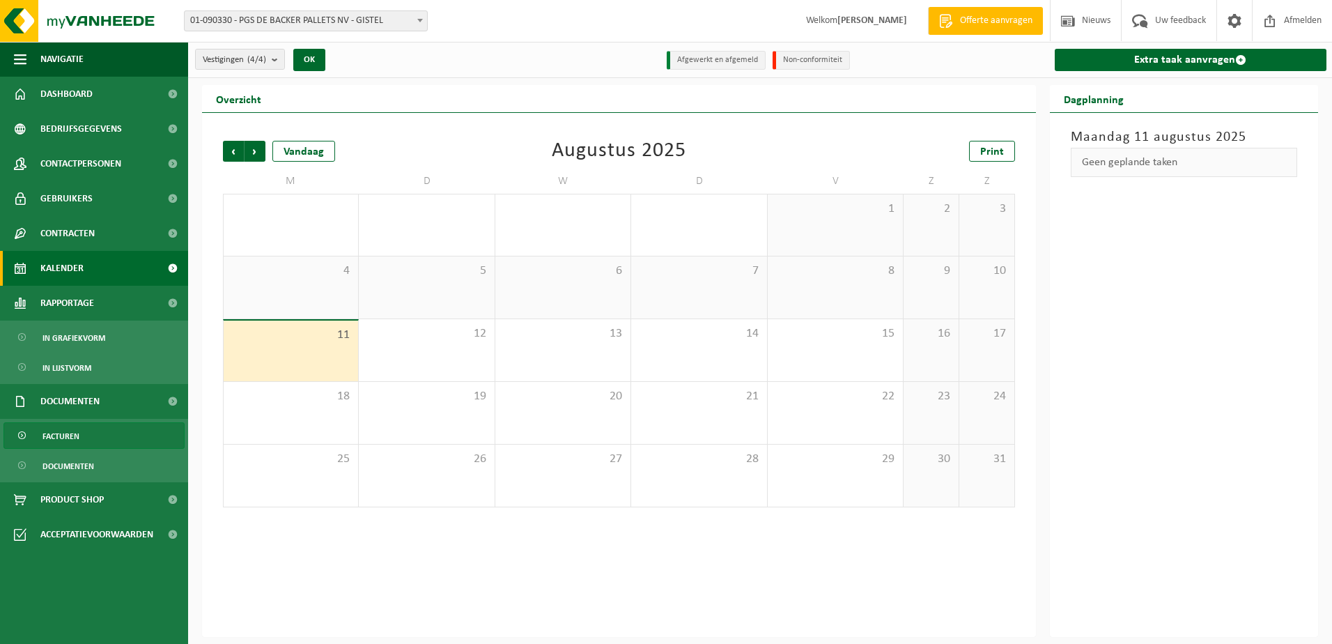
click at [78, 439] on span "Facturen" at bounding box center [60, 436] width 37 height 26
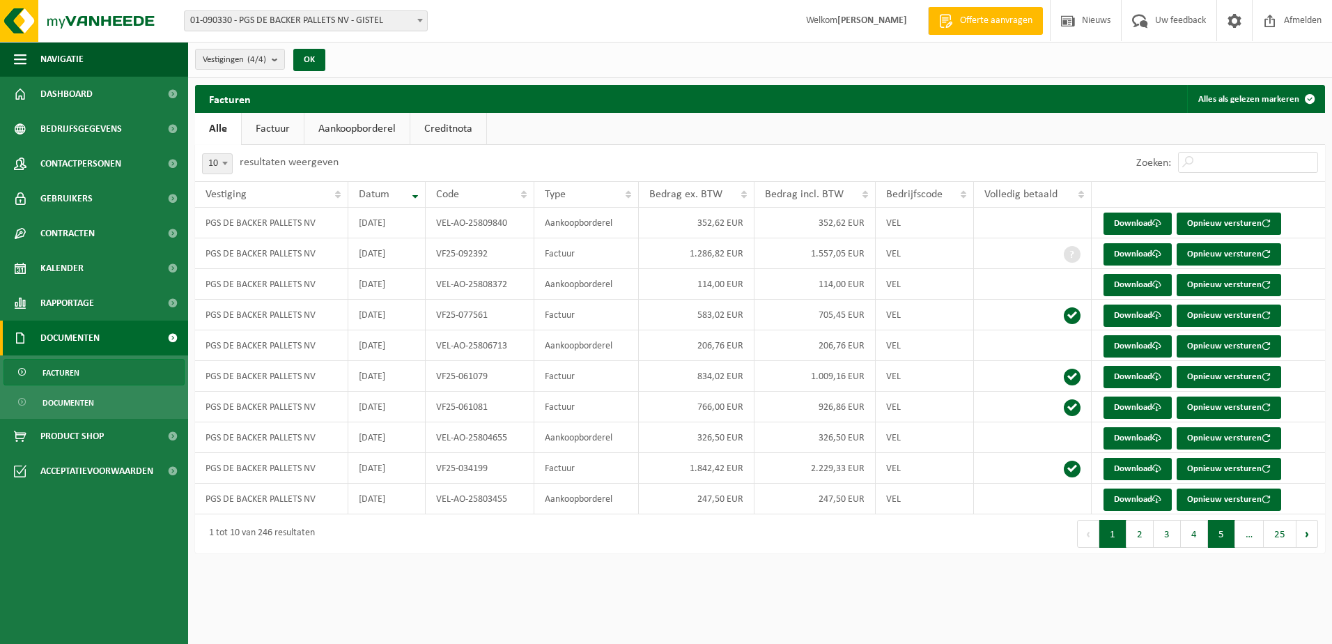
click at [1227, 535] on button "5" at bounding box center [1221, 534] width 27 height 28
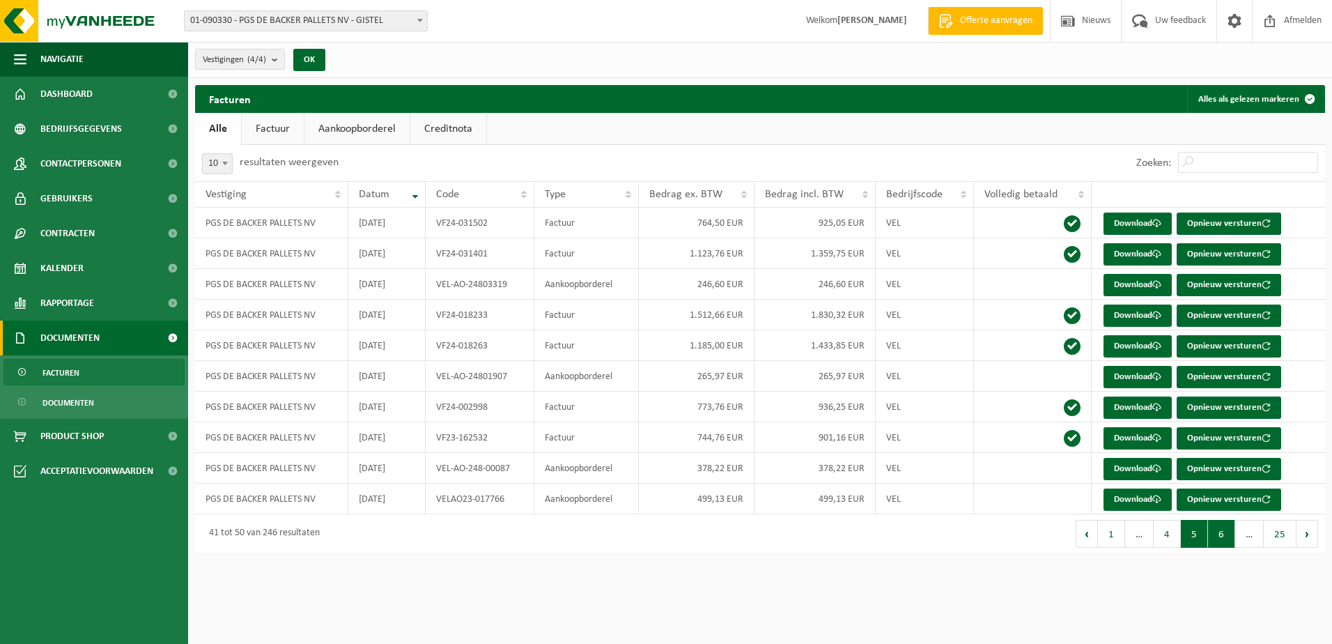
click at [1219, 537] on button "6" at bounding box center [1221, 534] width 27 height 28
click at [1227, 534] on button "7" at bounding box center [1221, 534] width 27 height 28
click at [1227, 534] on button "10" at bounding box center [1218, 534] width 33 height 28
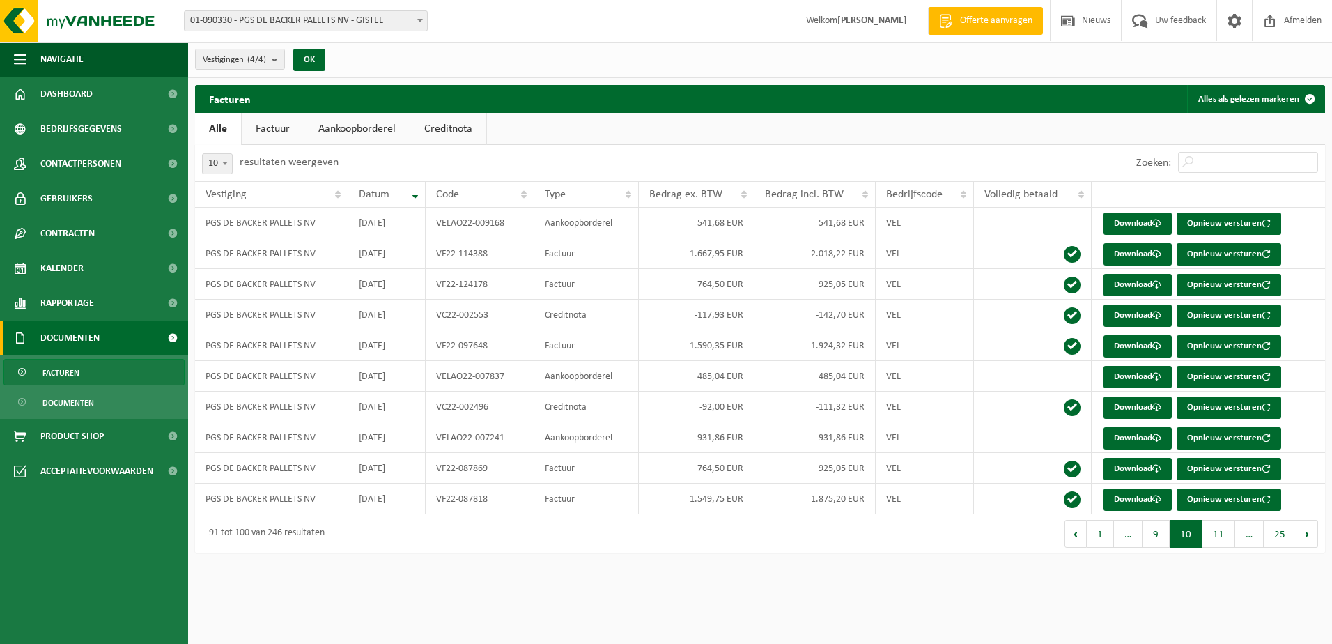
click at [1227, 534] on button "11" at bounding box center [1218, 534] width 33 height 28
click at [1227, 534] on button "12" at bounding box center [1218, 534] width 33 height 28
click at [1227, 534] on button "13" at bounding box center [1218, 534] width 33 height 28
click at [1227, 534] on button "14" at bounding box center [1218, 534] width 33 height 28
click at [1227, 534] on button "15" at bounding box center [1218, 534] width 33 height 28
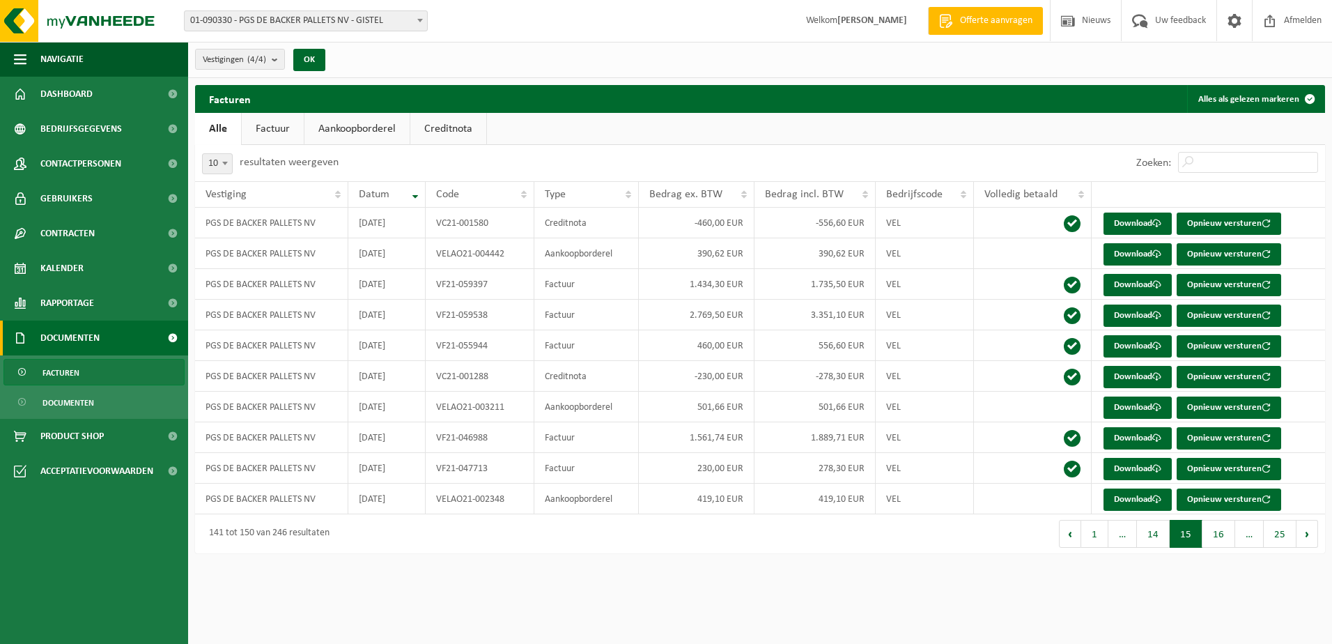
click at [1227, 534] on button "16" at bounding box center [1218, 534] width 33 height 28
click at [1165, 533] on button "15" at bounding box center [1153, 534] width 33 height 28
click at [1165, 533] on button "14" at bounding box center [1153, 534] width 33 height 28
click at [284, 439] on td "PGS DE BACKER PALLETS NV" at bounding box center [271, 437] width 153 height 31
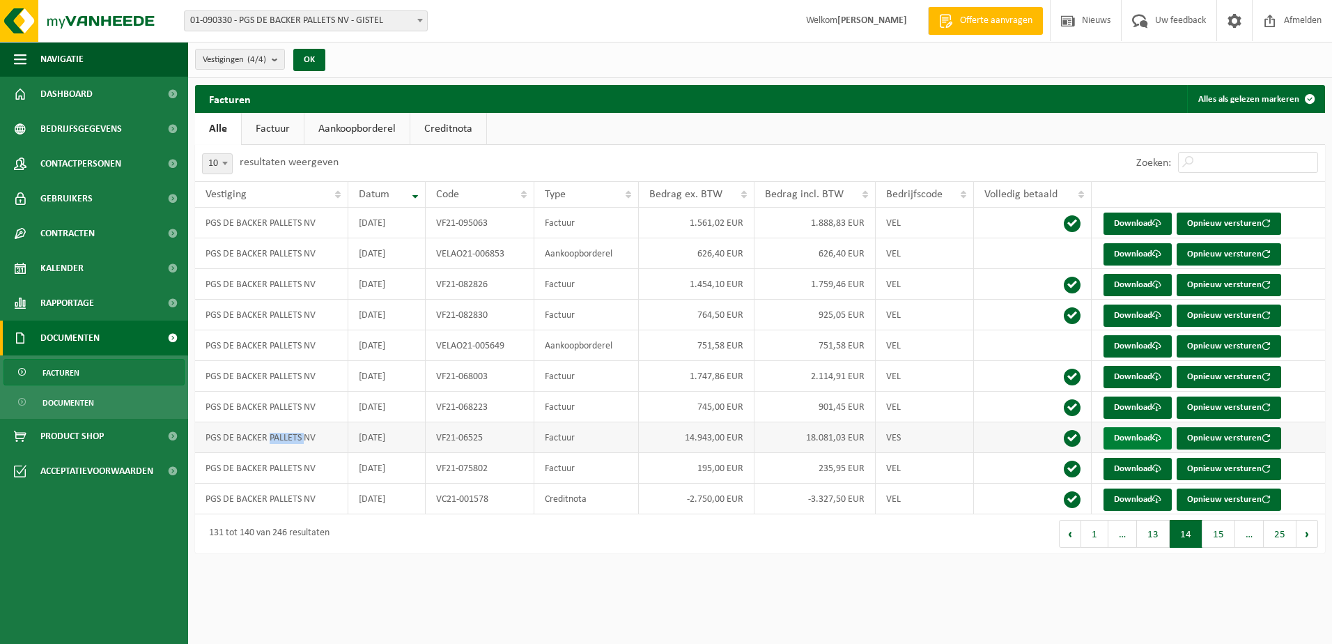
click at [1155, 440] on span at bounding box center [1156, 437] width 9 height 9
